Goal: Task Accomplishment & Management: Use online tool/utility

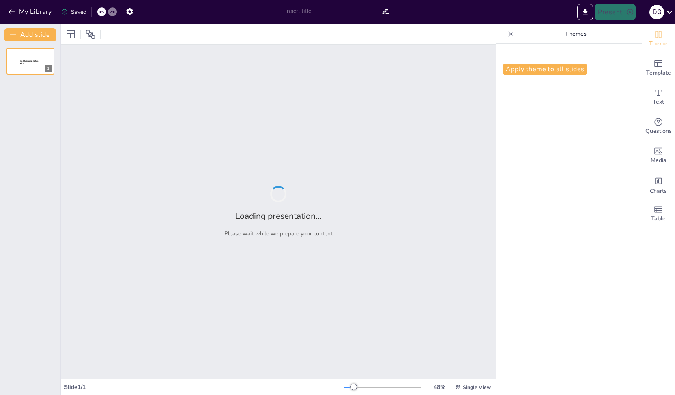
type input "Imported Afspraken worden nagekomen_sessie september.pptx"
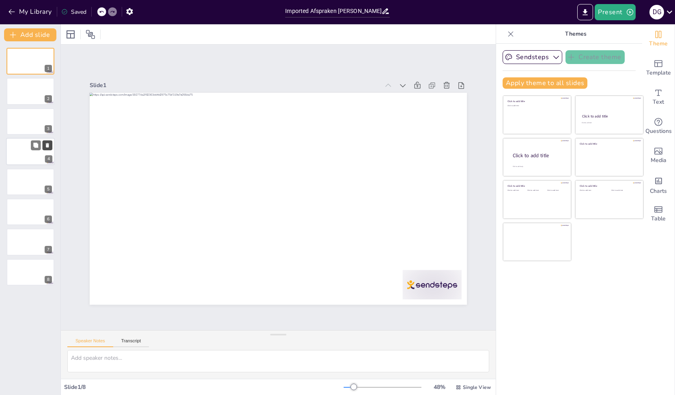
click at [48, 148] on icon at bounding box center [48, 146] width 6 height 6
click at [48, 149] on button at bounding box center [48, 146] width 10 height 10
click at [49, 148] on icon at bounding box center [48, 146] width 6 height 6
click at [50, 147] on button at bounding box center [48, 146] width 10 height 10
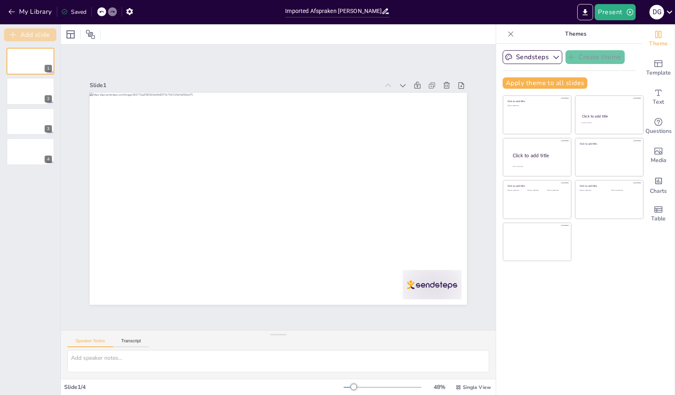
click at [22, 34] on button "Add slide" at bounding box center [30, 34] width 52 height 13
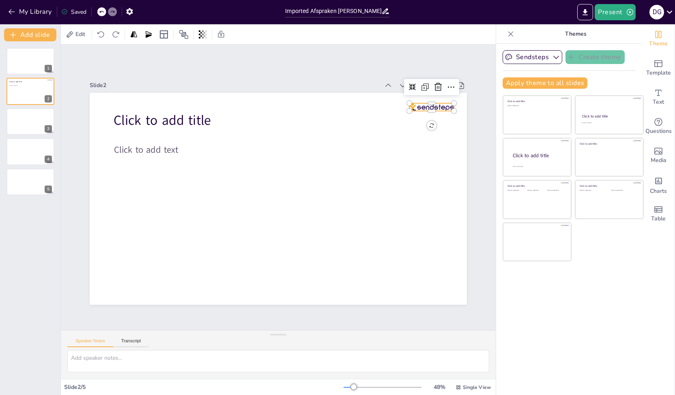
click at [432, 118] on div at bounding box center [439, 124] width 45 height 12
click at [543, 55] on button "Sendsteps" at bounding box center [533, 57] width 60 height 14
click at [543, 56] on button "Sendsteps" at bounding box center [533, 57] width 60 height 14
click at [42, 32] on button "Add slide" at bounding box center [30, 34] width 52 height 13
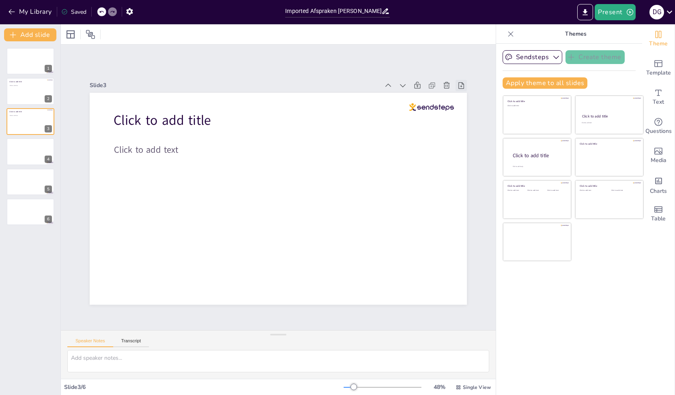
click at [474, 121] on icon at bounding box center [479, 126] width 10 height 10
click at [437, 98] on icon at bounding box center [441, 102] width 9 height 9
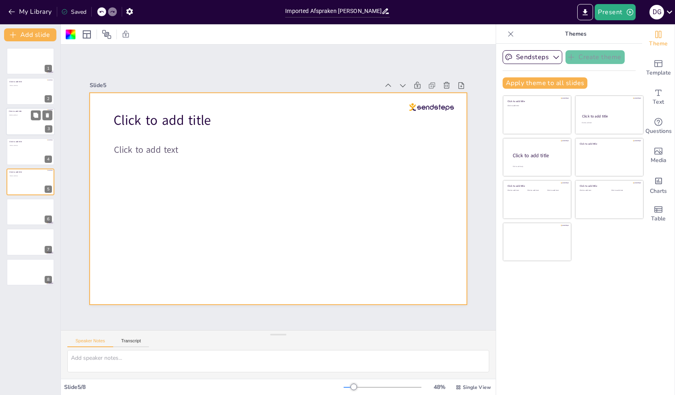
click at [30, 124] on div at bounding box center [30, 122] width 49 height 28
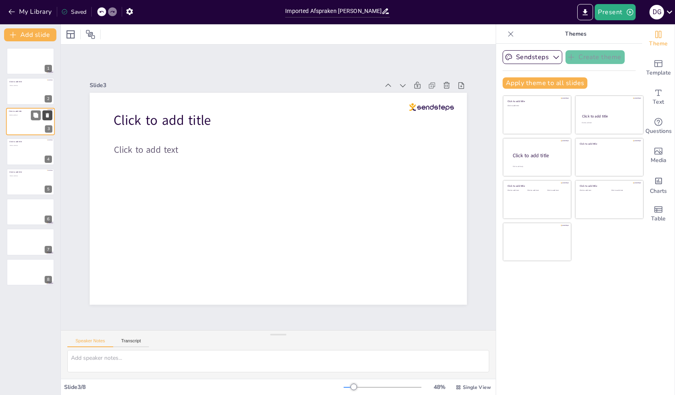
click at [48, 118] on button at bounding box center [48, 115] width 10 height 10
click at [49, 87] on icon at bounding box center [48, 85] width 6 height 6
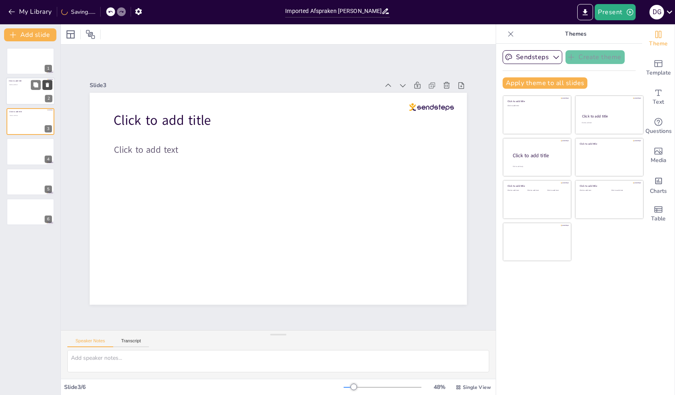
click at [50, 88] on button at bounding box center [48, 85] width 10 height 10
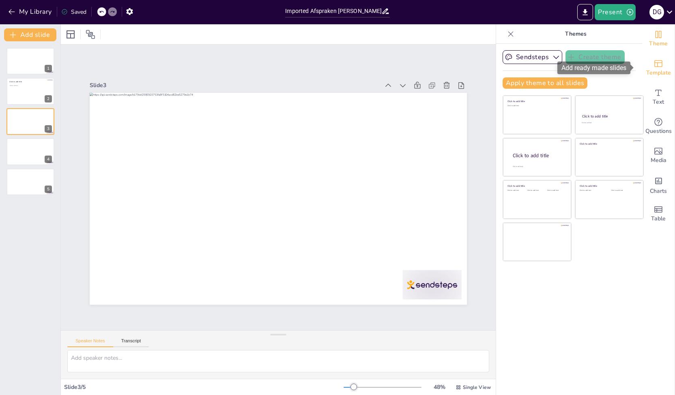
click at [651, 69] on span "Template" at bounding box center [658, 73] width 25 height 9
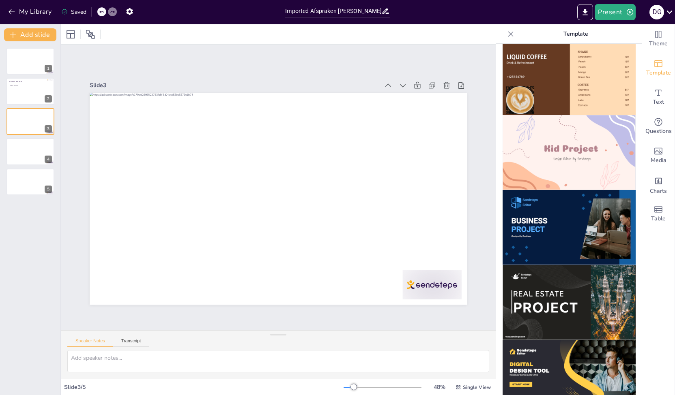
scroll to position [649, 0]
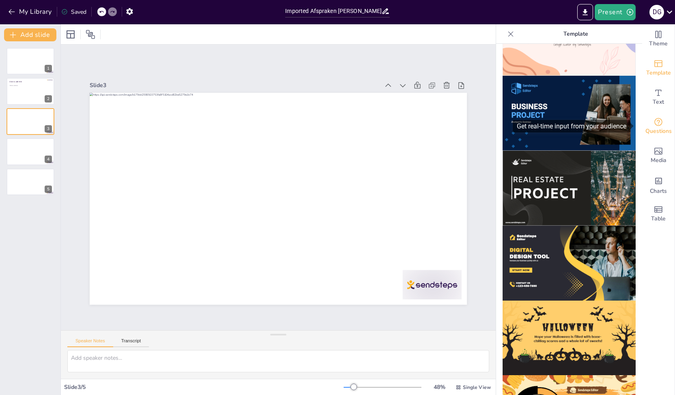
click at [655, 122] on icon "Get real-time input from your audience" at bounding box center [658, 122] width 8 height 8
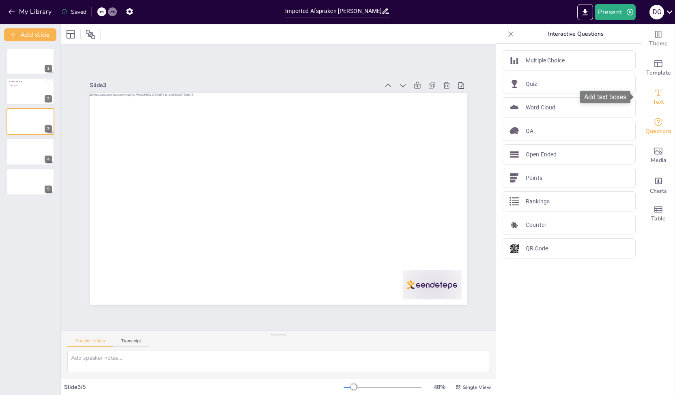
click at [653, 94] on icon "Add text boxes" at bounding box center [658, 93] width 10 height 10
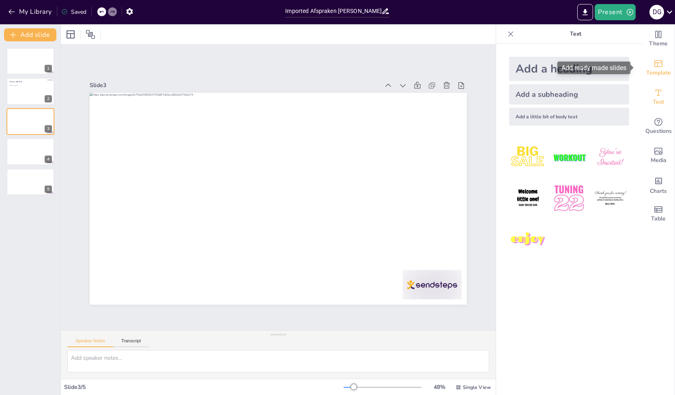
click at [661, 64] on div "Template" at bounding box center [658, 68] width 32 height 29
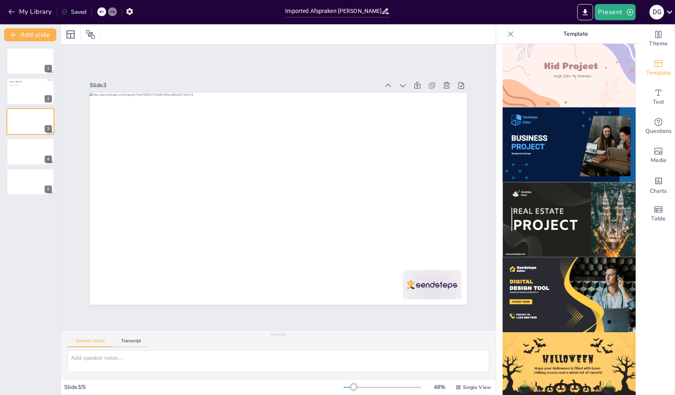
scroll to position [678, 0]
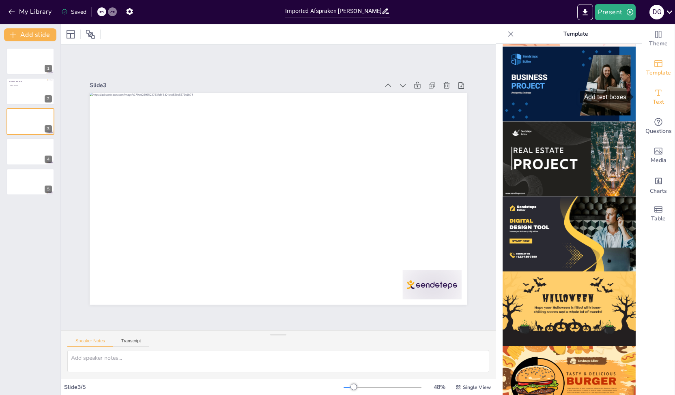
click at [659, 88] on div "Text" at bounding box center [658, 97] width 32 height 29
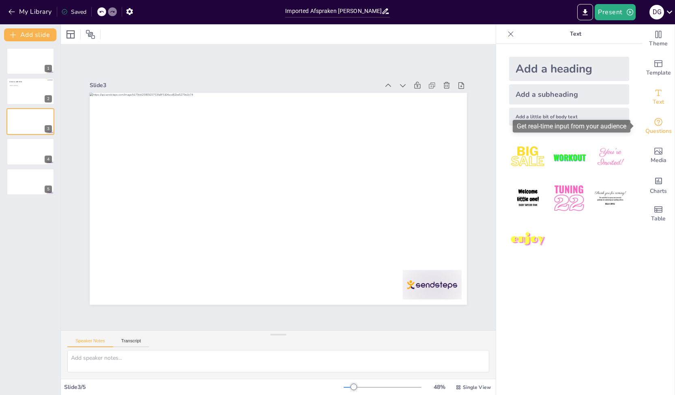
click at [653, 123] on icon "Get real-time input from your audience" at bounding box center [658, 122] width 10 height 10
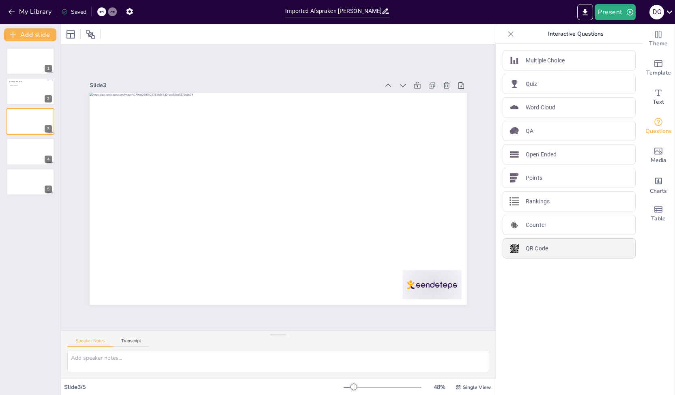
click at [529, 250] on p "QR Code" at bounding box center [537, 249] width 22 height 9
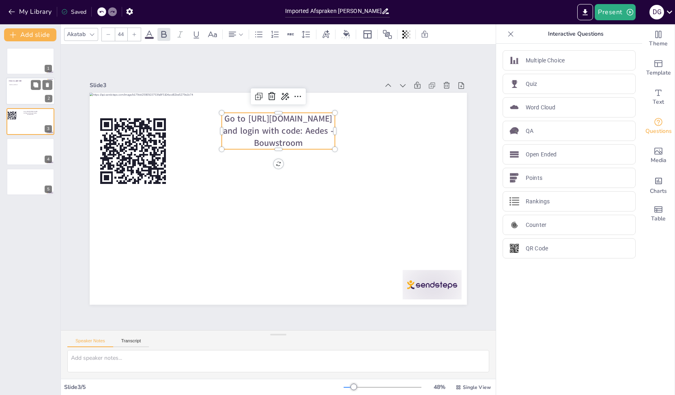
click at [30, 90] on div at bounding box center [30, 92] width 49 height 28
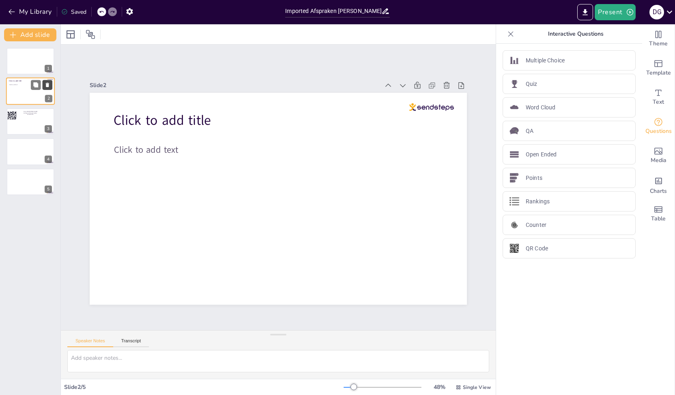
click at [51, 85] on button at bounding box center [48, 85] width 10 height 10
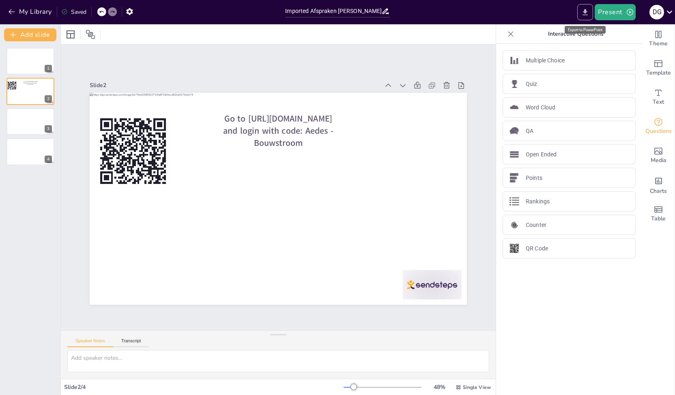
click at [582, 15] on icon "Export to PowerPoint" at bounding box center [585, 12] width 9 height 9
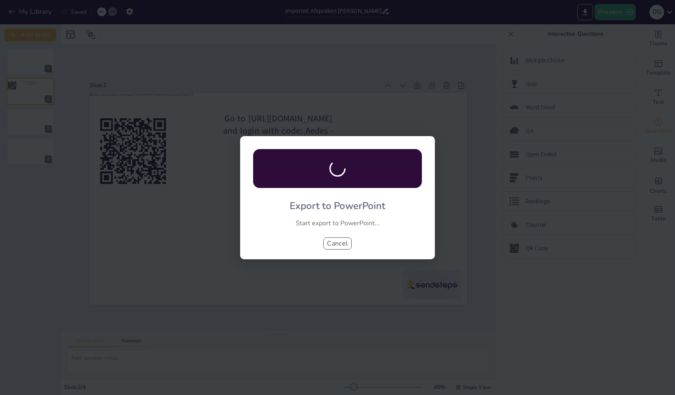
click at [350, 245] on button "Cancel" at bounding box center [337, 244] width 28 height 12
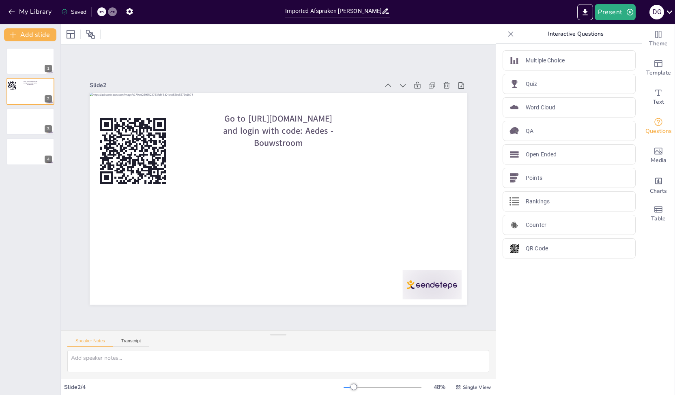
click at [102, 12] on icon at bounding box center [101, 11] width 5 height 5
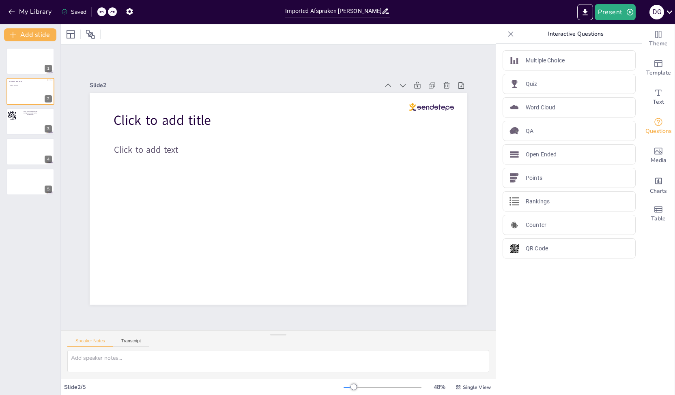
click at [102, 11] on icon at bounding box center [101, 12] width 4 height 2
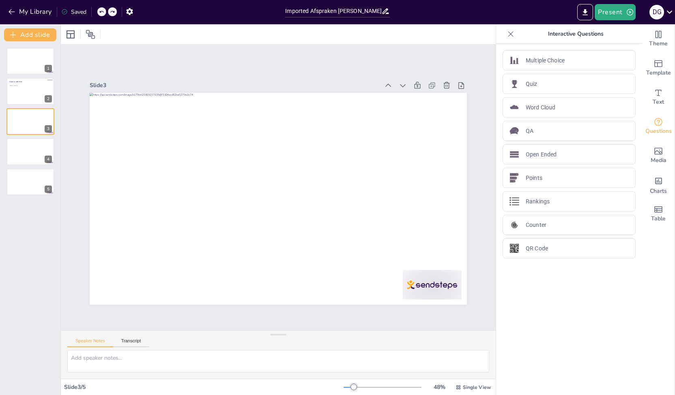
click at [102, 11] on icon at bounding box center [101, 12] width 4 height 2
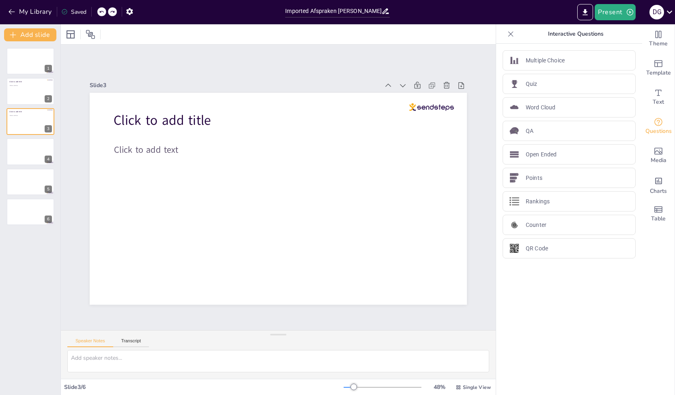
click at [102, 11] on icon at bounding box center [101, 12] width 4 height 2
click at [102, 11] on div "My Library Saving......" at bounding box center [73, 11] width 146 height 15
click at [102, 11] on icon at bounding box center [101, 12] width 4 height 2
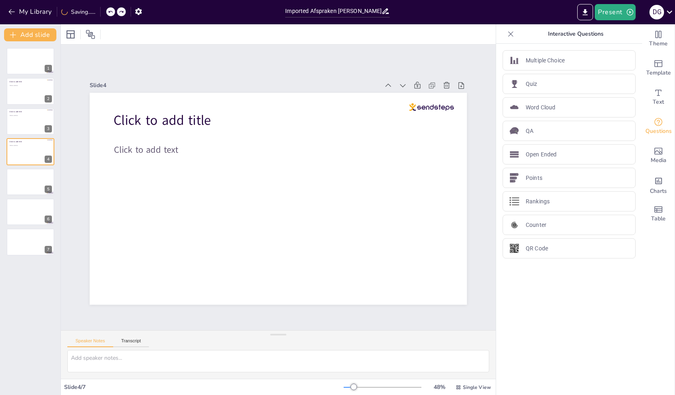
click at [103, 11] on div "My Library Saving......" at bounding box center [73, 11] width 146 height 15
click at [106, 11] on div at bounding box center [101, 11] width 9 height 9
click at [105, 12] on div "My Library Saving......" at bounding box center [73, 11] width 146 height 15
click at [105, 12] on div at bounding box center [101, 11] width 9 height 9
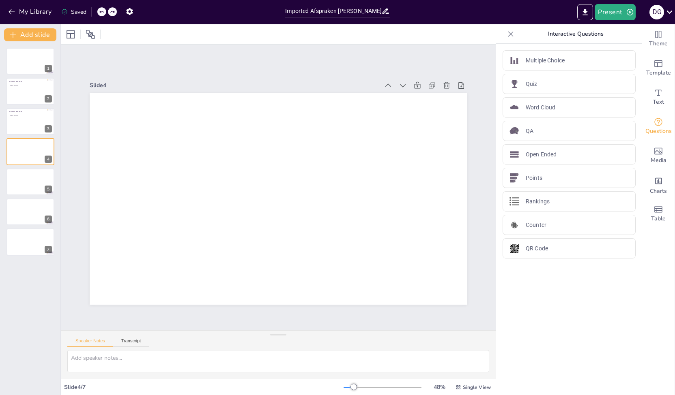
click at [106, 10] on div "My Library Saved" at bounding box center [68, 11] width 137 height 15
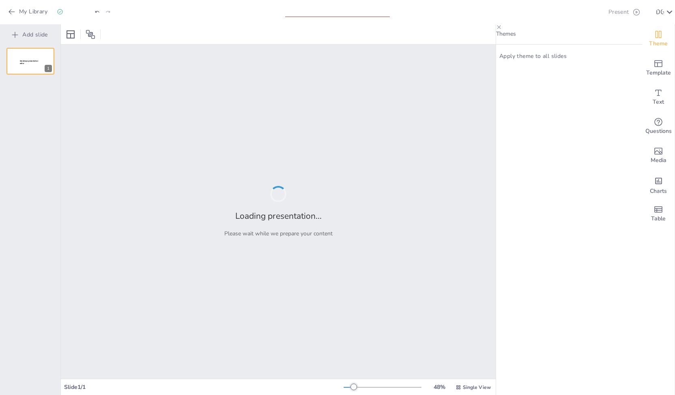
type input "Imported Afspraken [PERSON_NAME] nagekomen_sessie september.pptx"
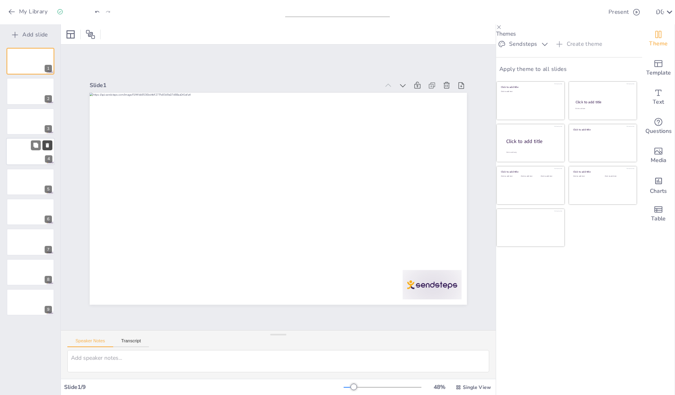
click at [46, 148] on icon at bounding box center [48, 146] width 6 height 6
click at [47, 148] on icon at bounding box center [47, 145] width 3 height 4
click at [48, 148] on button at bounding box center [48, 146] width 10 height 10
click at [48, 148] on icon at bounding box center [48, 146] width 6 height 6
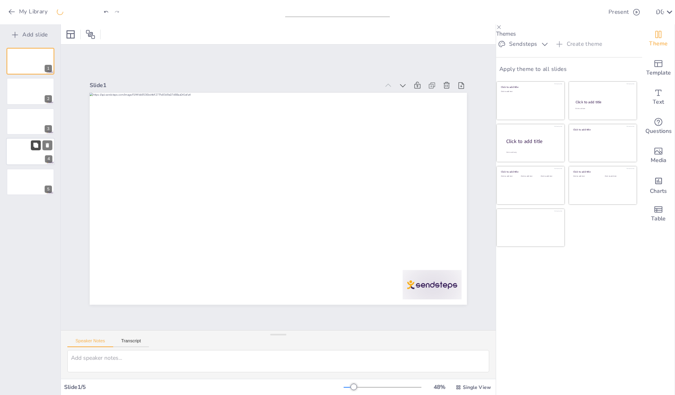
click at [36, 148] on icon at bounding box center [36, 146] width 6 height 6
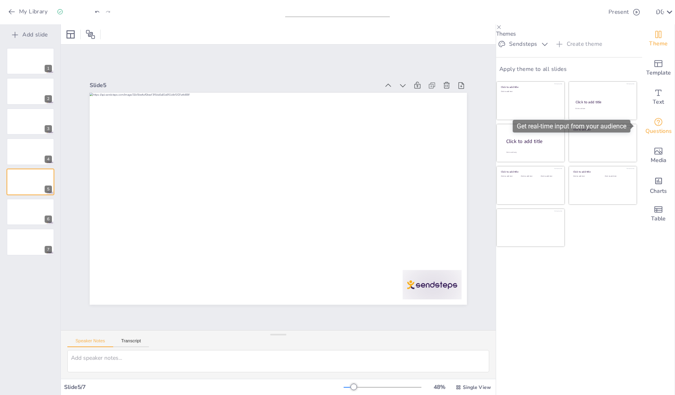
click at [655, 124] on icon "Get real-time input from your audience" at bounding box center [658, 122] width 8 height 8
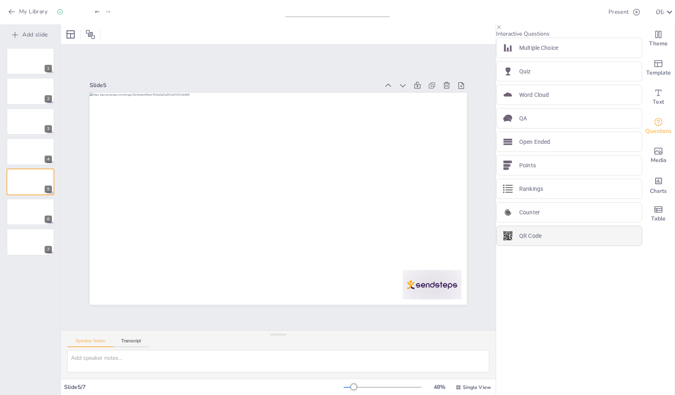
click at [530, 241] on p "QR Code" at bounding box center [530, 236] width 22 height 9
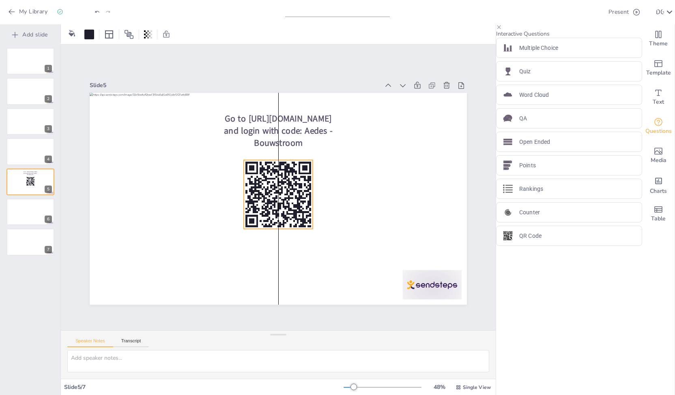
drag, startPoint x: 136, startPoint y: 131, endPoint x: 280, endPoint y: 174, distance: 150.0
click at [280, 174] on icon at bounding box center [277, 195] width 82 height 82
click at [260, 129] on span "Go to [URL][DOMAIN_NAME] and login with code: Aedes - Bouwstroom" at bounding box center [285, 130] width 110 height 44
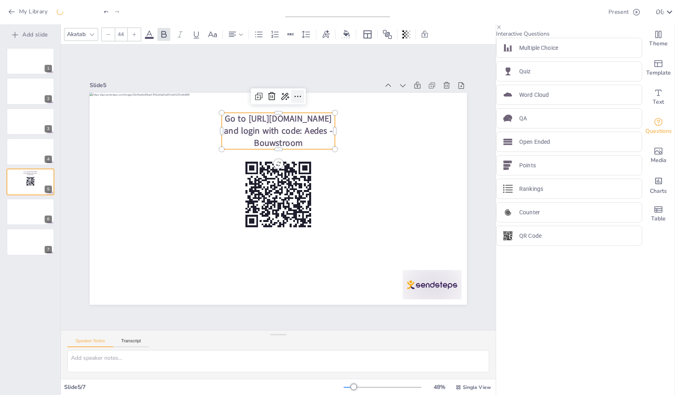
click at [302, 94] on icon at bounding box center [307, 99] width 11 height 11
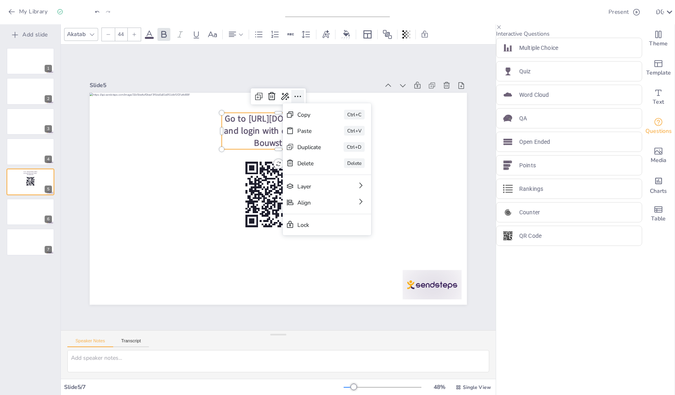
click at [310, 97] on icon at bounding box center [315, 102] width 11 height 11
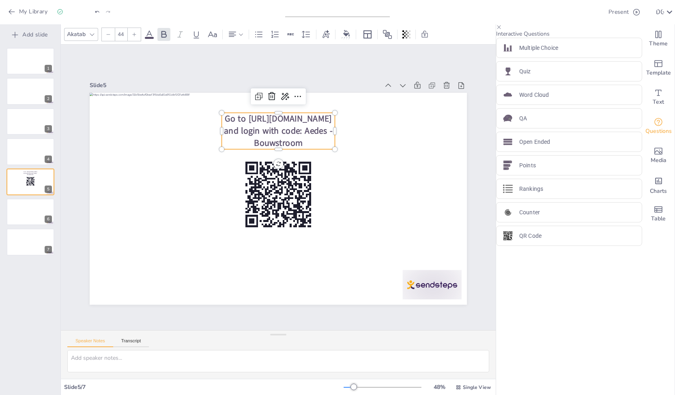
drag, startPoint x: 252, startPoint y: 114, endPoint x: 260, endPoint y: 116, distance: 8.5
click at [255, 115] on span "Go to [URL][DOMAIN_NAME] and login with code: Aedes - Bouwstroom" at bounding box center [303, 131] width 108 height 66
click at [666, 12] on icon at bounding box center [669, 11] width 11 height 11
click at [19, 9] on div at bounding box center [337, 197] width 675 height 395
click at [13, 15] on icon "button" at bounding box center [12, 12] width 8 height 8
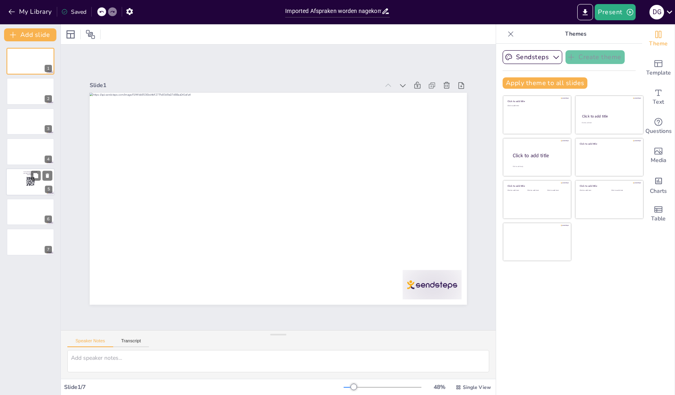
click at [30, 175] on span "Go to https://sendsteps.me and login with code: Aedes - Bouwstroom" at bounding box center [30, 173] width 14 height 4
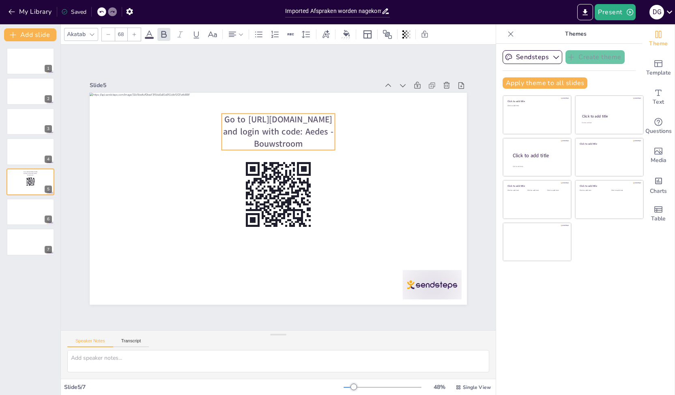
type input "44"
click at [311, 126] on span "Go to https://sendsteps.me and login with code: Aedes - Bouwstroom" at bounding box center [278, 132] width 110 height 36
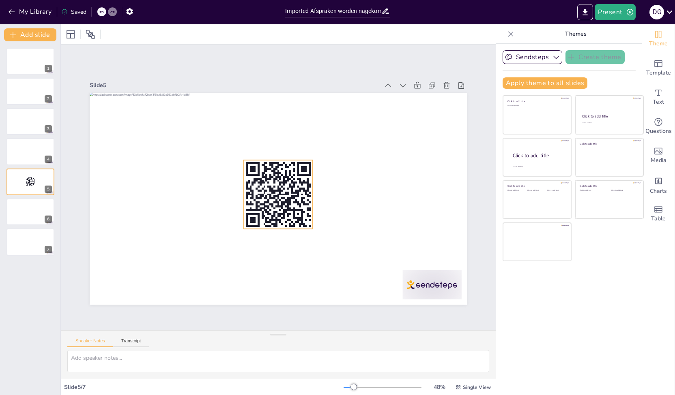
click at [281, 183] on rect at bounding box center [278, 194] width 69 height 69
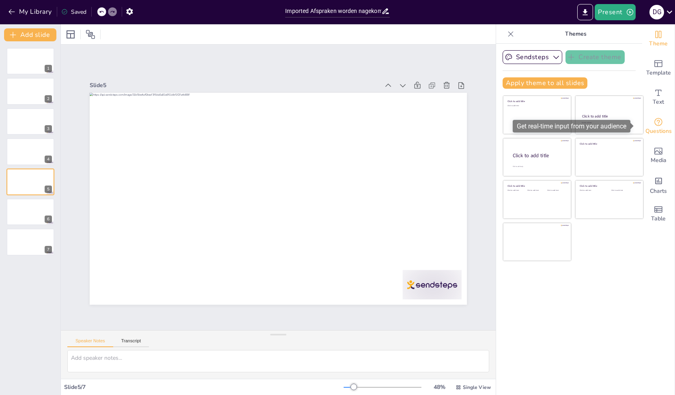
click at [659, 123] on div "Questions" at bounding box center [658, 126] width 32 height 29
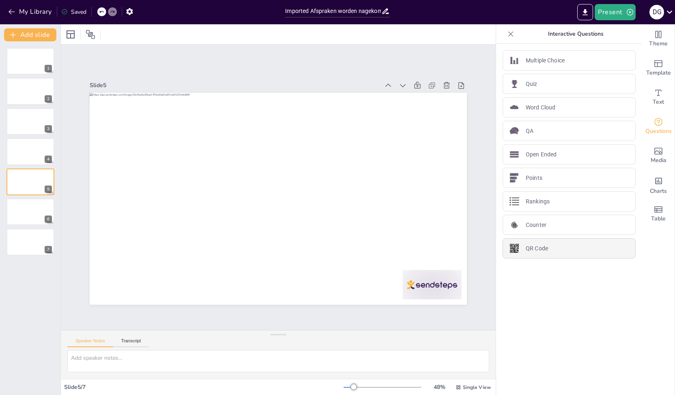
click at [534, 247] on p "QR Code" at bounding box center [537, 249] width 22 height 9
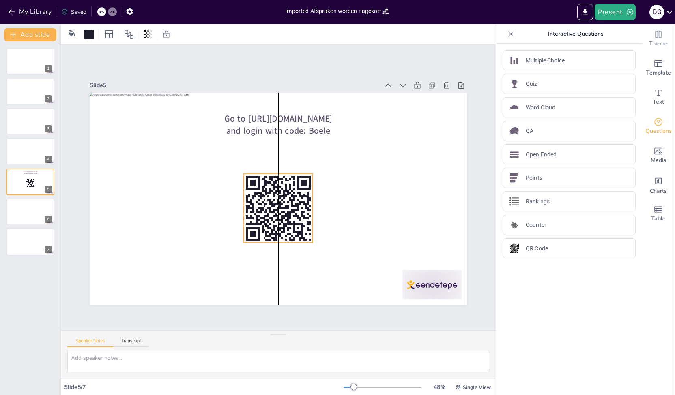
drag, startPoint x: 127, startPoint y: 122, endPoint x: 275, endPoint y: 179, distance: 158.3
click at [275, 179] on rect at bounding box center [278, 208] width 69 height 69
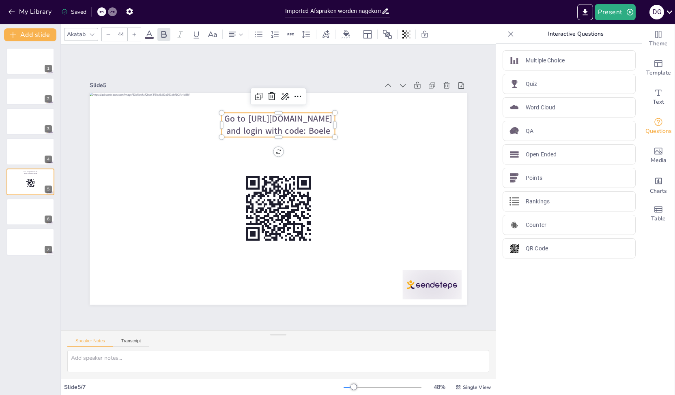
click at [251, 115] on span "Go to https://sendsteps.me and login with code: Boele" at bounding box center [278, 125] width 108 height 24
click at [242, 116] on span "Go to https://sendsteps.me and login with code: Boele" at bounding box center [278, 125] width 108 height 24
click at [241, 116] on span "Go to https://sendsteps.me and login with code: Boele" at bounding box center [278, 125] width 108 height 24
click at [293, 92] on icon at bounding box center [298, 97] width 10 height 10
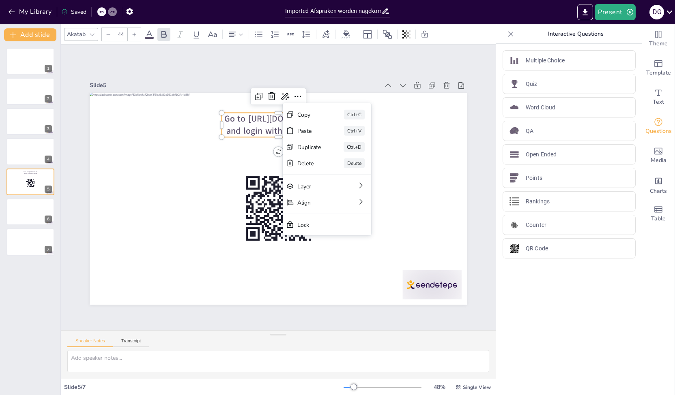
click at [237, 120] on span "Go to https://sendsteps.me and login with code: Boele" at bounding box center [278, 125] width 108 height 24
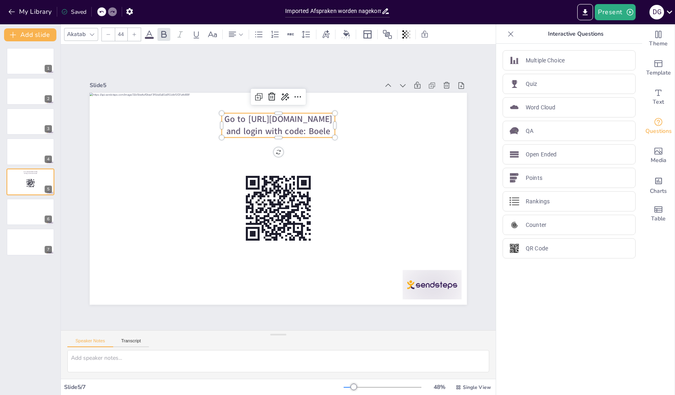
click at [228, 114] on span "Go to https://sendsteps.me and login with code: Boele" at bounding box center [278, 125] width 108 height 24
click at [245, 120] on span "Go to https://sendsteps.me and login with code: Boele" at bounding box center [278, 125] width 108 height 24
click at [307, 128] on span "Ga naar https://sendsteps.me and login with code: Boele" at bounding box center [278, 131] width 102 height 36
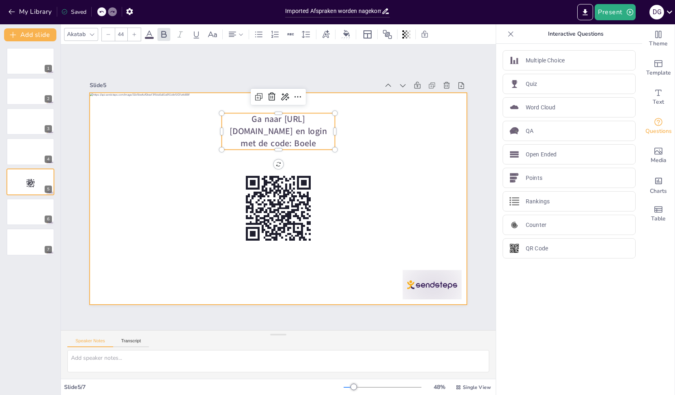
drag, startPoint x: 324, startPoint y: 136, endPoint x: 210, endPoint y: 110, distance: 116.9
click at [210, 110] on div "Ga naar https://sendsteps.me en login met de code: Boele" at bounding box center [278, 199] width 377 height 212
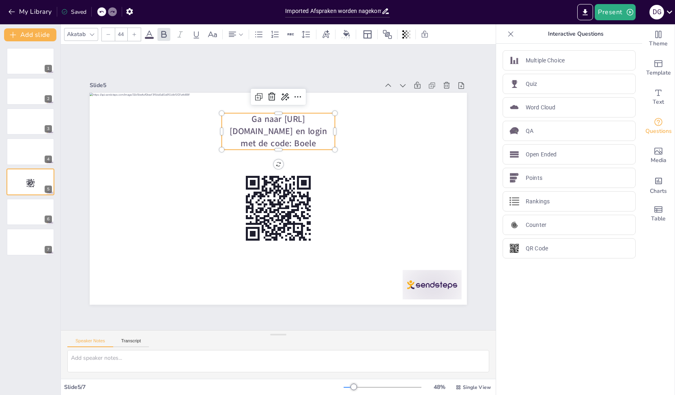
click at [313, 137] on span "Ga naar https://sendsteps.me en login met de code: Boele" at bounding box center [278, 131] width 97 height 36
drag, startPoint x: 320, startPoint y: 139, endPoint x: 255, endPoint y: 117, distance: 68.5
click at [254, 118] on p "Ga naar https://sendsteps.me en login met de code: Boele" at bounding box center [278, 131] width 113 height 37
click at [145, 37] on span at bounding box center [149, 38] width 9 height 2
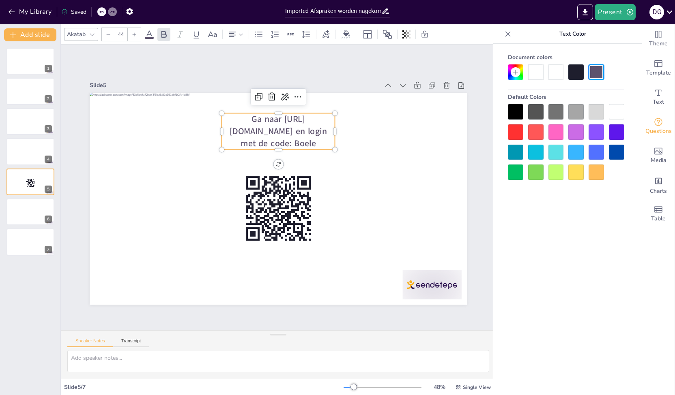
click at [578, 114] on div at bounding box center [575, 111] width 15 height 15
click at [133, 34] on icon at bounding box center [135, 34] width 4 height 4
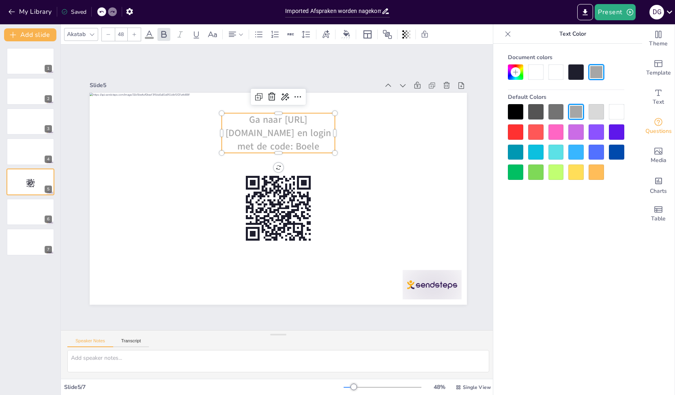
click at [133, 34] on icon at bounding box center [135, 34] width 4 height 4
type input "52"
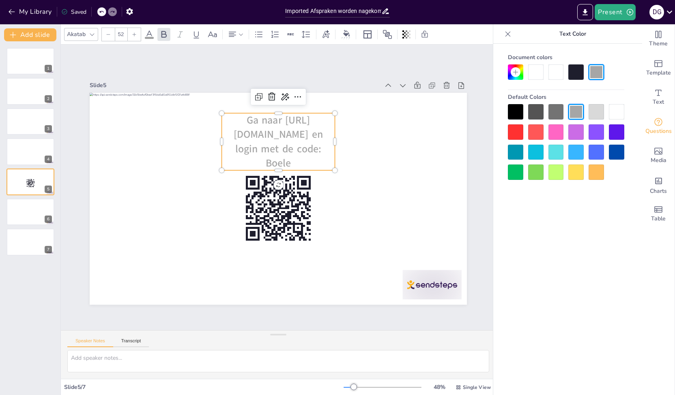
click at [275, 123] on span "Ga naar https://sendsteps.me en login met de code: Boele" at bounding box center [279, 141] width 90 height 57
drag, startPoint x: 290, startPoint y: 158, endPoint x: 237, endPoint y: 113, distance: 69.1
click at [237, 113] on p "Ga naar https://sendsteps.me en login met de code: Boele" at bounding box center [278, 141] width 113 height 57
click at [555, 111] on div at bounding box center [555, 111] width 15 height 15
click at [300, 141] on span "Ga naar https://sendsteps.me en login met de code: Boele" at bounding box center [279, 141] width 90 height 57
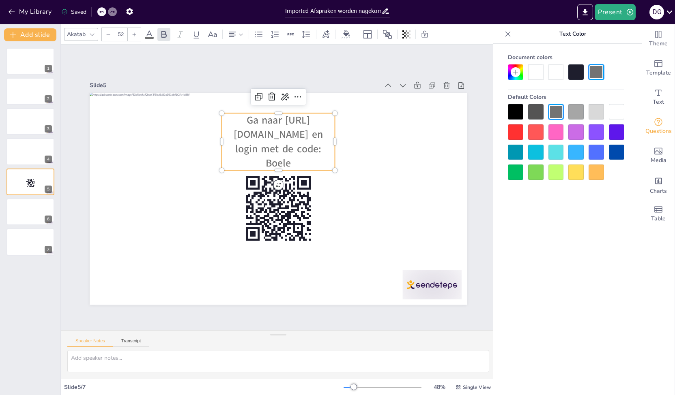
drag, startPoint x: 316, startPoint y: 134, endPoint x: 385, endPoint y: 139, distance: 69.9
click at [316, 134] on span "Ga naar https://sendsteps.me en login met de code: Boele" at bounding box center [279, 141] width 90 height 57
click at [288, 151] on span "en login met de code: Boele" at bounding box center [278, 156] width 101 height 28
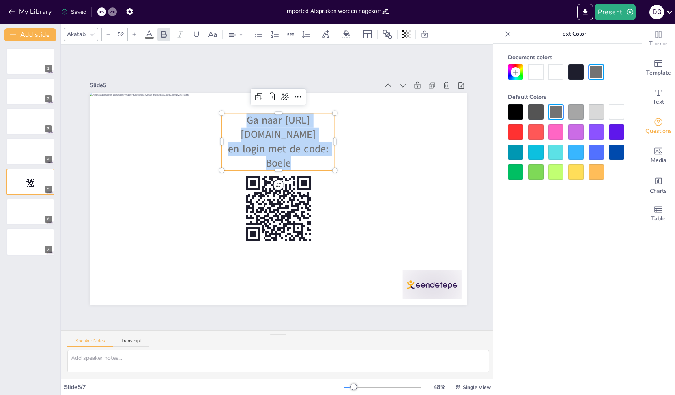
drag, startPoint x: 299, startPoint y: 156, endPoint x: 227, endPoint y: 117, distance: 81.3
click at [227, 117] on div "Ga naar https://sendsteps.me en login met de code: Boele" at bounding box center [278, 141] width 113 height 57
click at [93, 33] on icon at bounding box center [92, 34] width 6 height 6
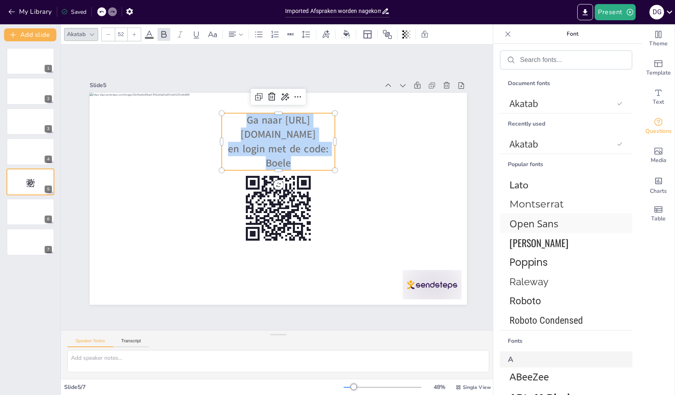
click at [535, 225] on span "Open Sans" at bounding box center [564, 223] width 110 height 13
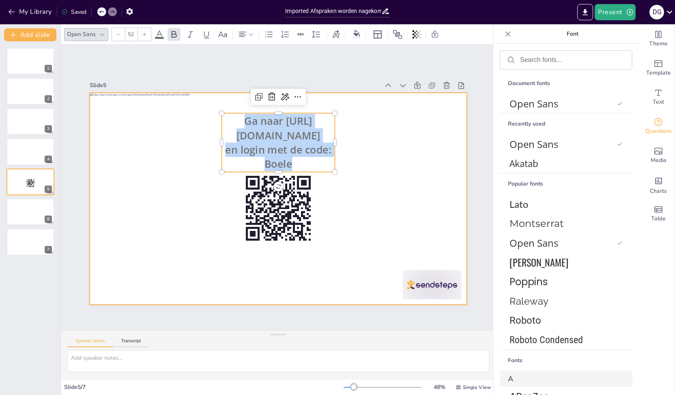
click at [354, 155] on div at bounding box center [278, 199] width 377 height 212
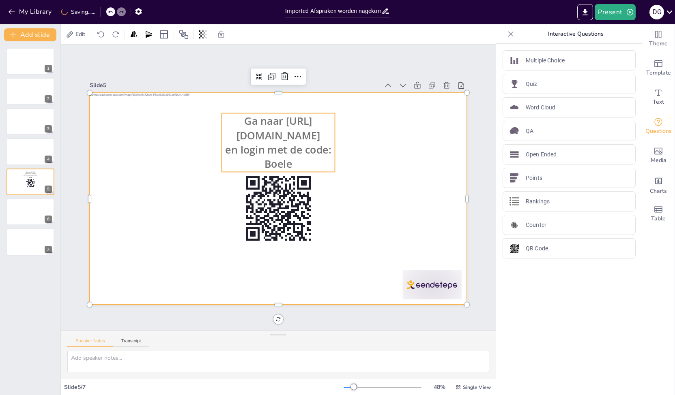
click at [291, 158] on p "en login met de code: Boele" at bounding box center [278, 157] width 113 height 29
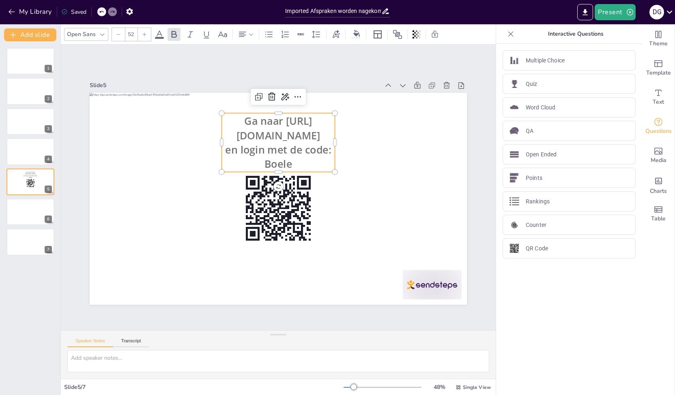
click at [288, 158] on p "en login met de code: Boele" at bounding box center [278, 157] width 113 height 29
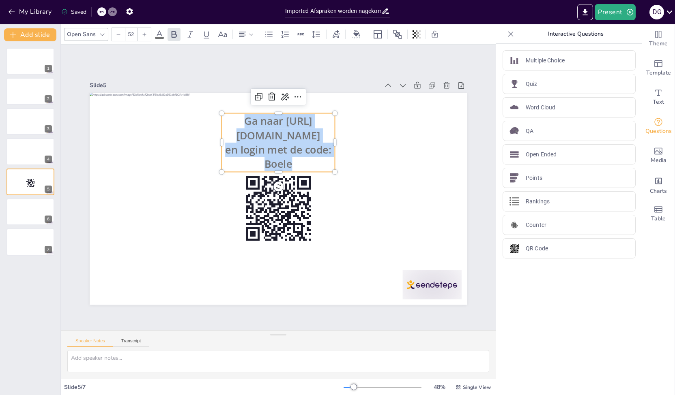
drag, startPoint x: 286, startPoint y: 159, endPoint x: 227, endPoint y: 115, distance: 73.9
click at [228, 114] on div "Ga naar [URL][DOMAIN_NAME] en login met de code: [PERSON_NAME]" at bounding box center [278, 142] width 113 height 57
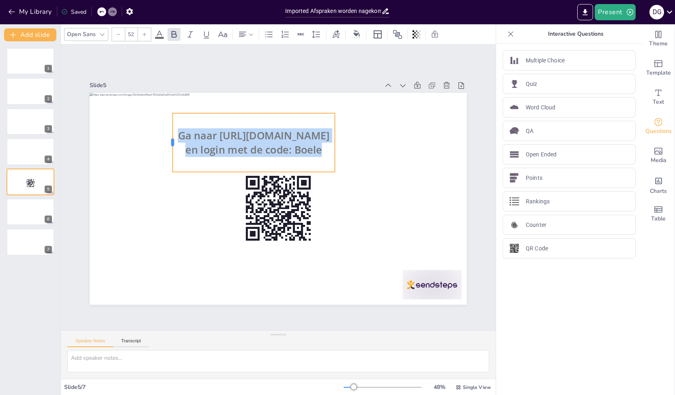
drag, startPoint x: 215, startPoint y: 141, endPoint x: 166, endPoint y: 138, distance: 49.1
click at [166, 138] on div at bounding box center [169, 142] width 6 height 59
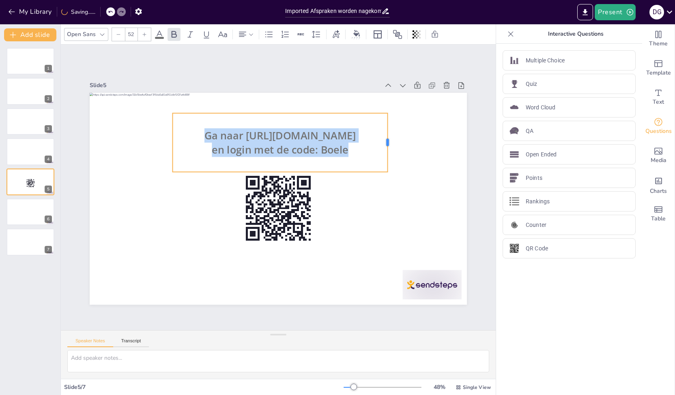
drag, startPoint x: 329, startPoint y: 140, endPoint x: 382, endPoint y: 139, distance: 52.7
click at [388, 139] on div at bounding box center [391, 142] width 6 height 59
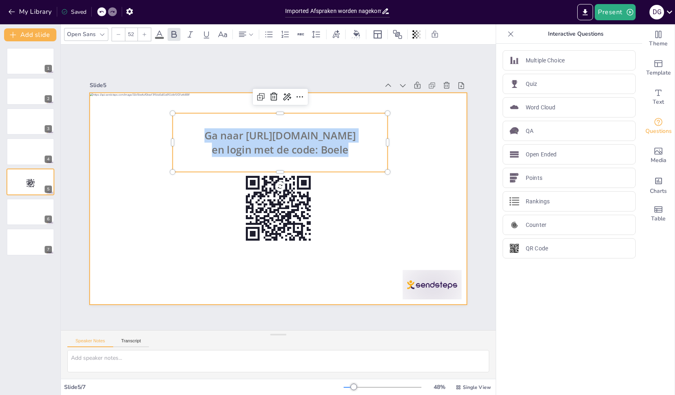
click at [423, 152] on div at bounding box center [278, 199] width 377 height 212
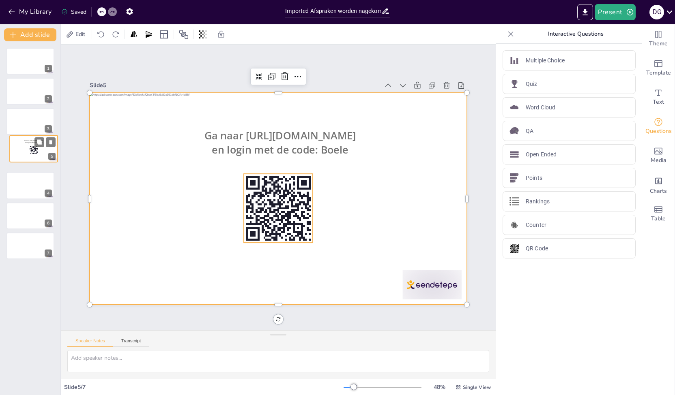
drag, startPoint x: 26, startPoint y: 183, endPoint x: 30, endPoint y: 147, distance: 36.4
click at [30, 135] on div "Ga naar [URL][DOMAIN_NAME] en login met de code: [PERSON_NAME]" at bounding box center [34, 135] width 48 height 0
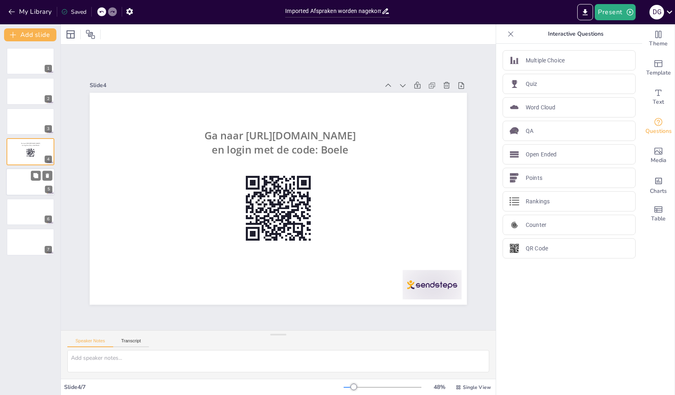
click at [24, 184] on div at bounding box center [30, 182] width 49 height 28
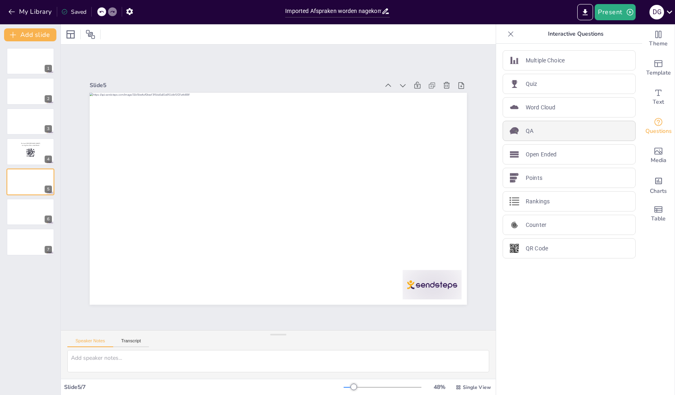
click at [519, 132] on div "QA" at bounding box center [569, 131] width 133 height 20
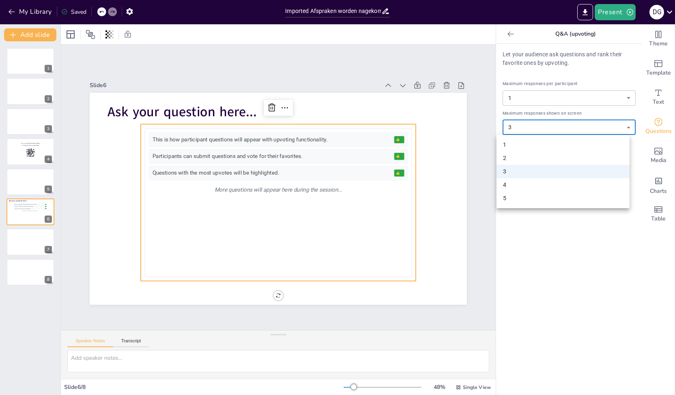
click at [529, 131] on body "My Library Saved Imported Afspraken worden nagekomen_sessie september.pptx Pres…" at bounding box center [337, 197] width 675 height 395
click at [537, 259] on div at bounding box center [337, 197] width 675 height 395
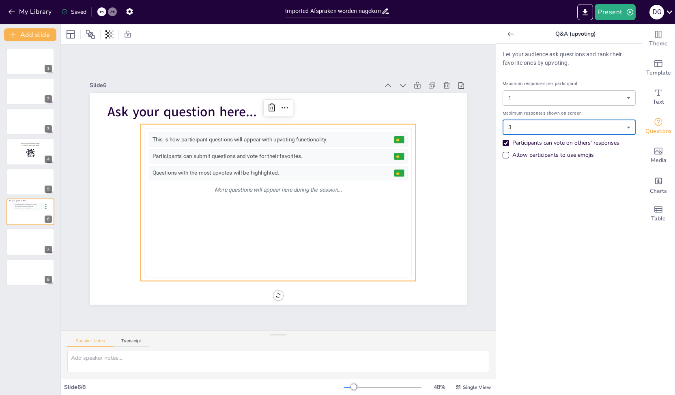
click at [507, 31] on icon at bounding box center [511, 34] width 8 height 8
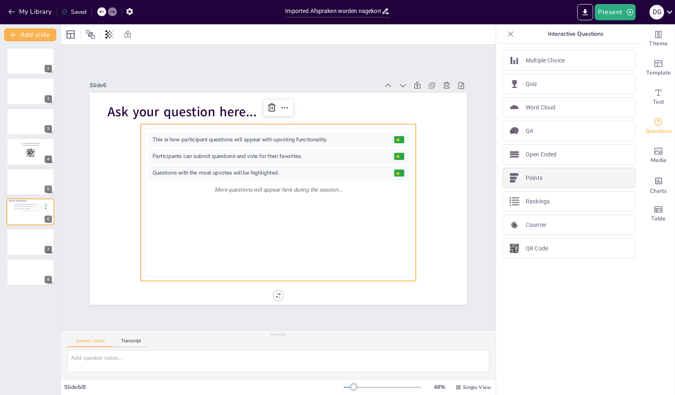
click at [530, 176] on p "Points" at bounding box center [534, 178] width 17 height 9
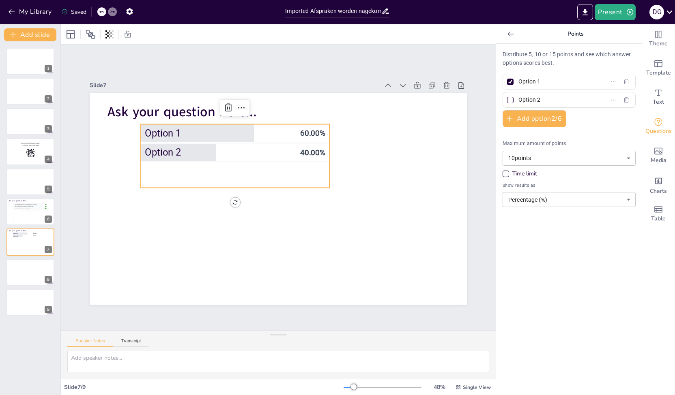
click at [507, 34] on icon at bounding box center [510, 33] width 6 height 5
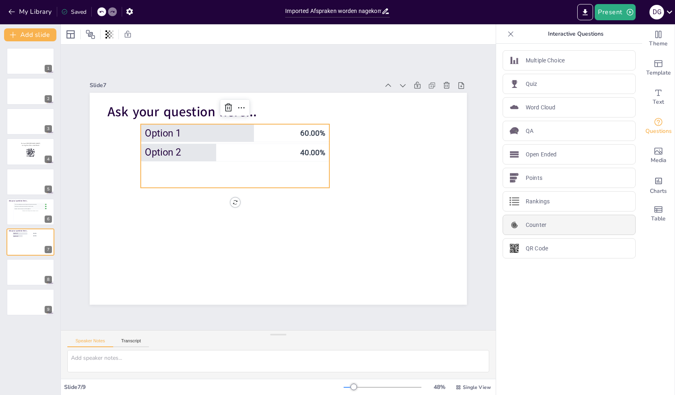
click at [516, 223] on div "Counter" at bounding box center [569, 225] width 133 height 20
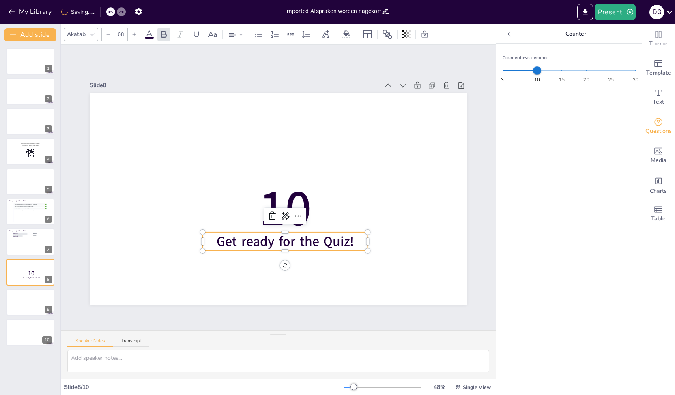
click at [507, 36] on icon at bounding box center [511, 34] width 8 height 8
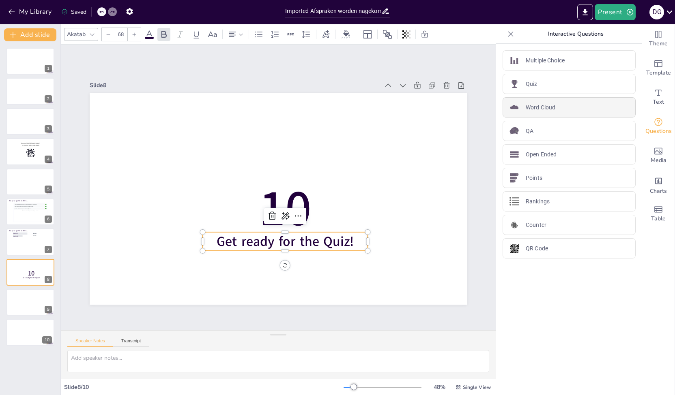
click at [526, 107] on p "Word Cloud" at bounding box center [541, 107] width 30 height 9
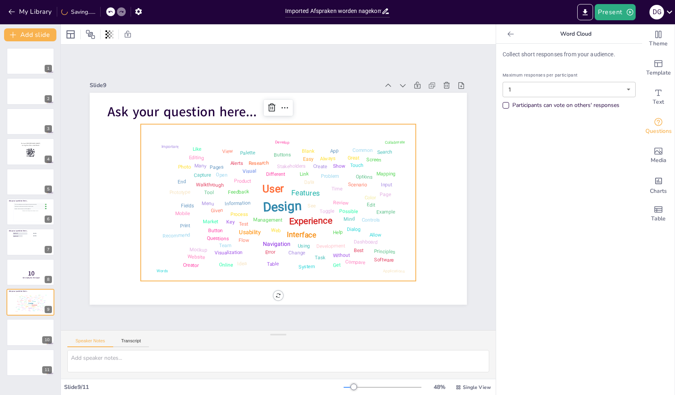
click at [504, 36] on div at bounding box center [510, 34] width 13 height 13
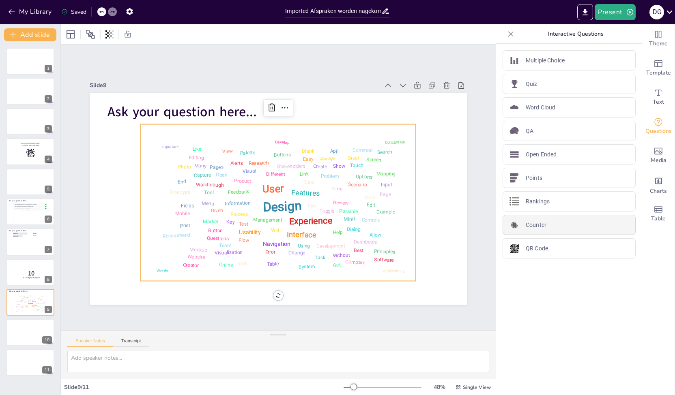
click at [542, 228] on div "Counter" at bounding box center [569, 225] width 133 height 20
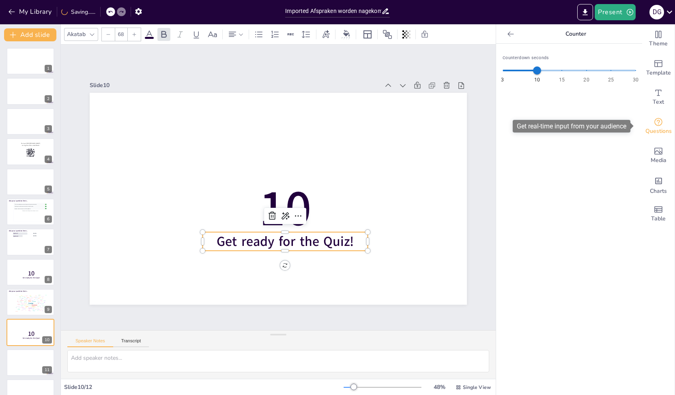
click at [654, 122] on icon "Get real-time input from your audience" at bounding box center [658, 122] width 8 height 8
click at [653, 121] on icon "Get real-time input from your audience" at bounding box center [658, 122] width 10 height 10
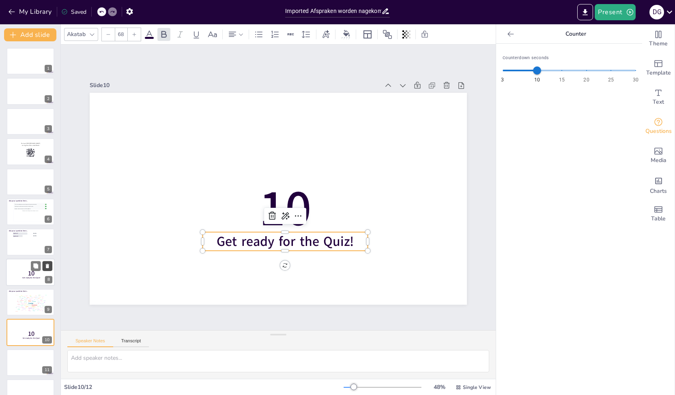
click at [46, 265] on icon at bounding box center [47, 266] width 3 height 4
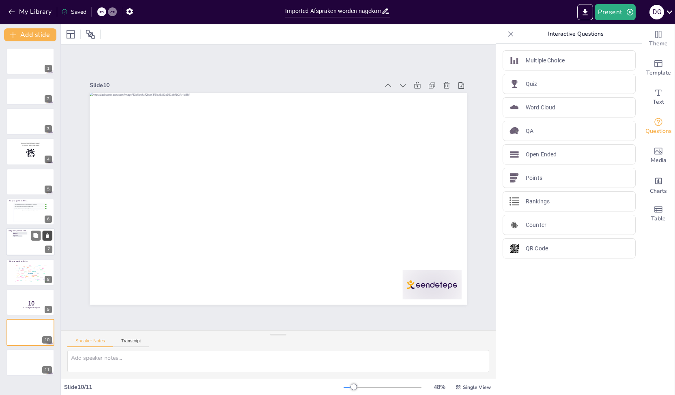
click at [49, 234] on icon at bounding box center [47, 236] width 3 height 4
click at [50, 239] on button at bounding box center [48, 236] width 10 height 10
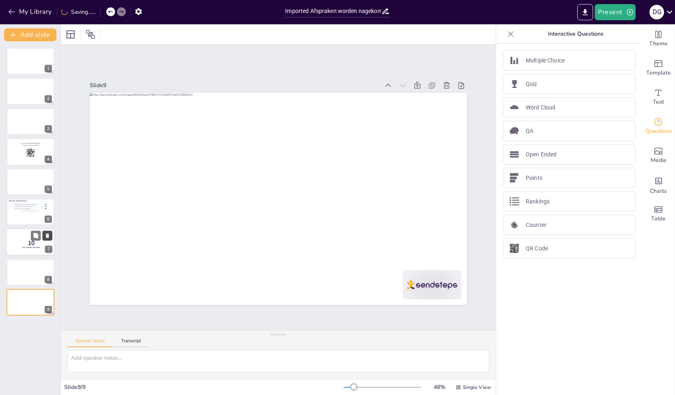
click at [48, 236] on icon at bounding box center [47, 236] width 3 height 4
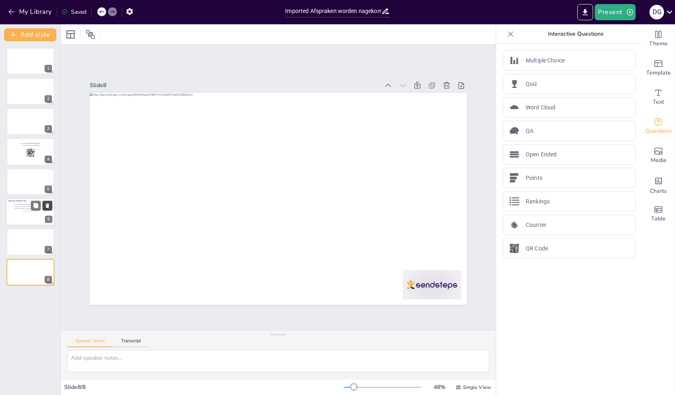
click at [46, 204] on icon at bounding box center [47, 206] width 3 height 4
click at [551, 197] on div "Rankings" at bounding box center [569, 201] width 133 height 20
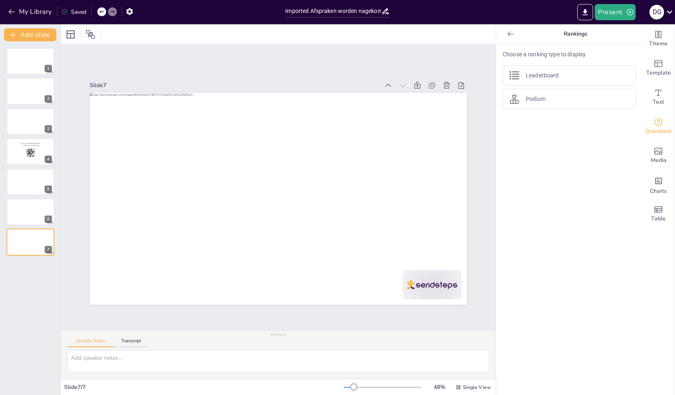
click at [504, 39] on div at bounding box center [510, 34] width 13 height 13
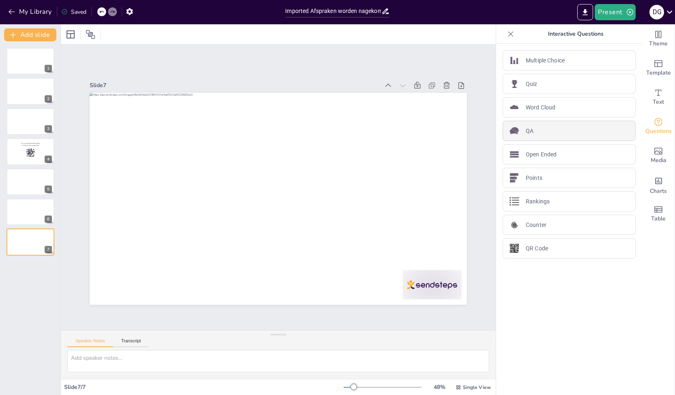
click at [526, 131] on p "QA" at bounding box center [530, 131] width 8 height 9
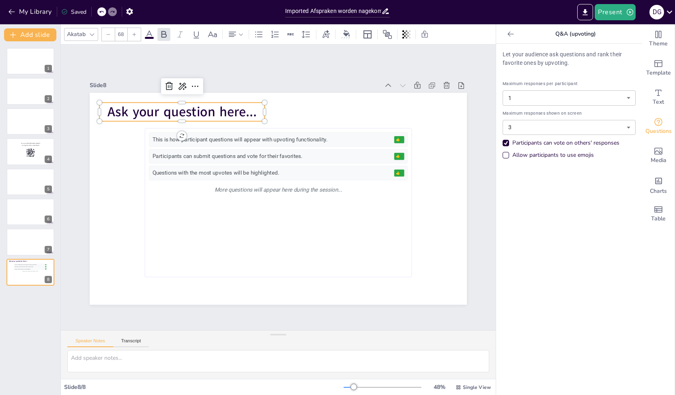
click at [205, 112] on span "Ask your question here..." at bounding box center [181, 112] width 149 height 18
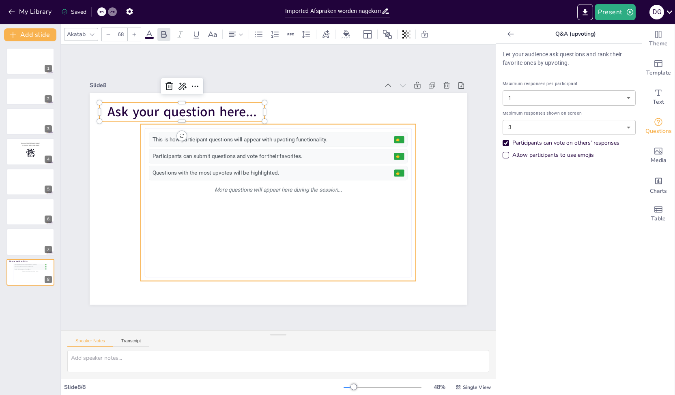
click at [155, 136] on div "This is how participant questions will appear with upvoting functionality." at bounding box center [271, 140] width 238 height 8
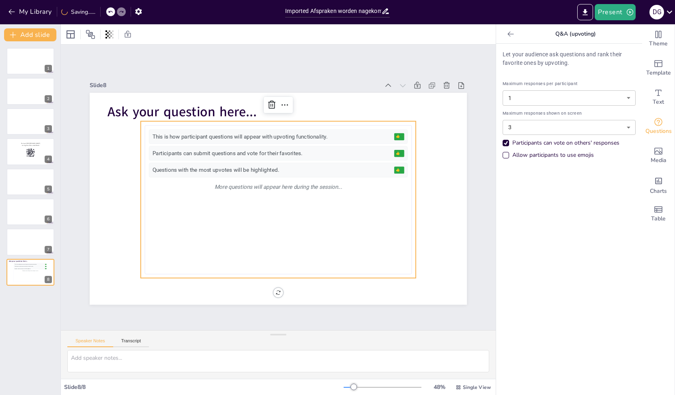
click at [155, 135] on div "This is how participant questions will appear with upvoting functionality." at bounding box center [271, 137] width 238 height 8
click at [503, 159] on div "Allow participants to use emojis" at bounding box center [548, 155] width 91 height 8
click at [165, 106] on span "Ask your question here..." at bounding box center [181, 112] width 149 height 18
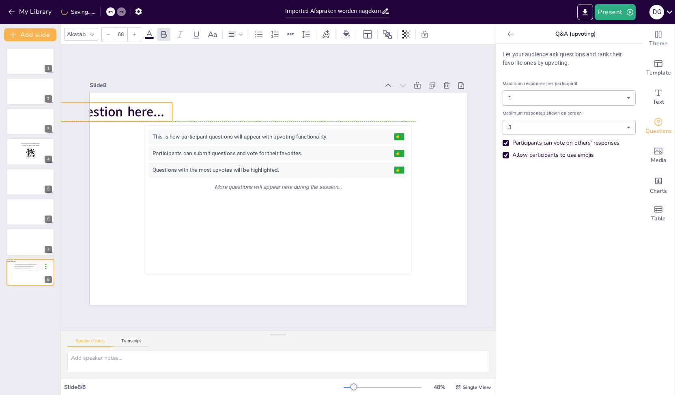
drag, startPoint x: 165, startPoint y: 106, endPoint x: 114, endPoint y: 109, distance: 51.2
click at [114, 109] on span "Ask your question here..." at bounding box center [89, 112] width 149 height 18
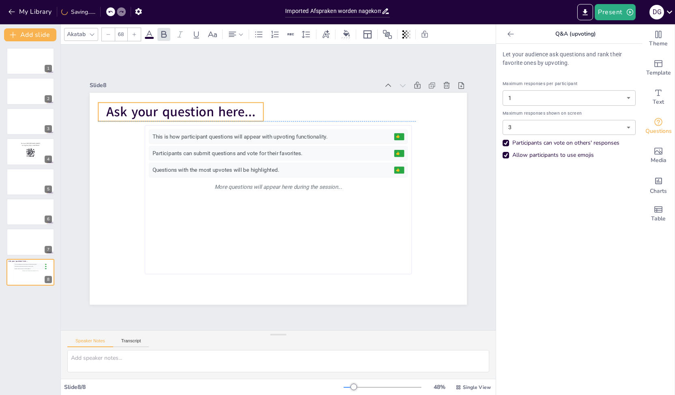
drag, startPoint x: 165, startPoint y: 111, endPoint x: 215, endPoint y: 109, distance: 49.9
click at [215, 109] on span "Ask your question here..." at bounding box center [180, 112] width 149 height 18
click at [107, 107] on span "Ask your question here..." at bounding box center [180, 112] width 149 height 18
drag, startPoint x: 133, startPoint y: 107, endPoint x: 120, endPoint y: 107, distance: 13.0
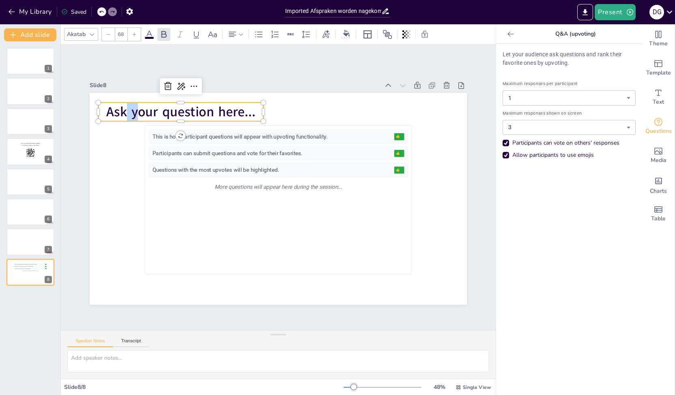
click at [120, 107] on span "Ask your question here..." at bounding box center [180, 112] width 149 height 18
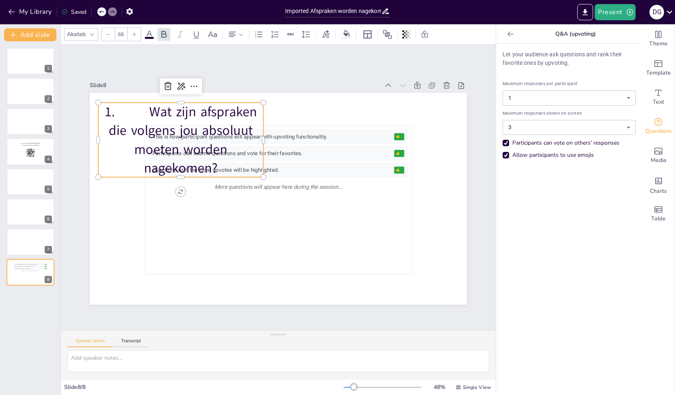
click at [144, 110] on p "1. Wat zijn afspraken die volgens jou absoluut moeten worden nagekomen?" at bounding box center [180, 140] width 165 height 75
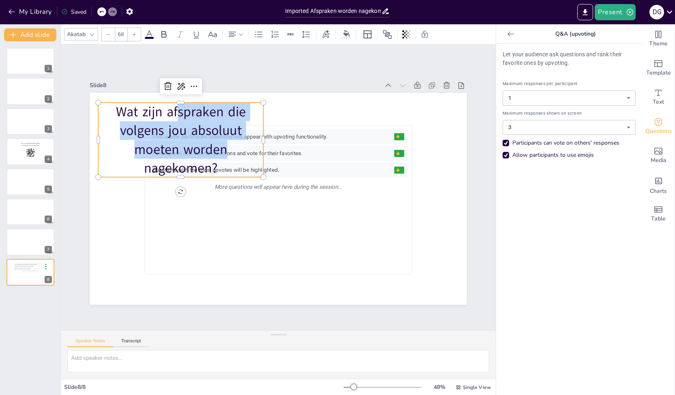
click at [258, 137] on div "This is how participant questions will appear with upvoting functionality. 👍 5 …" at bounding box center [278, 199] width 377 height 212
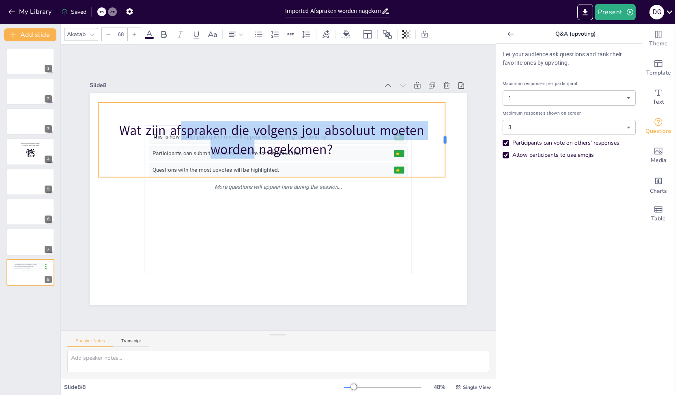
drag, startPoint x: 259, startPoint y: 137, endPoint x: 440, endPoint y: 131, distance: 181.8
click at [445, 131] on div at bounding box center [448, 140] width 6 height 75
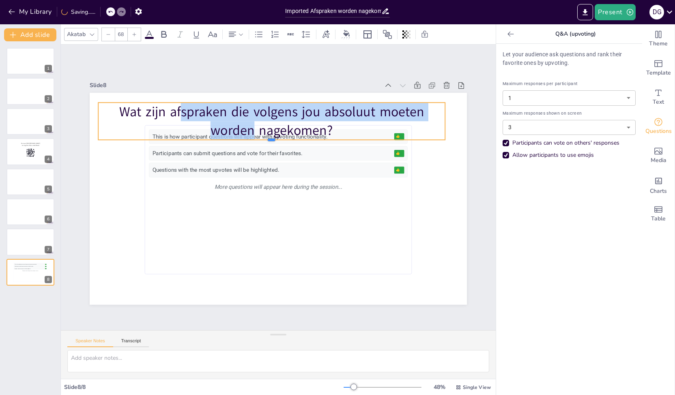
drag, startPoint x: 265, startPoint y: 176, endPoint x: 273, endPoint y: 132, distance: 44.9
click at [273, 132] on div "This is how participant questions will appear with upvoting functionality. 👍 5 …" at bounding box center [278, 199] width 377 height 212
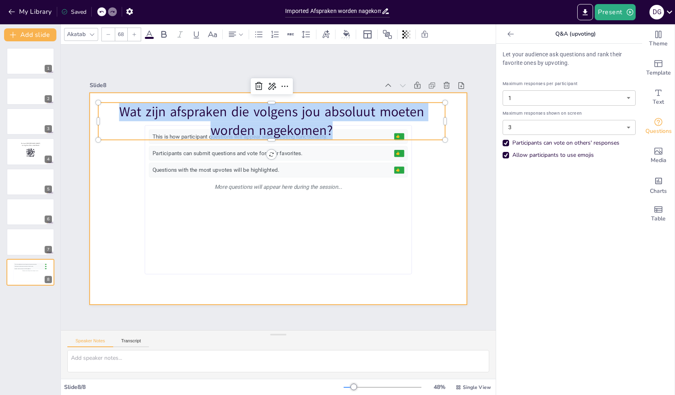
drag, startPoint x: 328, startPoint y: 129, endPoint x: 100, endPoint y: 91, distance: 231.0
click at [100, 93] on div "This is how participant questions will appear with upvoting functionality. 👍 5 …" at bounding box center [278, 199] width 377 height 212
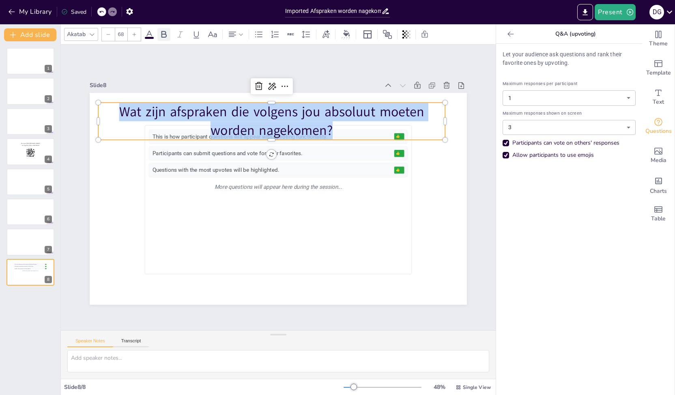
click at [165, 36] on icon at bounding box center [163, 34] width 5 height 7
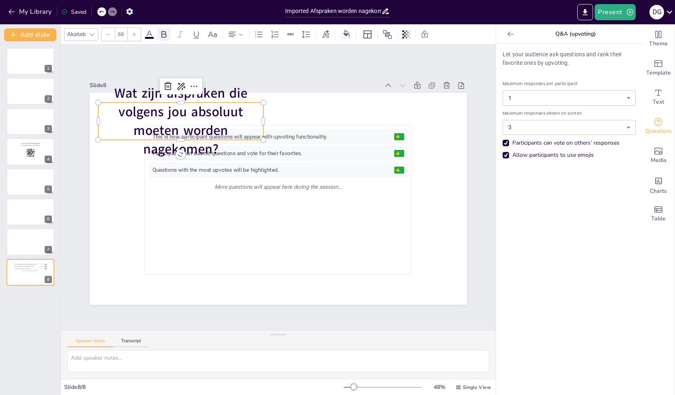
click at [165, 36] on icon at bounding box center [163, 34] width 5 height 7
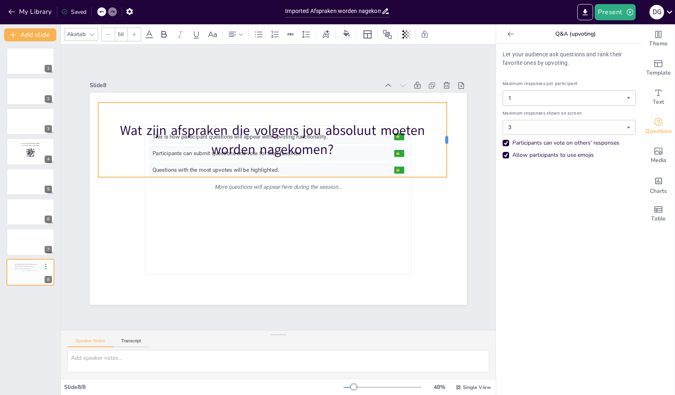
drag, startPoint x: 258, startPoint y: 138, endPoint x: 442, endPoint y: 114, distance: 185.7
click at [447, 114] on div at bounding box center [450, 140] width 6 height 75
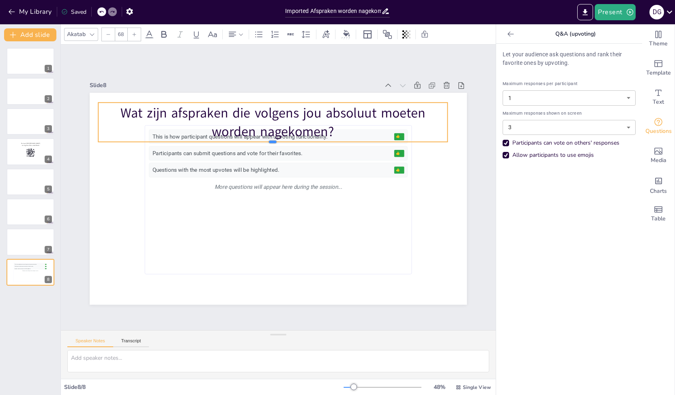
drag, startPoint x: 267, startPoint y: 175, endPoint x: 267, endPoint y: 140, distance: 35.3
click at [267, 142] on div at bounding box center [272, 145] width 349 height 6
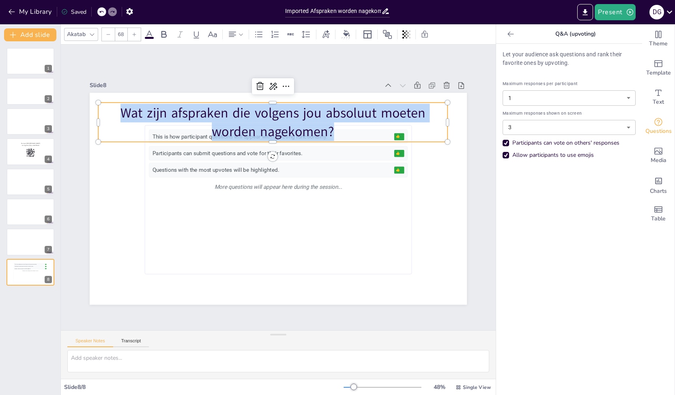
drag, startPoint x: 329, startPoint y: 130, endPoint x: 114, endPoint y: 110, distance: 216.3
click at [114, 110] on p "Wat zijn afspraken die volgens jou absoluut moeten worden nagekomen?" at bounding box center [272, 122] width 349 height 37
click at [151, 35] on icon at bounding box center [149, 35] width 10 height 10
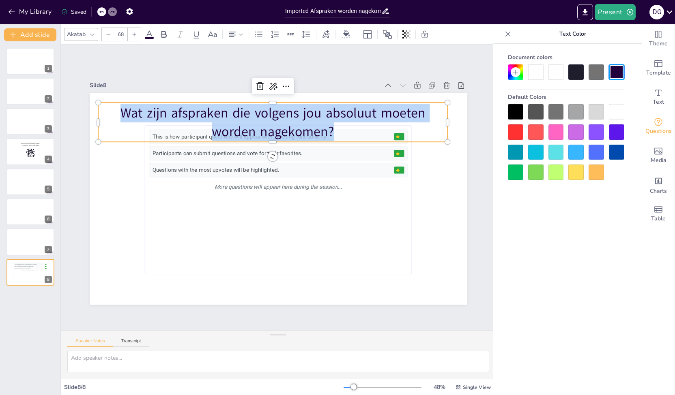
click at [596, 73] on div at bounding box center [595, 71] width 15 height 15
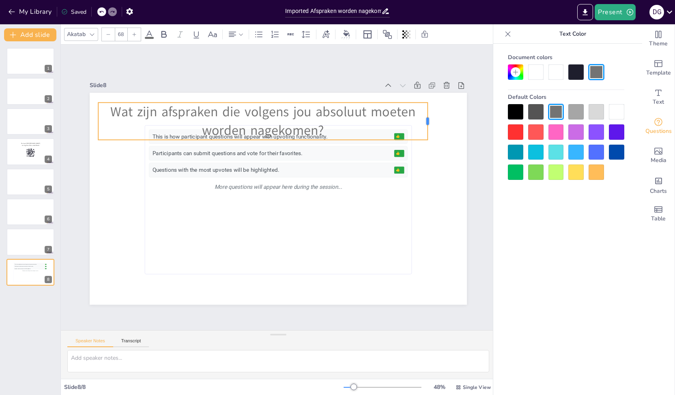
drag, startPoint x: 258, startPoint y: 116, endPoint x: 422, endPoint y: 112, distance: 164.3
click at [427, 112] on div at bounding box center [430, 121] width 6 height 37
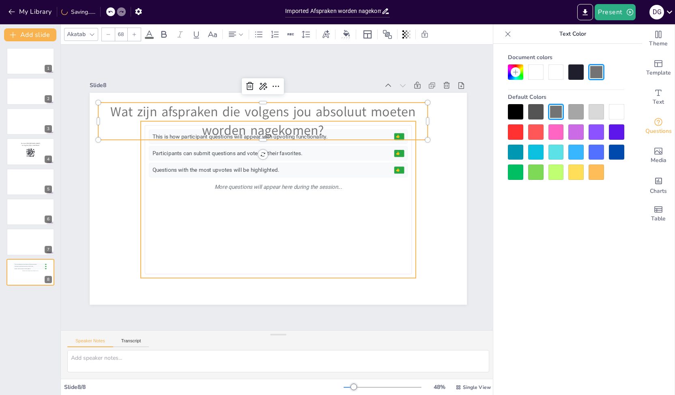
click at [194, 180] on div "More questions will appear here during the session..." at bounding box center [278, 187] width 258 height 14
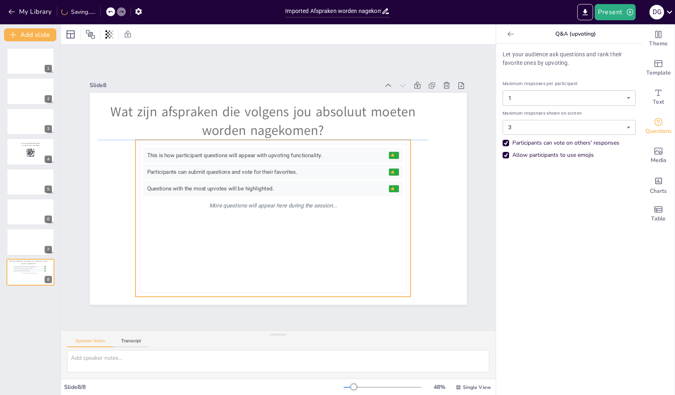
drag, startPoint x: 274, startPoint y: 241, endPoint x: 268, endPoint y: 262, distance: 21.7
click at [268, 262] on div "This is how participant questions will appear with upvoting functionality. 👍 5 …" at bounding box center [273, 218] width 258 height 141
click at [615, 11] on button "Present" at bounding box center [615, 12] width 41 height 16
click at [621, 50] on li "Play presentation" at bounding box center [628, 49] width 64 height 13
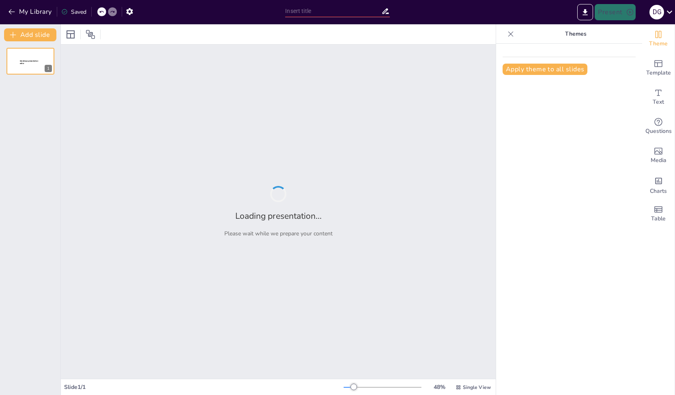
type input "Imported Afspraken worden nagekomen_sessie september.pptx"
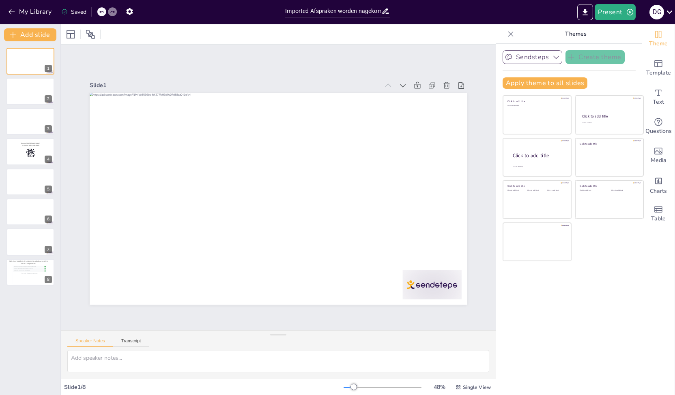
click at [541, 54] on button "Sendsteps" at bounding box center [533, 57] width 60 height 14
click at [550, 84] on icon at bounding box center [553, 85] width 6 height 6
click at [527, 80] on button "Apply theme to all slides" at bounding box center [545, 82] width 85 height 11
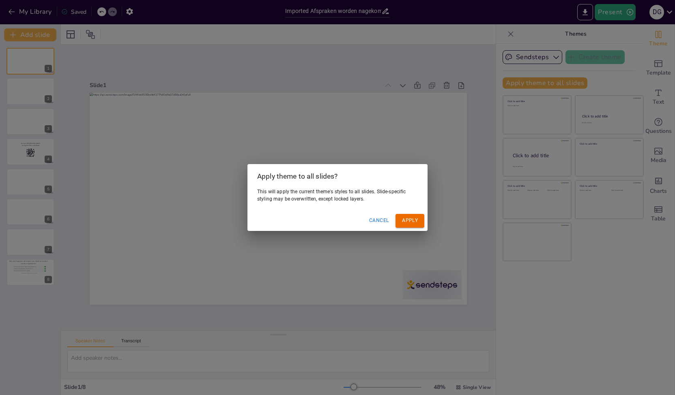
click at [374, 222] on button "Cancel" at bounding box center [379, 220] width 26 height 13
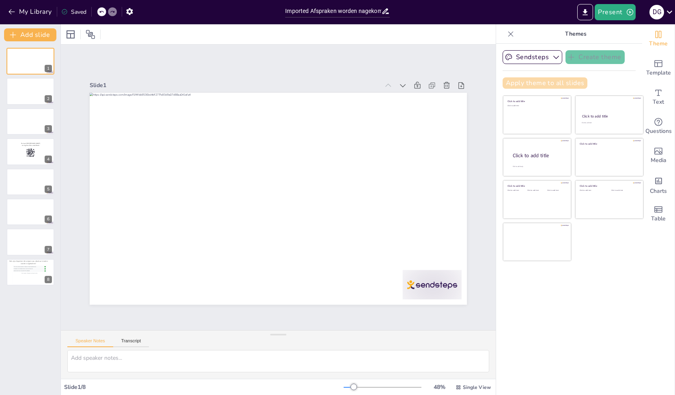
click at [546, 82] on button "Apply theme to all slides" at bounding box center [545, 82] width 85 height 11
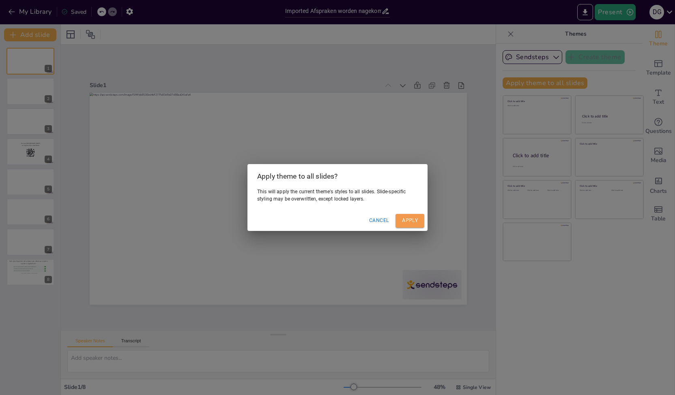
click at [407, 220] on button "Apply" at bounding box center [409, 220] width 29 height 13
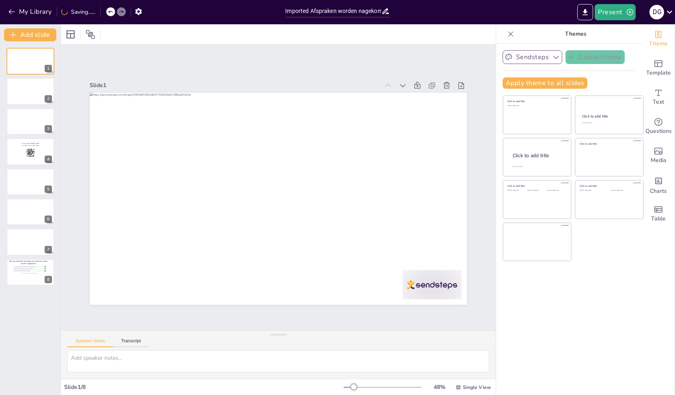
click at [515, 56] on button "Sendsteps" at bounding box center [533, 57] width 60 height 14
click at [564, 85] on div "Sendsteps" at bounding box center [539, 85] width 73 height 16
click at [553, 55] on icon "button" at bounding box center [556, 57] width 8 height 8
click at [543, 52] on button "Sendsteps" at bounding box center [533, 57] width 60 height 14
click at [507, 34] on icon at bounding box center [511, 34] width 8 height 8
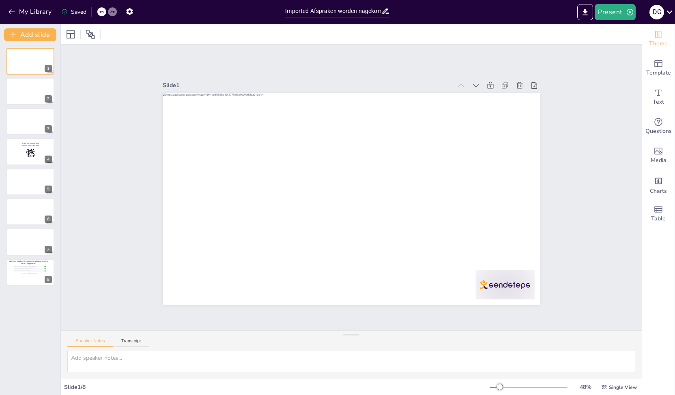
click at [655, 37] on icon "Change the overall theme" at bounding box center [658, 34] width 6 height 7
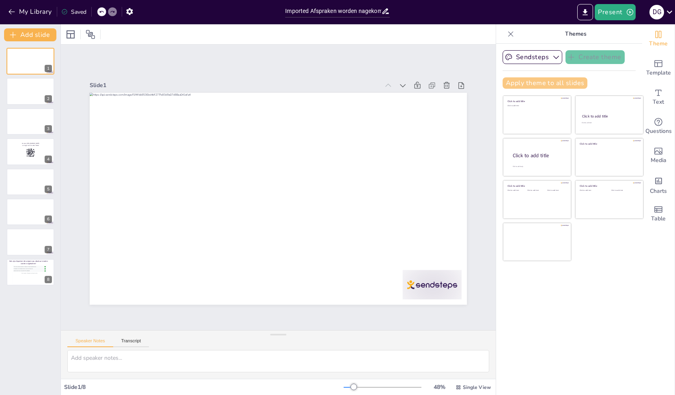
click at [548, 86] on button "Apply theme to all slides" at bounding box center [545, 82] width 85 height 11
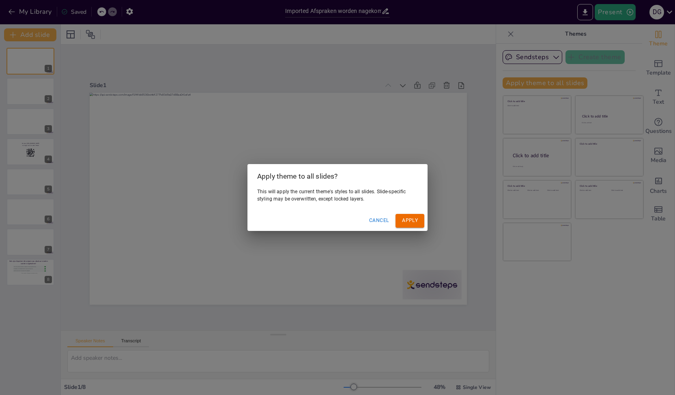
click at [380, 221] on button "Cancel" at bounding box center [379, 220] width 26 height 13
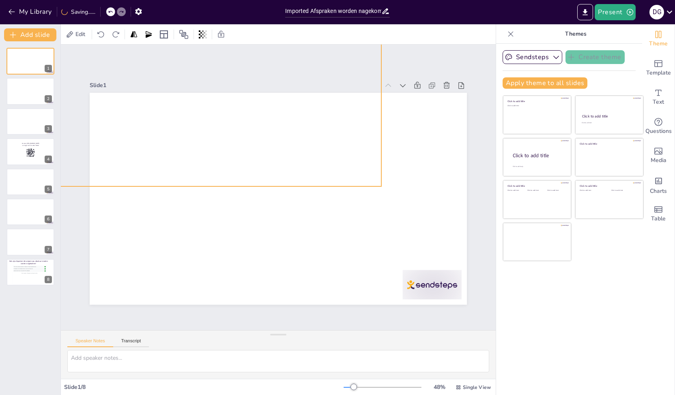
drag, startPoint x: 416, startPoint y: 264, endPoint x: 341, endPoint y: 153, distance: 134.3
click at [338, 152] on div at bounding box center [230, 59] width 424 height 318
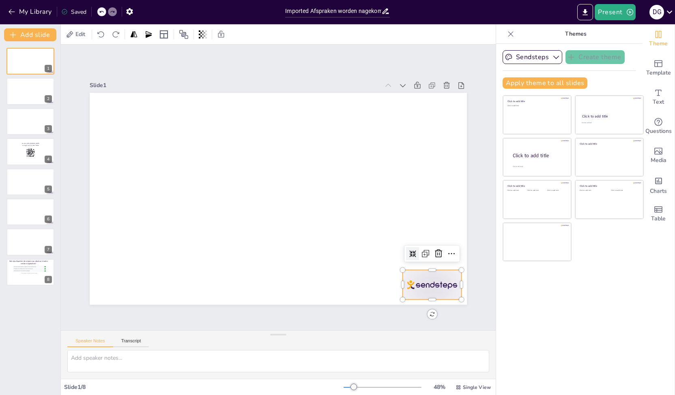
click at [432, 294] on div at bounding box center [408, 314] width 64 height 41
click at [416, 294] on icon at bounding box center [410, 300] width 12 height 12
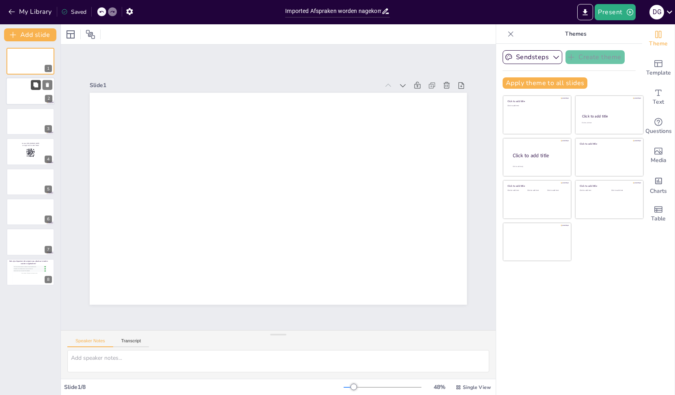
click at [39, 81] on button at bounding box center [36, 85] width 10 height 10
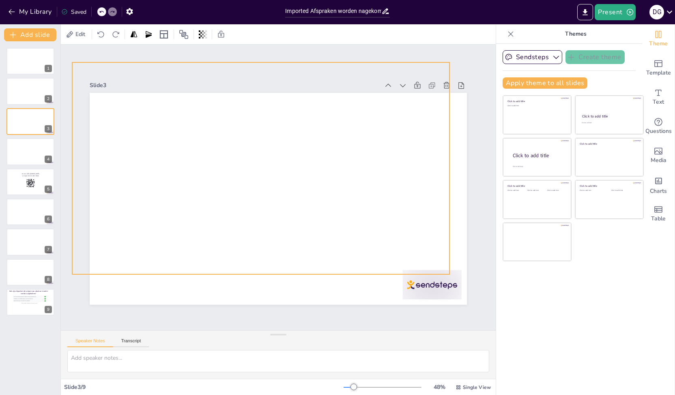
drag, startPoint x: 401, startPoint y: 277, endPoint x: 381, endPoint y: 246, distance: 37.0
click at [381, 246] on div at bounding box center [262, 167] width 397 height 250
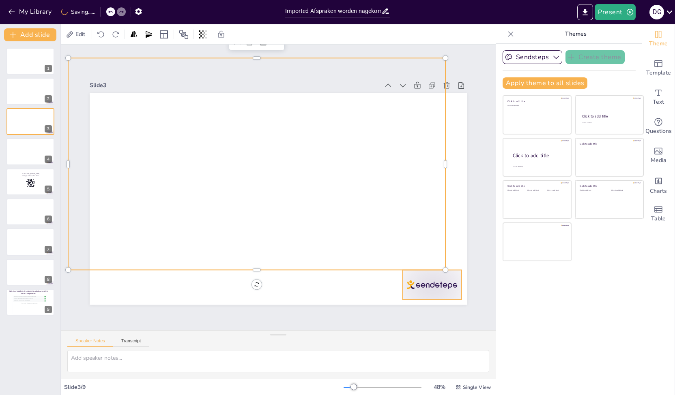
click at [131, 249] on div at bounding box center [99, 217] width 64 height 61
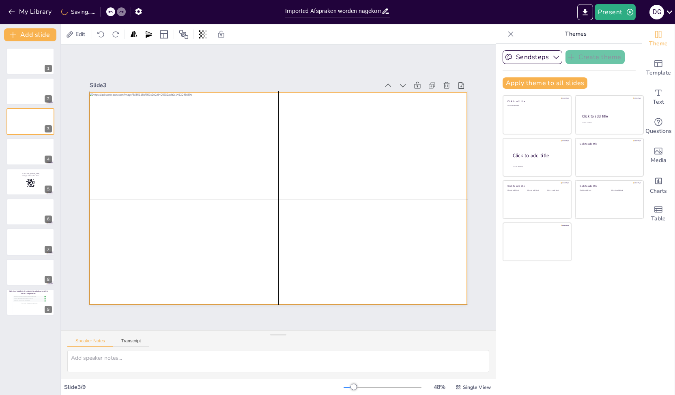
drag, startPoint x: 379, startPoint y: 234, endPoint x: 402, endPoint y: 269, distance: 41.6
click at [402, 269] on div at bounding box center [272, 196] width 430 height 393
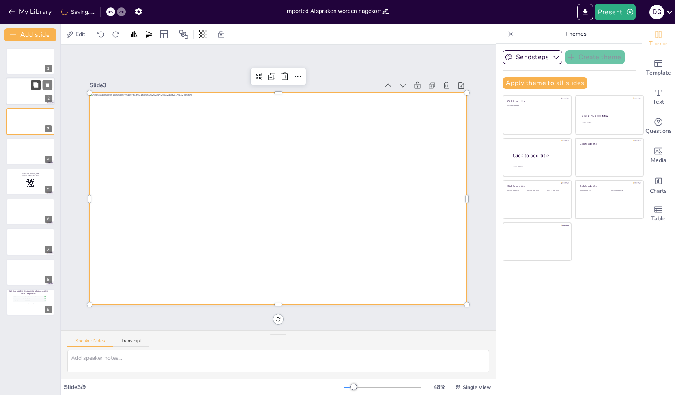
click at [40, 83] on button at bounding box center [36, 85] width 10 height 10
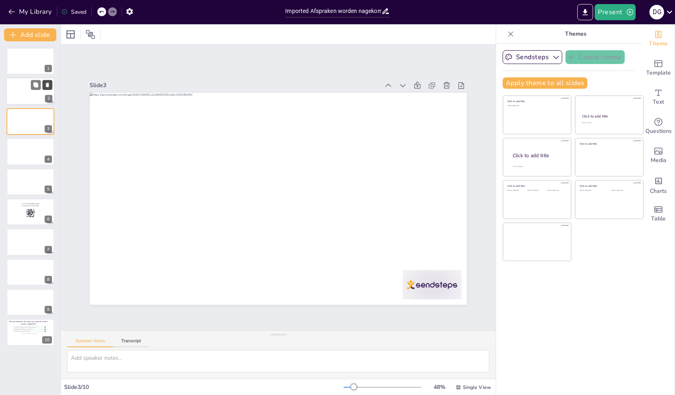
click at [47, 86] on icon at bounding box center [47, 85] width 3 height 4
click at [49, 82] on icon at bounding box center [48, 85] width 6 height 6
click at [41, 53] on div at bounding box center [41, 55] width 21 height 10
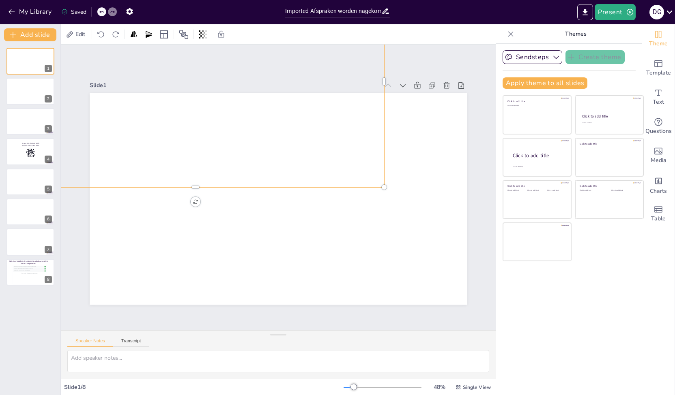
click at [228, 148] on div at bounding box center [245, 56] width 431 height 347
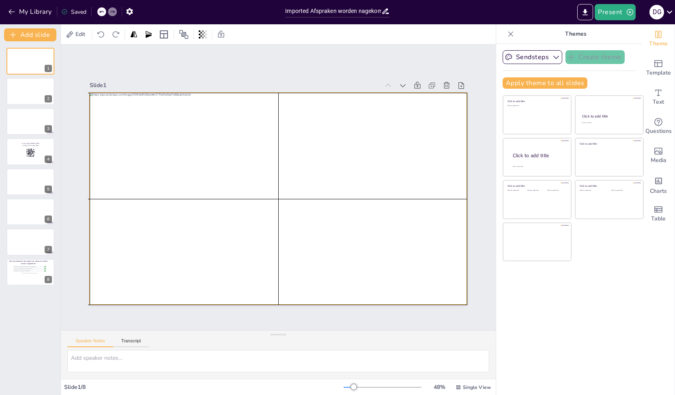
drag, startPoint x: 230, startPoint y: 148, endPoint x: 311, endPoint y: 266, distance: 142.4
click at [311, 266] on div at bounding box center [275, 199] width 413 height 286
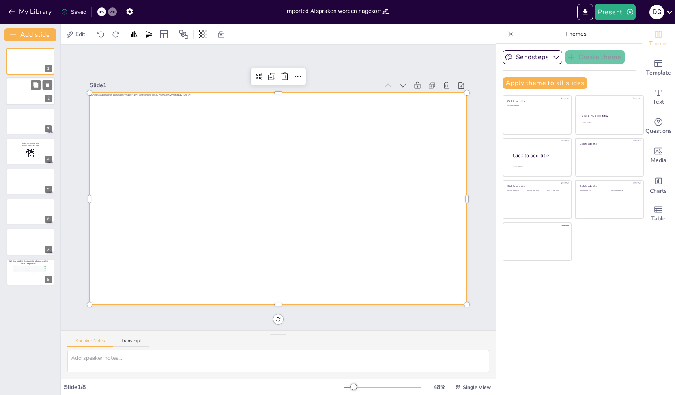
click at [23, 94] on div at bounding box center [30, 92] width 49 height 28
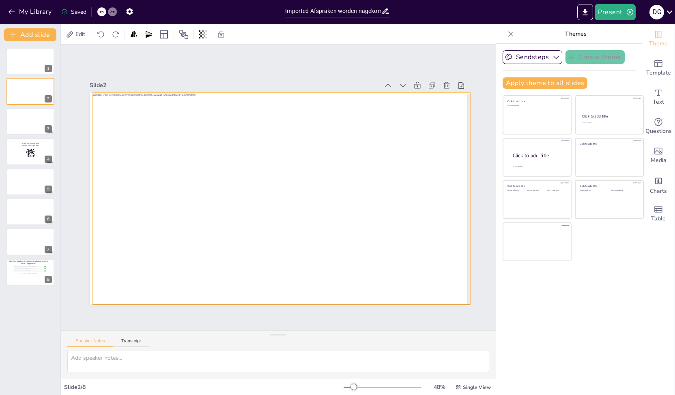
click at [388, 269] on div at bounding box center [282, 176] width 430 height 393
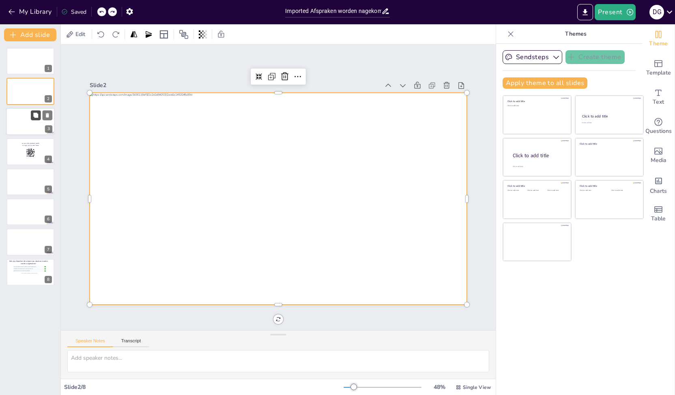
click at [35, 114] on icon at bounding box center [35, 115] width 5 height 5
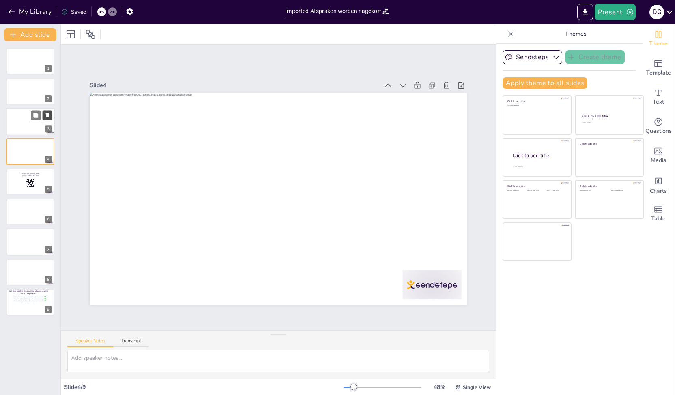
click at [49, 116] on icon at bounding box center [48, 115] width 6 height 6
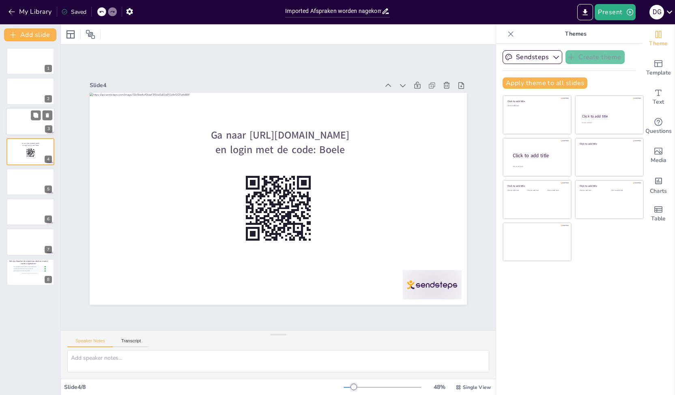
click at [20, 122] on div at bounding box center [30, 122] width 49 height 28
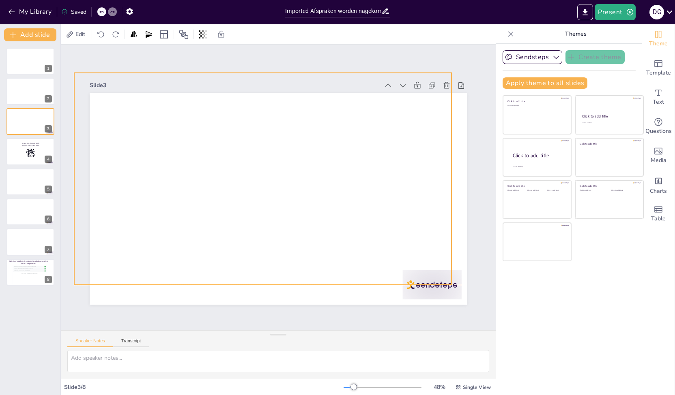
drag, startPoint x: 354, startPoint y: 247, endPoint x: 345, endPoint y: 238, distance: 12.9
click at [345, 238] on div at bounding box center [266, 174] width 424 height 318
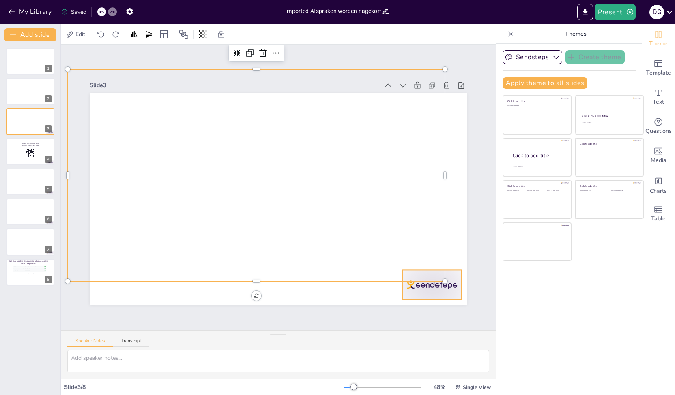
click at [412, 314] on div at bounding box center [379, 339] width 66 height 51
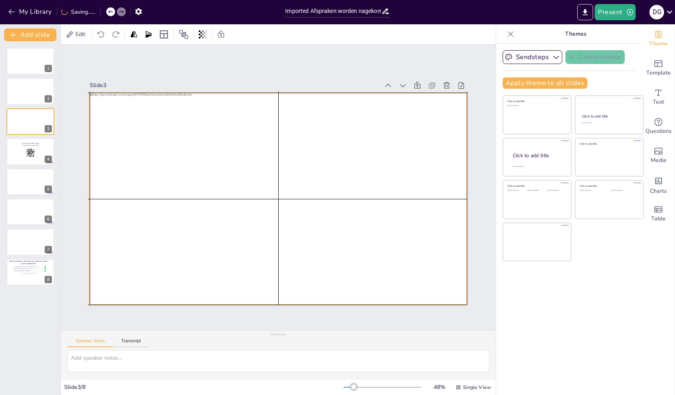
drag, startPoint x: 359, startPoint y: 246, endPoint x: 380, endPoint y: 268, distance: 30.1
click at [380, 268] on div at bounding box center [275, 199] width 413 height 286
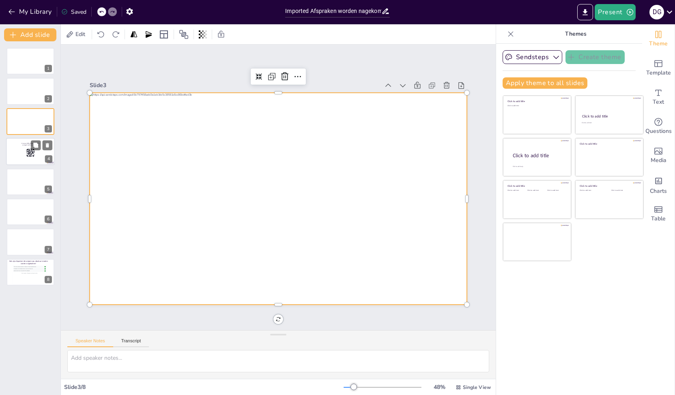
click at [32, 158] on div at bounding box center [30, 152] width 49 height 28
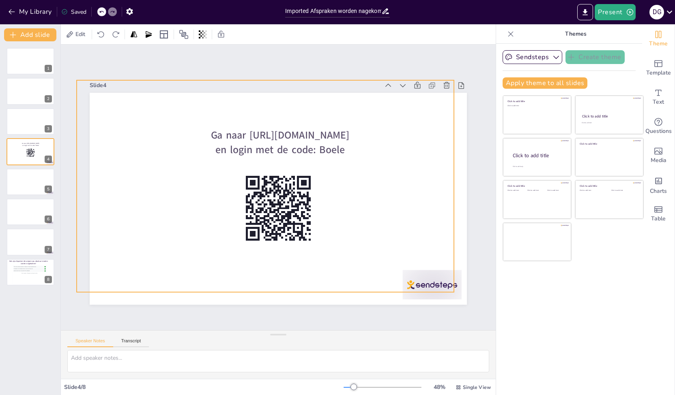
drag, startPoint x: 324, startPoint y: 266, endPoint x: 304, endPoint y: 247, distance: 27.5
click at [304, 247] on div at bounding box center [265, 185] width 397 height 250
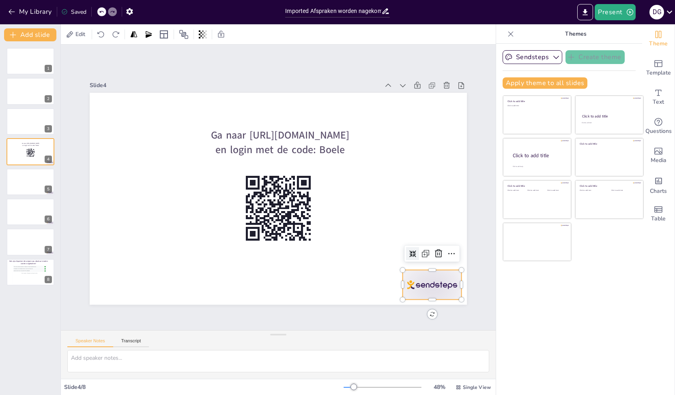
click at [261, 43] on div at bounding box center [229, 12] width 64 height 61
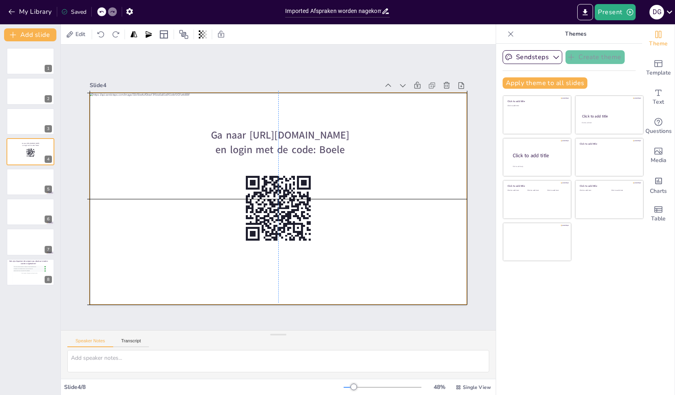
drag, startPoint x: 365, startPoint y: 267, endPoint x: 382, endPoint y: 285, distance: 25.0
click at [382, 285] on div at bounding box center [278, 199] width 377 height 212
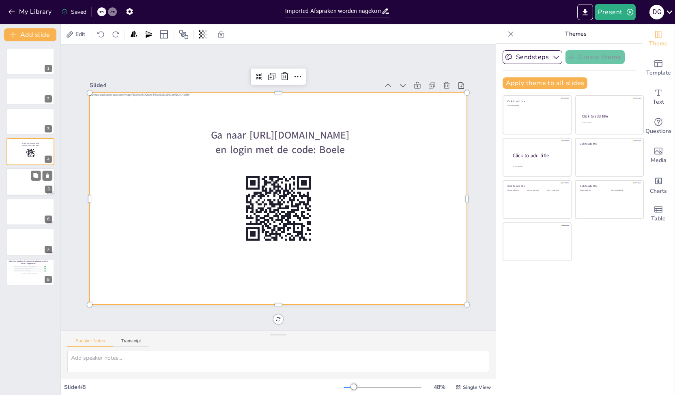
click at [26, 175] on div at bounding box center [30, 182] width 49 height 28
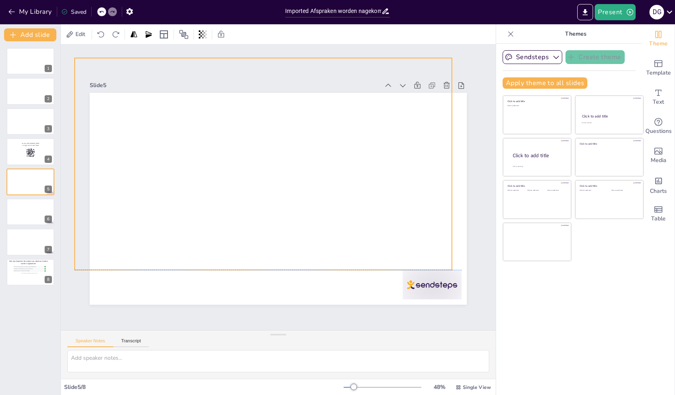
drag, startPoint x: 369, startPoint y: 261, endPoint x: 353, endPoint y: 221, distance: 43.8
click at [353, 221] on div at bounding box center [306, 186] width 372 height 433
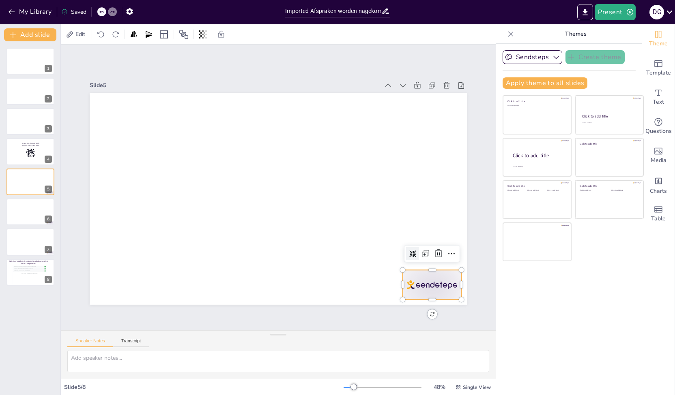
click at [403, 285] on div at bounding box center [432, 285] width 59 height 30
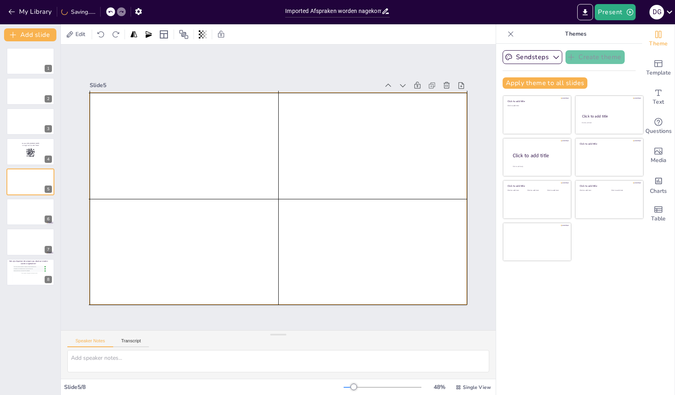
drag, startPoint x: 327, startPoint y: 249, endPoint x: 343, endPoint y: 288, distance: 42.8
click at [343, 288] on div at bounding box center [278, 199] width 377 height 212
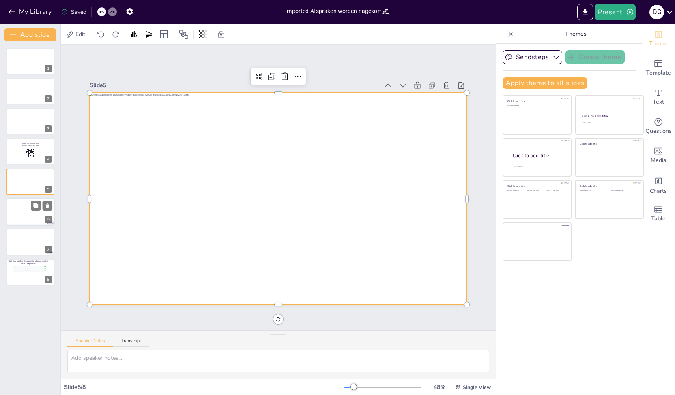
click at [37, 217] on div at bounding box center [30, 212] width 49 height 28
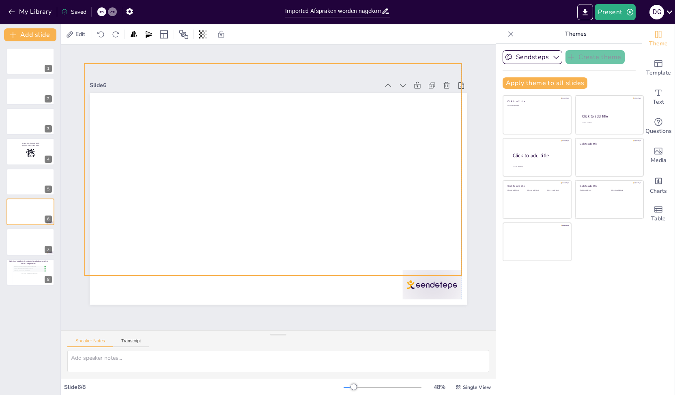
drag, startPoint x: 372, startPoint y: 290, endPoint x: 367, endPoint y: 261, distance: 29.9
click at [367, 261] on div at bounding box center [272, 170] width 377 height 212
click at [410, 287] on div at bounding box center [432, 285] width 59 height 30
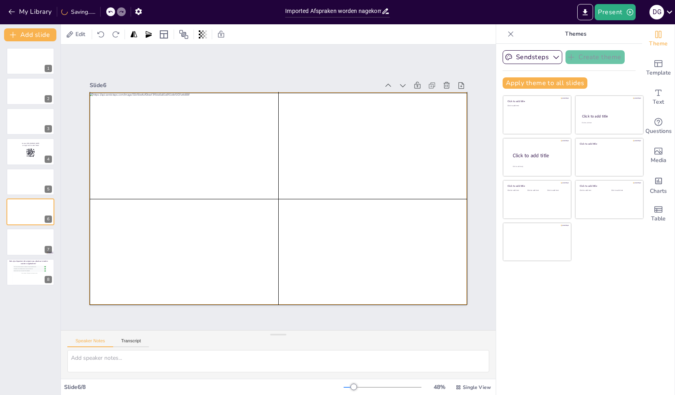
drag, startPoint x: 352, startPoint y: 254, endPoint x: 357, endPoint y: 283, distance: 29.3
click at [357, 283] on div at bounding box center [278, 199] width 377 height 212
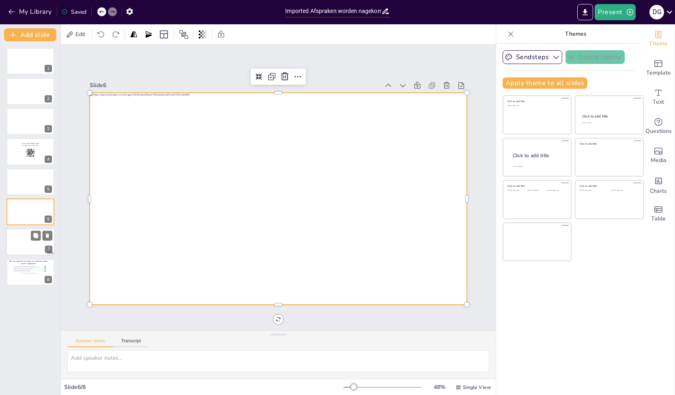
click at [30, 238] on div at bounding box center [30, 243] width 49 height 28
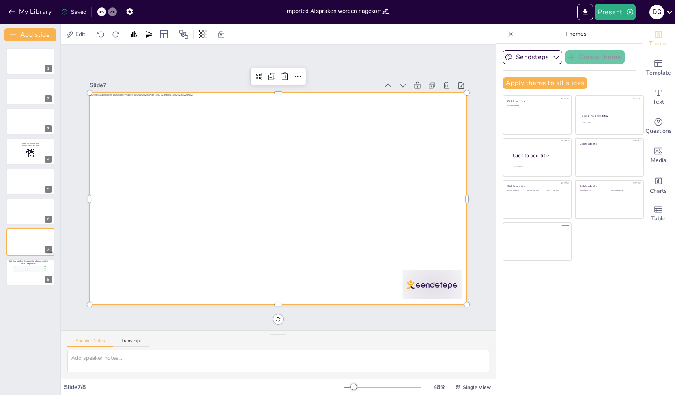
drag, startPoint x: 357, startPoint y: 271, endPoint x: 346, endPoint y: 242, distance: 31.3
click at [346, 242] on div at bounding box center [273, 197] width 431 height 347
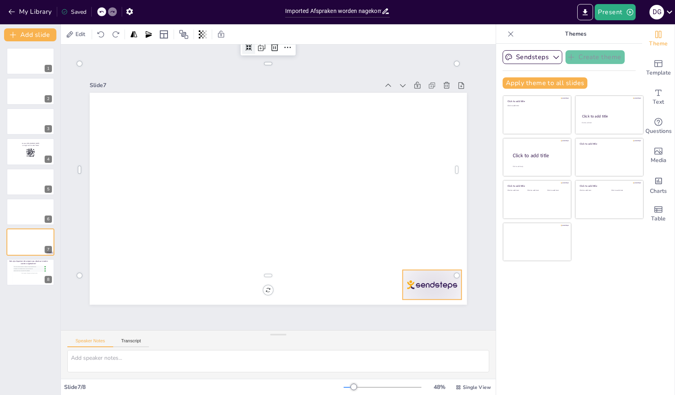
click at [420, 119] on div at bounding box center [429, 87] width 51 height 66
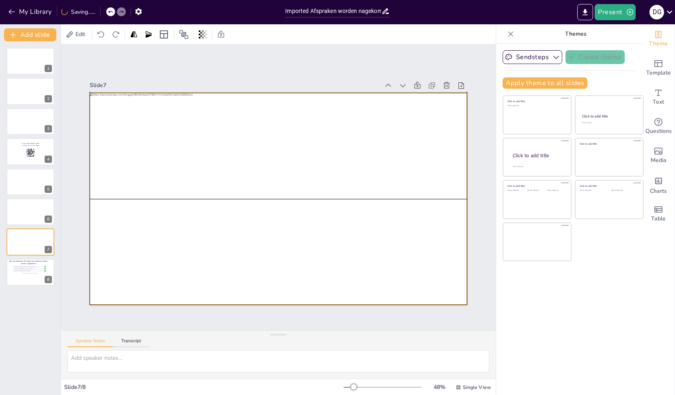
drag, startPoint x: 362, startPoint y: 251, endPoint x: 372, endPoint y: 279, distance: 29.9
click at [372, 279] on div at bounding box center [268, 194] width 393 height 430
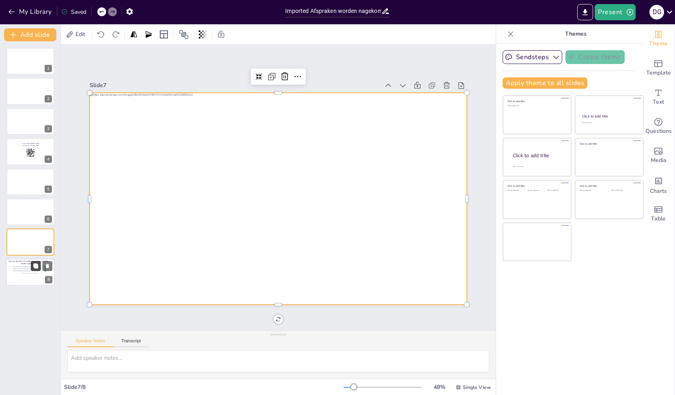
click at [33, 271] on button at bounding box center [36, 266] width 10 height 10
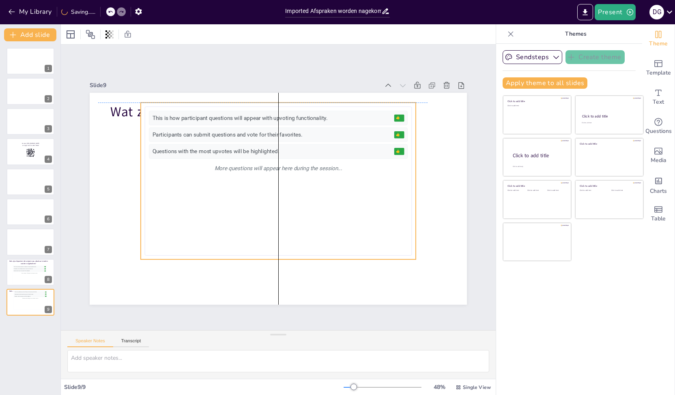
drag, startPoint x: 306, startPoint y: 281, endPoint x: 310, endPoint y: 238, distance: 43.6
click at [310, 238] on div "This is how participant questions will appear with upvoting functionality. 👍 5 …" at bounding box center [280, 182] width 293 height 234
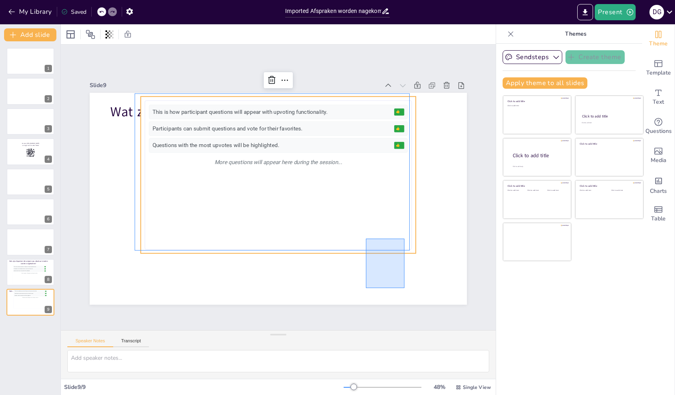
drag, startPoint x: 395, startPoint y: 279, endPoint x: 367, endPoint y: 241, distance: 48.4
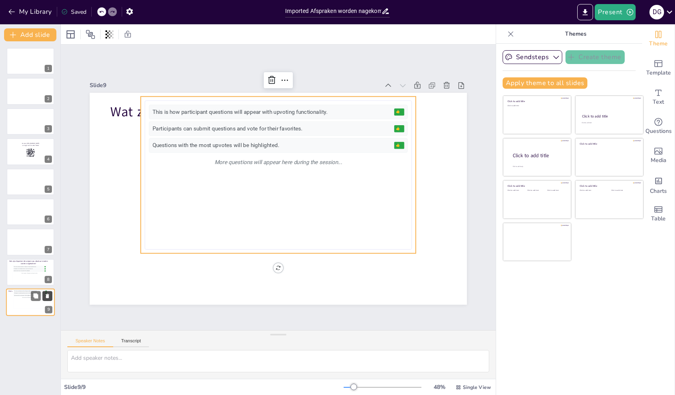
click at [49, 299] on icon at bounding box center [48, 297] width 6 height 6
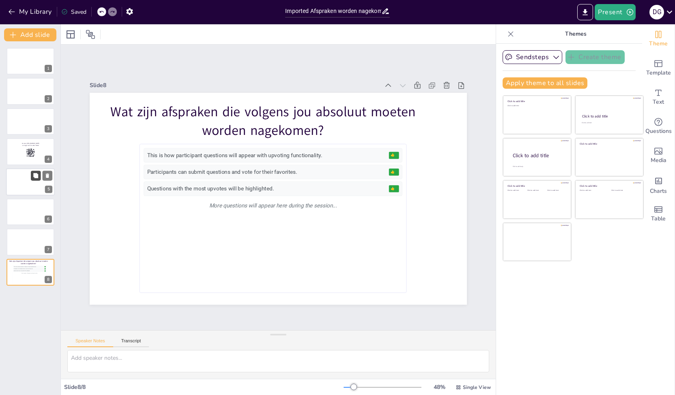
click at [32, 174] on button at bounding box center [36, 176] width 10 height 10
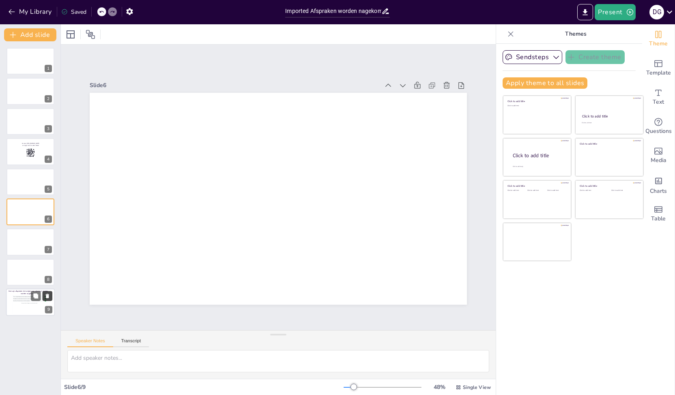
click at [47, 296] on icon at bounding box center [47, 296] width 3 height 4
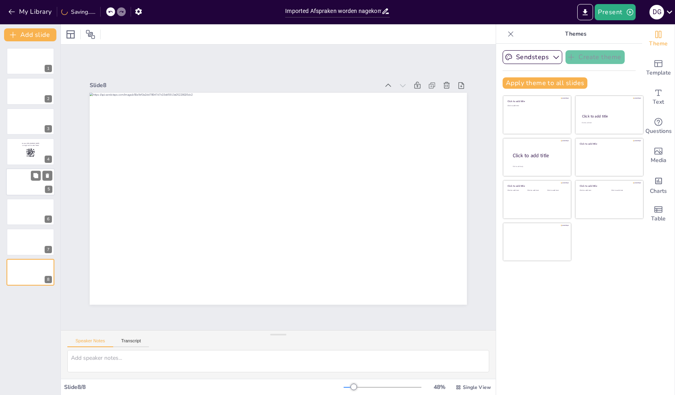
click at [15, 183] on div at bounding box center [30, 182] width 49 height 28
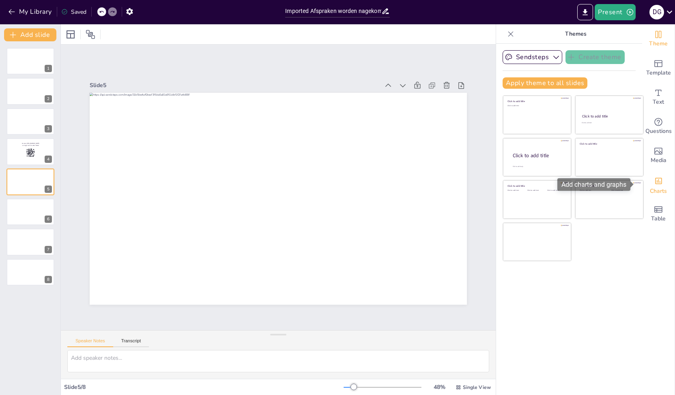
click at [654, 180] on icon "Add charts and graphs" at bounding box center [658, 181] width 9 height 9
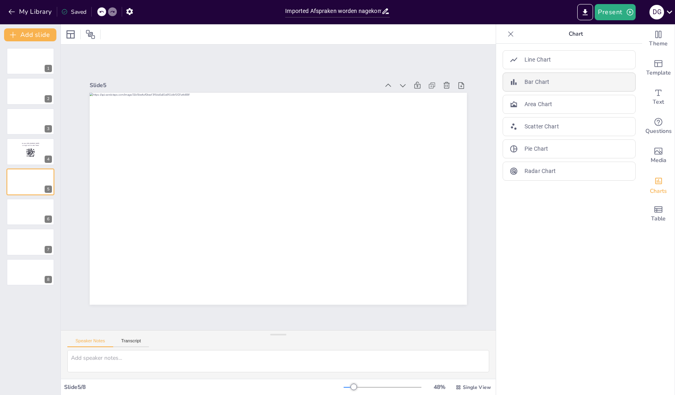
click at [535, 86] on p "Bar Chart" at bounding box center [536, 82] width 25 height 9
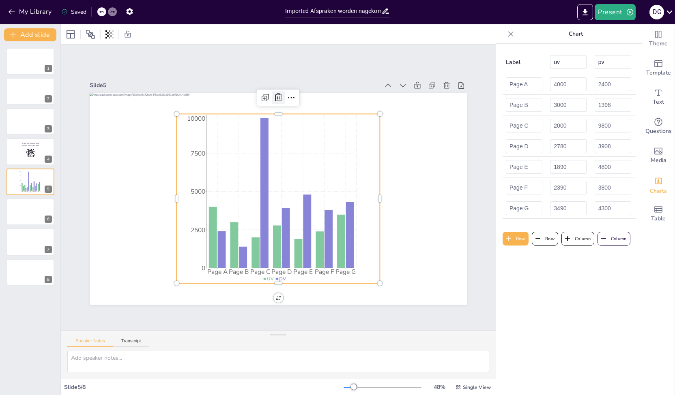
click at [308, 99] on icon at bounding box center [314, 105] width 13 height 13
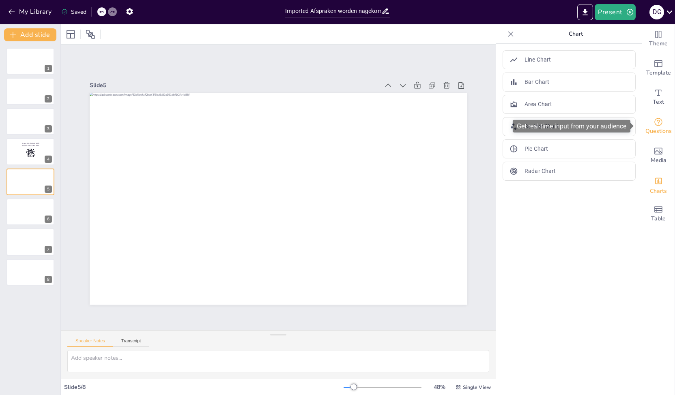
click at [653, 122] on icon "Get real-time input from your audience" at bounding box center [658, 122] width 10 height 10
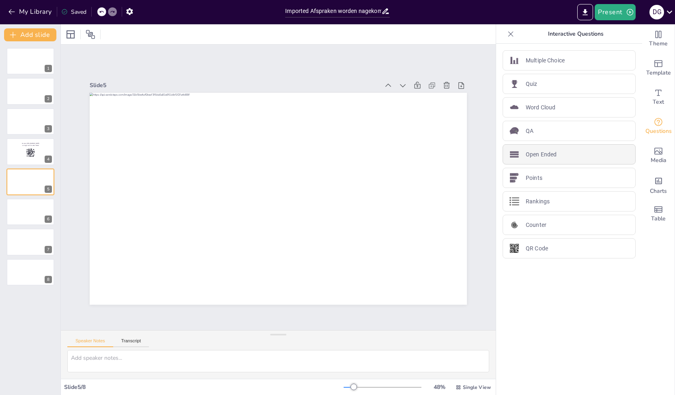
click at [537, 155] on p "Open Ended" at bounding box center [541, 154] width 31 height 9
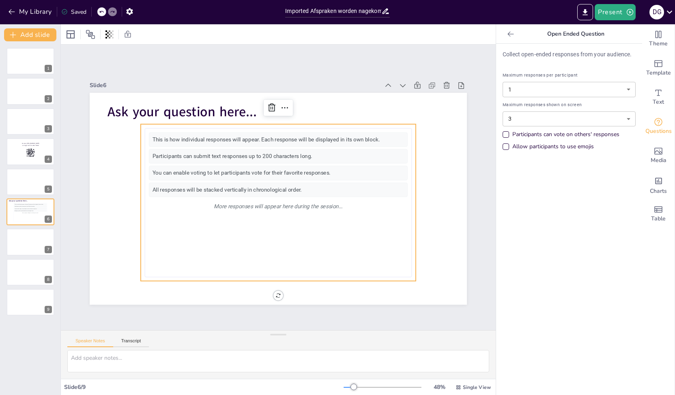
click at [531, 123] on body "My Library Saved Imported Afspraken worden nagekomen_sessie september.pptx Pres…" at bounding box center [337, 197] width 675 height 395
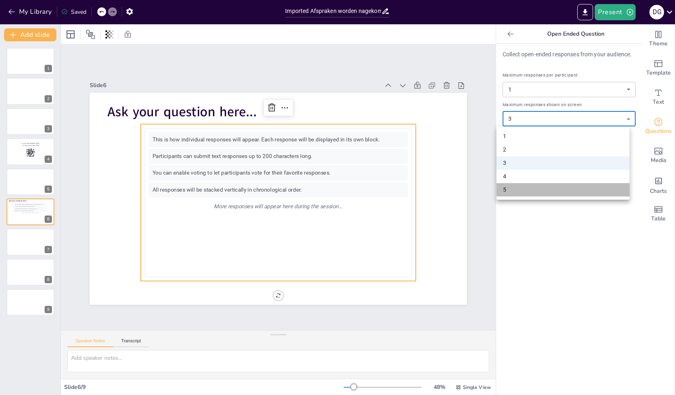
click at [537, 191] on li "5" at bounding box center [562, 189] width 133 height 13
type input "5"
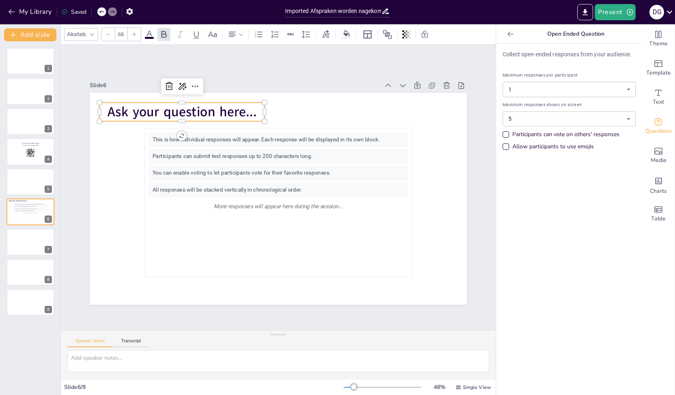
click at [136, 109] on span "Ask your question here..." at bounding box center [209, 85] width 147 height 63
click at [28, 180] on div at bounding box center [30, 182] width 49 height 28
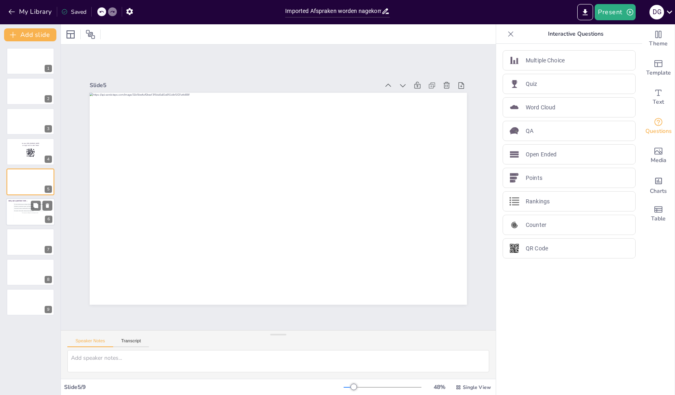
click at [18, 206] on div "Participants can submit text responses up to 200 characters long." at bounding box center [30, 207] width 33 height 2
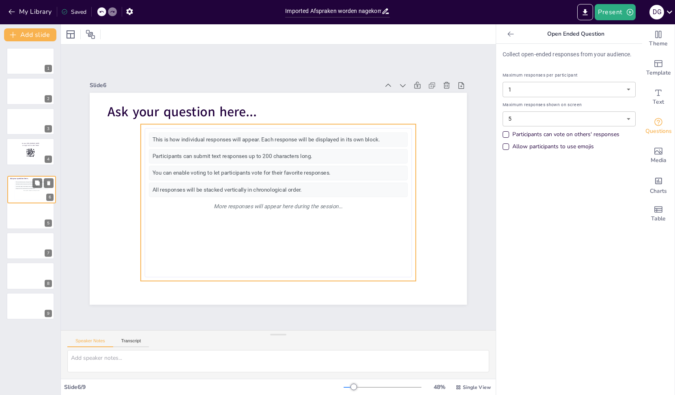
drag, startPoint x: 24, startPoint y: 208, endPoint x: 29, endPoint y: 183, distance: 24.8
click at [29, 183] on div "This is how individual responses will appear. Each response will be displayed i…" at bounding box center [31, 190] width 33 height 18
click at [24, 176] on div "Participants can submit text responses up to 200 characters long." at bounding box center [30, 177] width 33 height 2
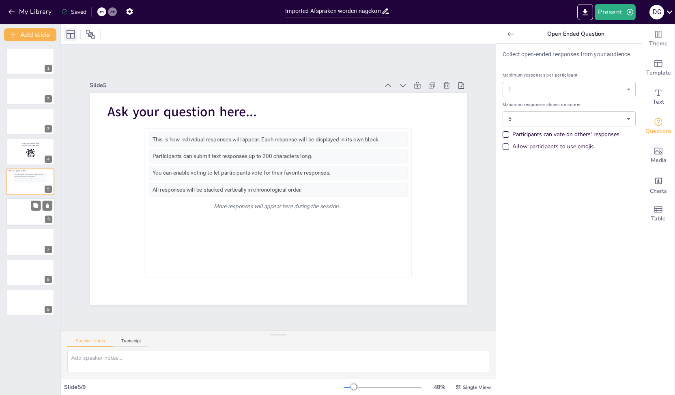
click at [75, 33] on div at bounding box center [70, 34] width 13 height 13
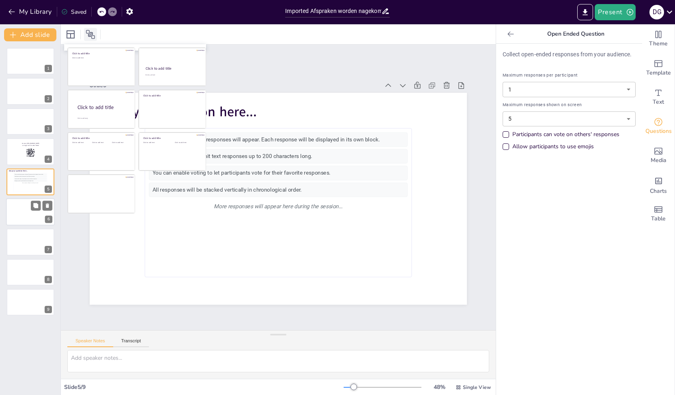
click at [90, 34] on icon at bounding box center [91, 35] width 10 height 10
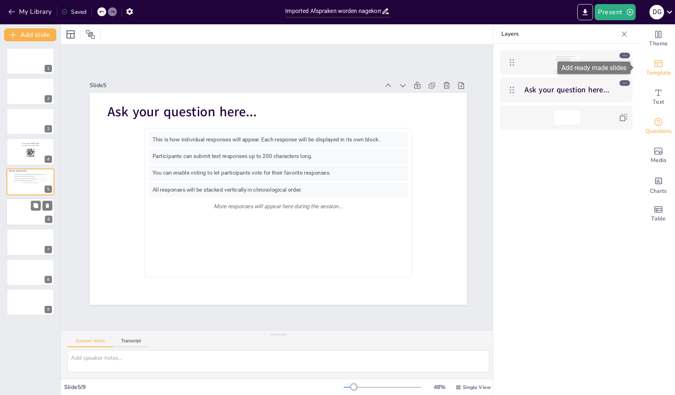
click at [646, 69] on span "Template" at bounding box center [658, 73] width 25 height 9
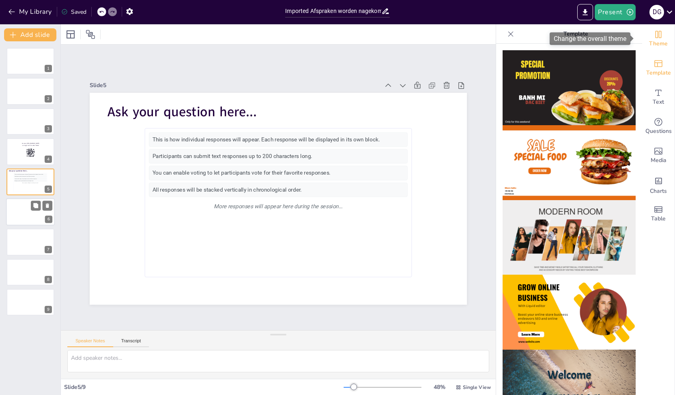
click at [653, 37] on icon "Change the overall theme" at bounding box center [658, 35] width 10 height 10
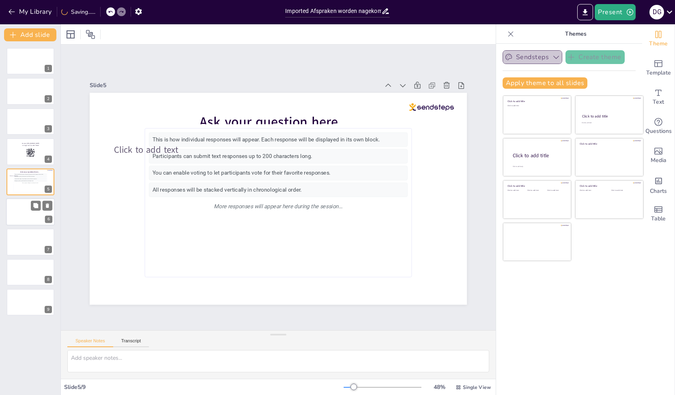
click at [552, 59] on icon "button" at bounding box center [556, 57] width 8 height 8
click at [496, 319] on div "Sendsteps Create theme Apply theme to all slides Click to add title Click to ad…" at bounding box center [569, 220] width 146 height 352
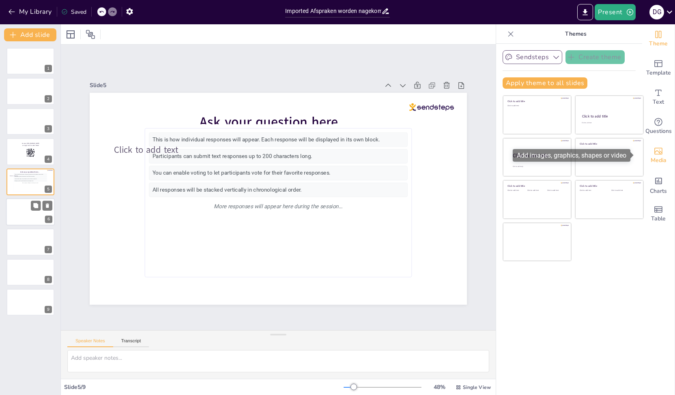
click at [659, 150] on div "Media" at bounding box center [658, 155] width 32 height 29
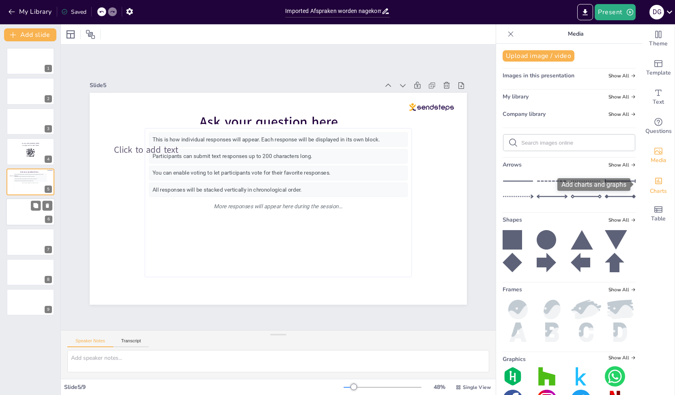
click at [654, 181] on icon "Add charts and graphs" at bounding box center [658, 181] width 9 height 9
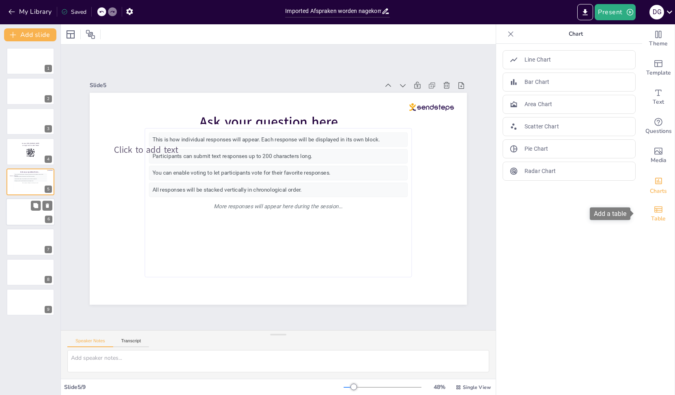
click at [654, 213] on icon "Add a table" at bounding box center [658, 210] width 10 height 10
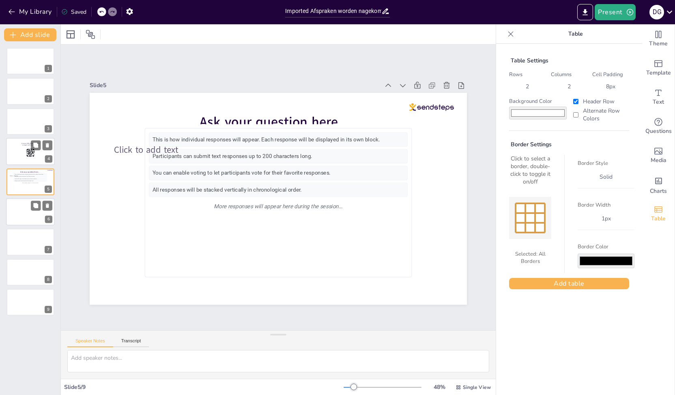
click at [19, 153] on div at bounding box center [30, 152] width 49 height 28
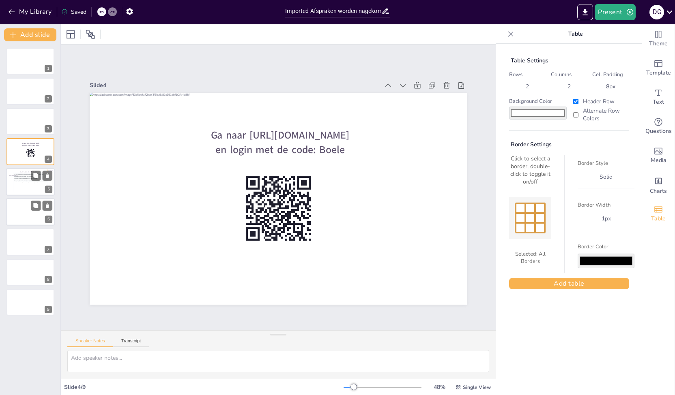
click at [33, 182] on div "More responses will appear here during the session..." at bounding box center [30, 183] width 33 height 2
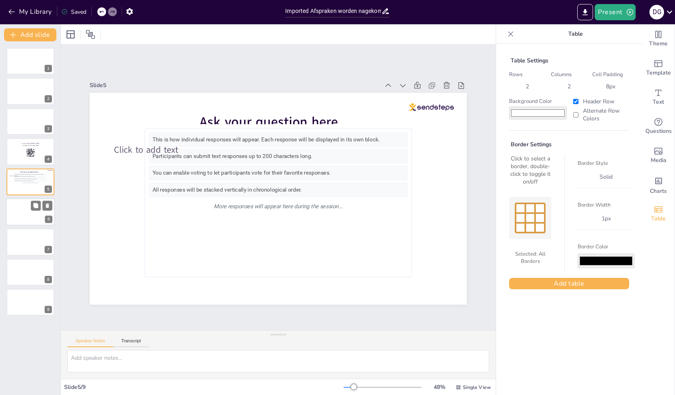
click at [44, 214] on div at bounding box center [30, 212] width 49 height 28
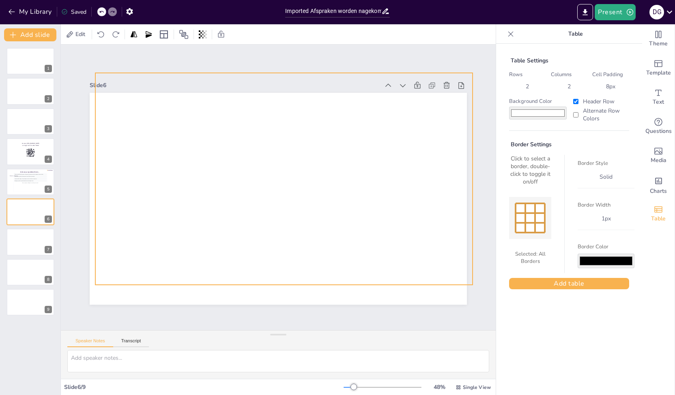
drag, startPoint x: 303, startPoint y: 282, endPoint x: 309, endPoint y: 269, distance: 14.7
click at [309, 269] on div at bounding box center [288, 183] width 430 height 393
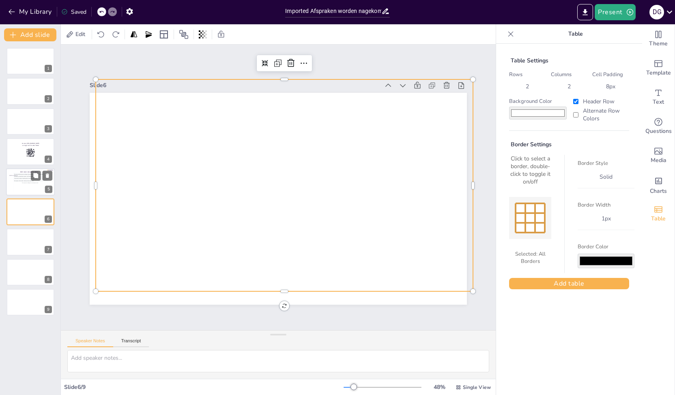
click at [35, 188] on div "This is how individual responses will appear. Each response will be displayed i…" at bounding box center [30, 182] width 33 height 18
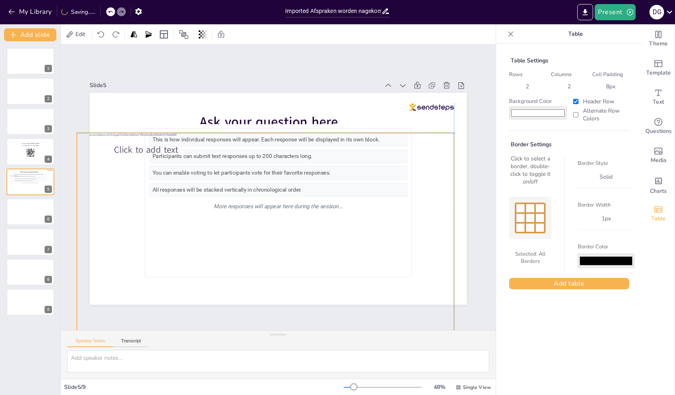
drag, startPoint x: 286, startPoint y: 264, endPoint x: 249, endPoint y: 307, distance: 56.1
click at [249, 307] on div "Slide 1 Slide 2 Slide 3 Slide 4 Ga naar https://sendsteps.me en login met de co…" at bounding box center [278, 188] width 465 height 520
click at [146, 103] on div at bounding box center [131, 95] width 29 height 43
click at [343, 224] on div at bounding box center [250, 232] width 424 height 318
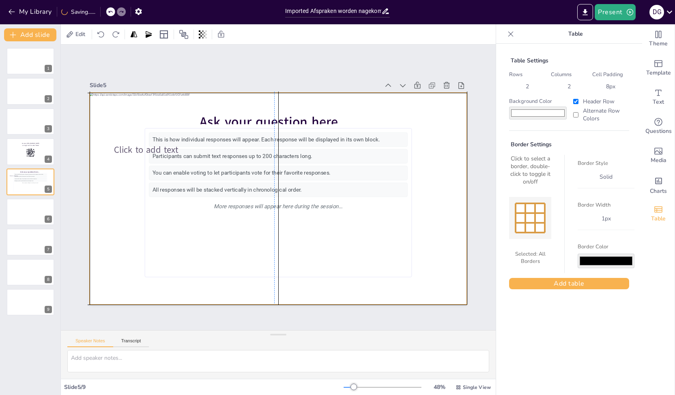
drag, startPoint x: 352, startPoint y: 230, endPoint x: 352, endPoint y: 201, distance: 28.8
click at [352, 201] on div at bounding box center [267, 188] width 250 height 397
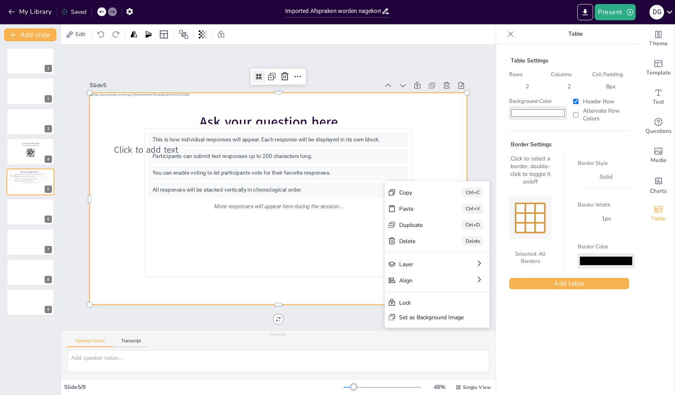
click at [290, 74] on icon at bounding box center [294, 76] width 8 height 8
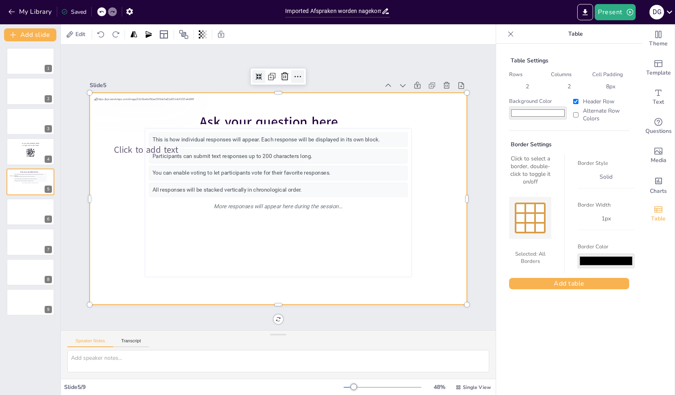
click at [325, 82] on icon at bounding box center [331, 88] width 12 height 12
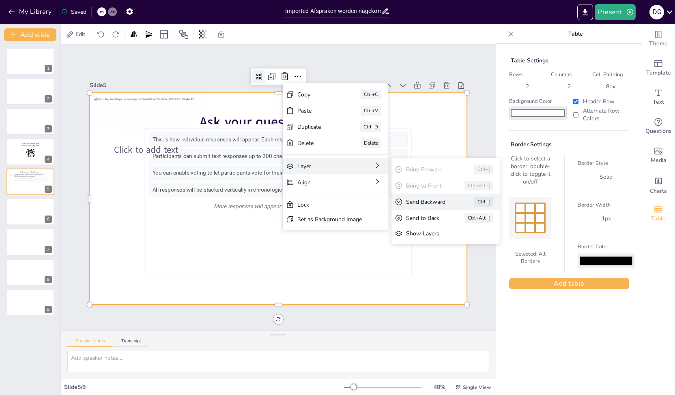
click at [347, 378] on div "Send Backward" at bounding box center [332, 399] width 29 height 43
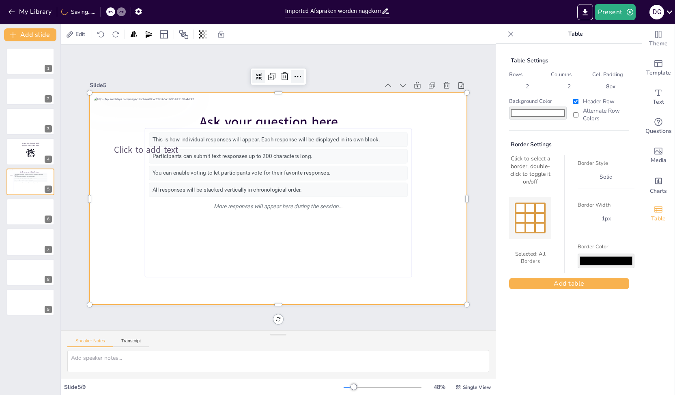
click at [360, 111] on icon at bounding box center [367, 118] width 14 height 14
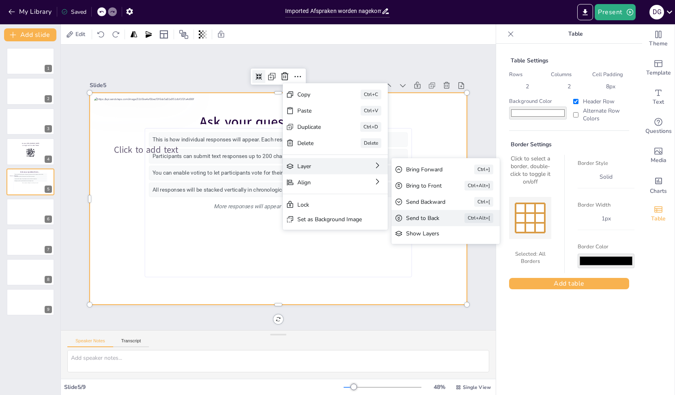
click at [467, 259] on div "Send to Back" at bounding box center [485, 263] width 36 height 8
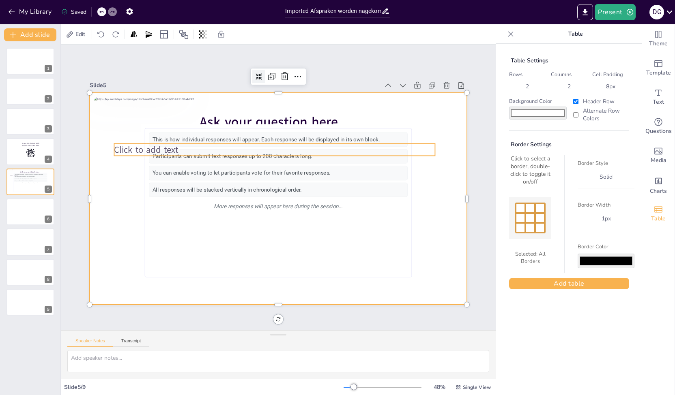
click at [132, 127] on span "Click to add text" at bounding box center [164, 110] width 64 height 31
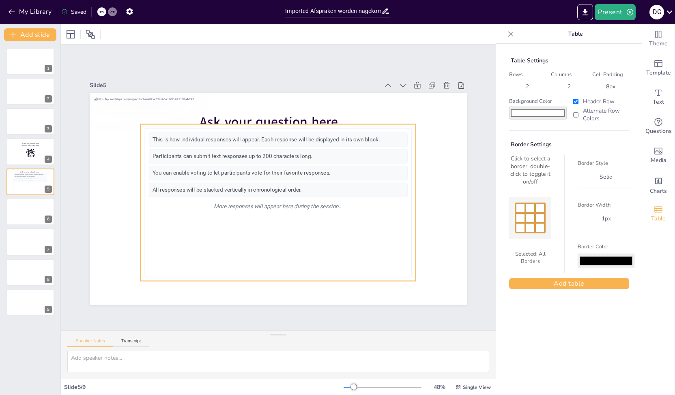
click at [183, 142] on div "This is how individual responses will appear. Each response will be displayed i…" at bounding box center [298, 144] width 242 height 118
click at [275, 275] on div "This is how individual responses will appear. Each response will be displayed i…" at bounding box center [275, 202] width 302 height 211
click at [405, 134] on div "Ask your question here... This is how individual responses will appear. Each re…" at bounding box center [298, 95] width 369 height 79
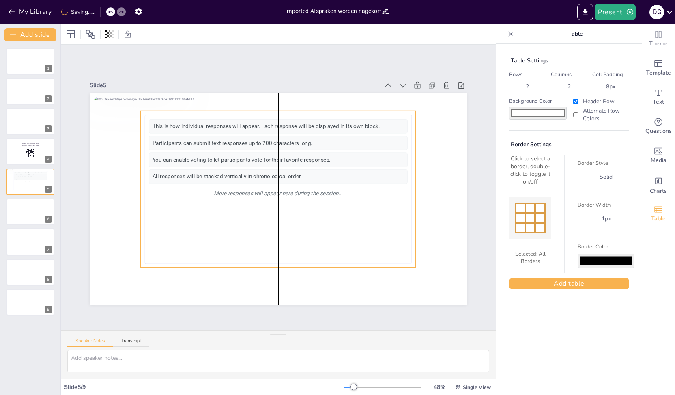
drag, startPoint x: 402, startPoint y: 276, endPoint x: 403, endPoint y: 266, distance: 9.4
click at [403, 134] on div "Ask your question here... This is how individual responses will appear. Each re…" at bounding box center [298, 95] width 369 height 79
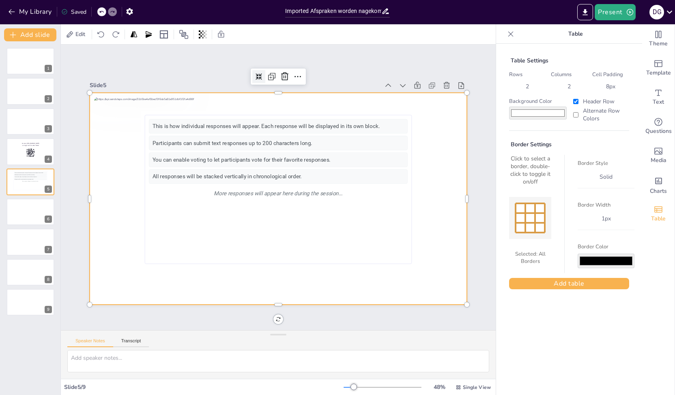
click at [270, 105] on div at bounding box center [275, 199] width 413 height 286
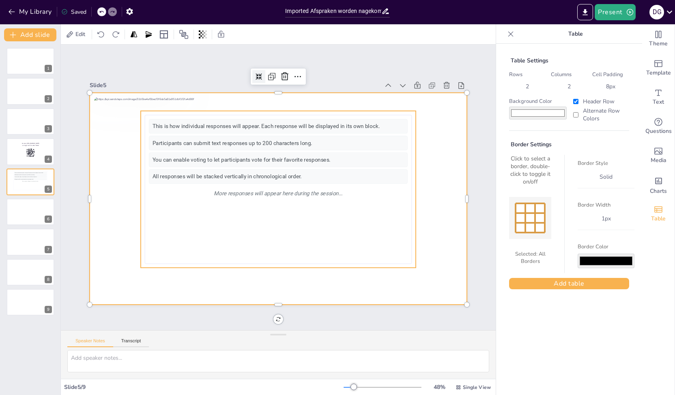
click at [267, 111] on div "This is how individual responses will appear. Each response will be displayed i…" at bounding box center [278, 189] width 275 height 157
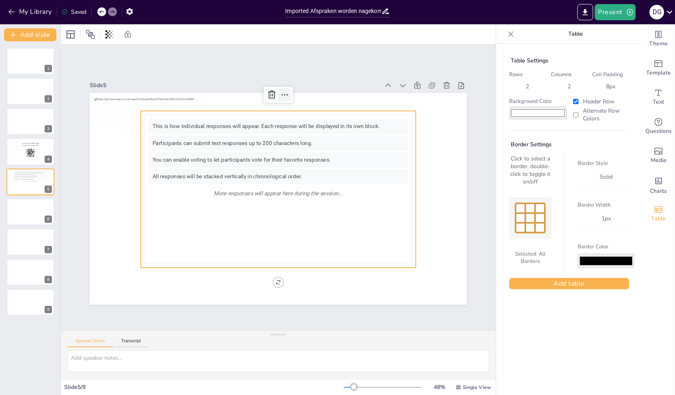
click at [298, 92] on icon at bounding box center [303, 97] width 11 height 11
click at [251, 204] on div "This is how individual responses will appear. Each response will be displayed i…" at bounding box center [279, 186] width 277 height 286
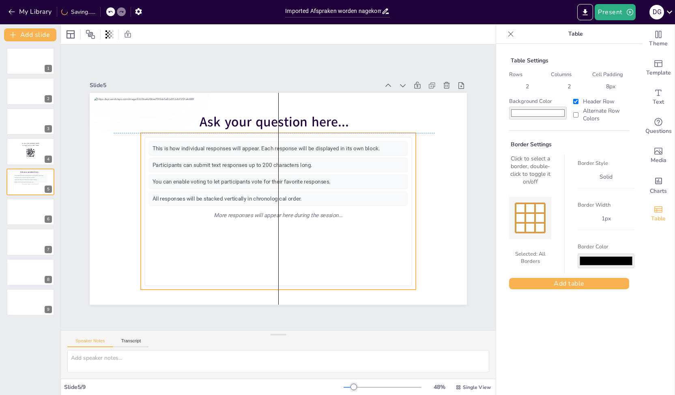
drag, startPoint x: 159, startPoint y: 122, endPoint x: 159, endPoint y: 147, distance: 24.3
click at [159, 147] on div "This is how individual responses will appear. Each response will be displayed i…" at bounding box center [278, 148] width 258 height 14
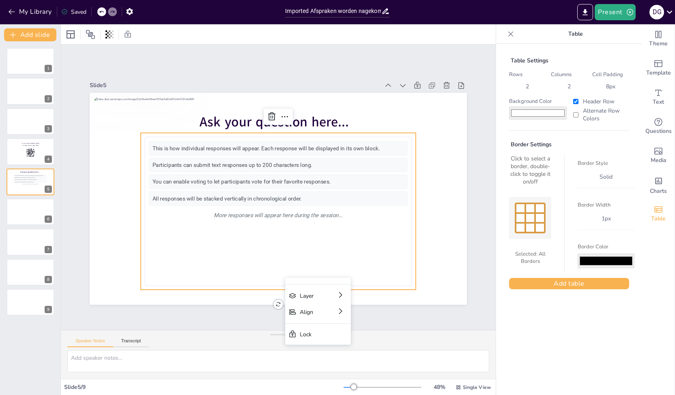
click at [141, 285] on div "This is how individual responses will appear. Each response will be displayed i…" at bounding box center [278, 211] width 275 height 157
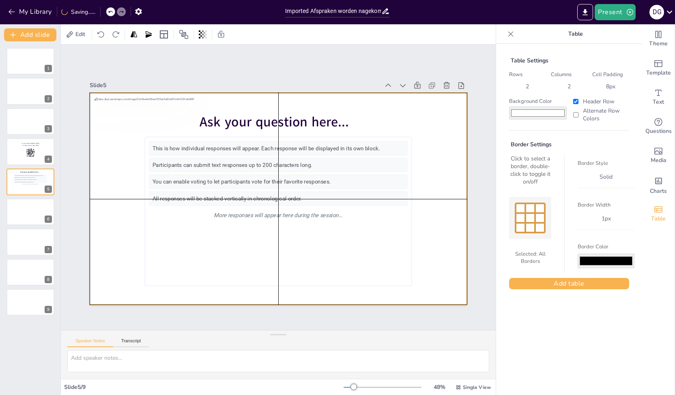
click at [133, 285] on div at bounding box center [278, 199] width 377 height 212
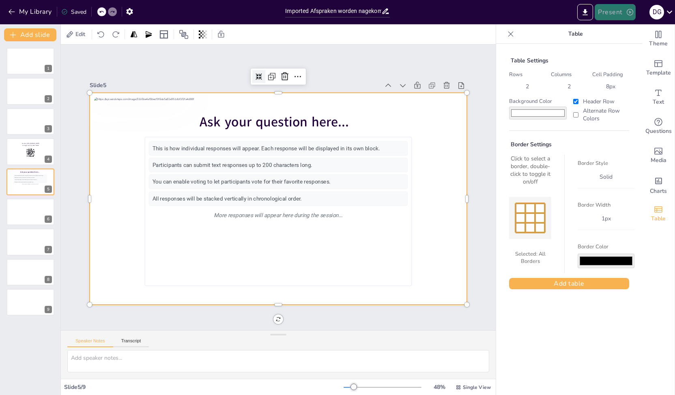
click at [628, 14] on icon "button" at bounding box center [630, 12] width 8 height 8
click at [613, 31] on li "Preview presentation" at bounding box center [628, 30] width 64 height 13
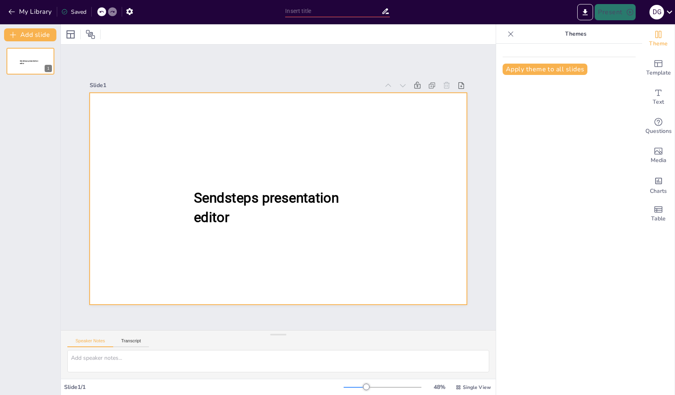
type input "Imported Afspraken worden nagekomen_sessie september.pptx"
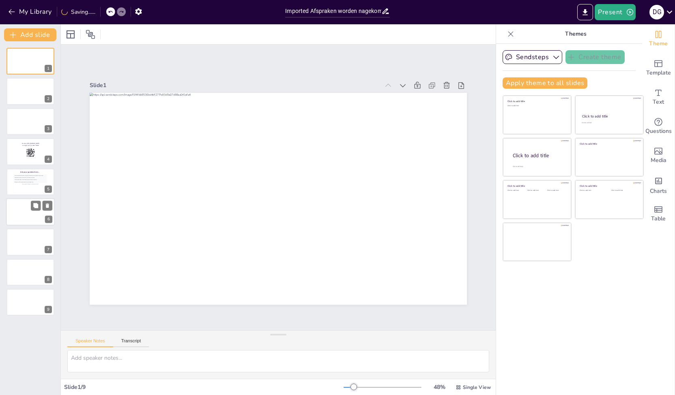
click at [19, 209] on div at bounding box center [31, 211] width 49 height 28
click at [51, 207] on button at bounding box center [48, 206] width 10 height 10
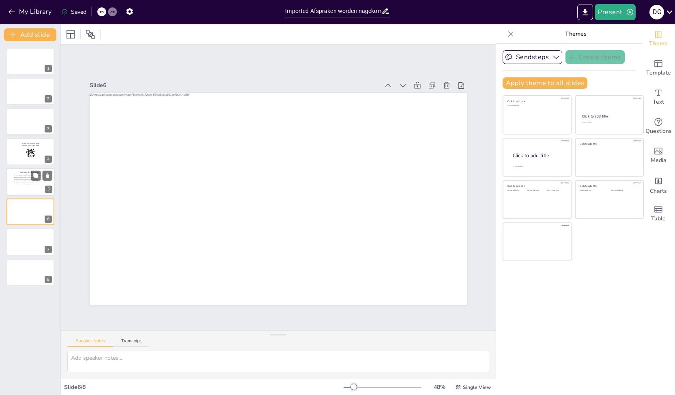
click at [26, 179] on div "You can enable voting to let participants vote for their favorite responses." at bounding box center [30, 180] width 33 height 2
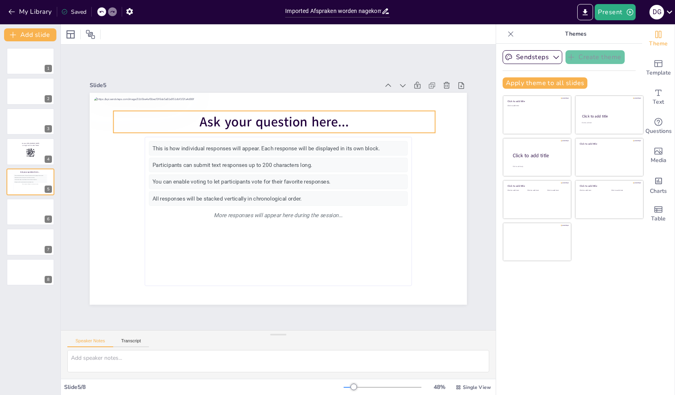
click at [238, 122] on span "Ask your question here..." at bounding box center [274, 122] width 149 height 18
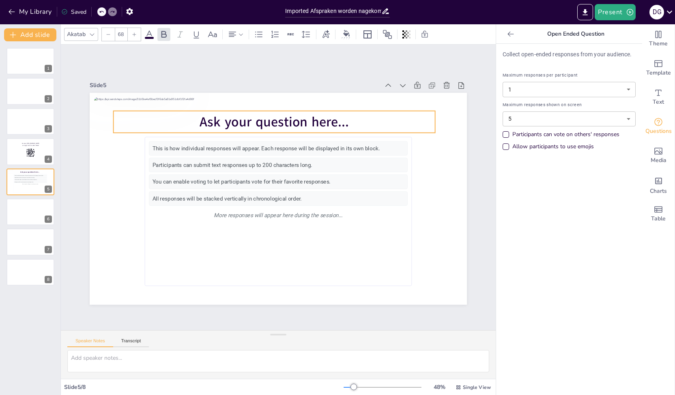
click at [238, 121] on span "Ask your question here..." at bounding box center [274, 122] width 149 height 18
click at [221, 116] on span "Ask your question here..." at bounding box center [274, 122] width 149 height 18
click at [221, 116] on span "Ask your question here..." at bounding box center [273, 122] width 149 height 18
click at [210, 117] on span "Ask your question here..." at bounding box center [273, 122] width 149 height 18
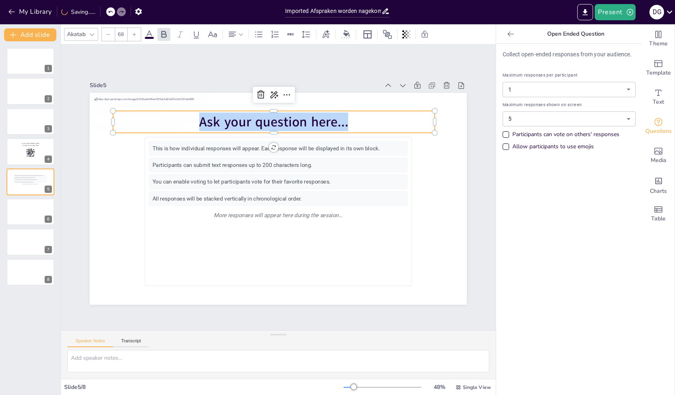
click at [210, 117] on span "Ask your question here..." at bounding box center [273, 122] width 149 height 18
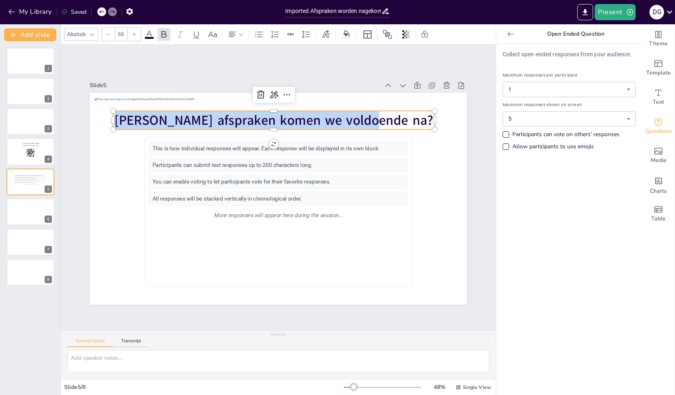
drag, startPoint x: 403, startPoint y: 117, endPoint x: 117, endPoint y: 111, distance: 286.0
click at [117, 111] on p "Welke afspraken komen we voldoende na?" at bounding box center [274, 120] width 322 height 19
click at [150, 32] on icon at bounding box center [149, 35] width 10 height 10
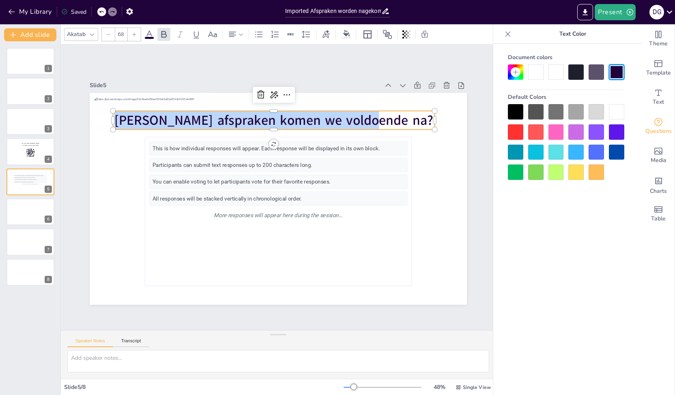
click at [558, 113] on div at bounding box center [555, 111] width 15 height 15
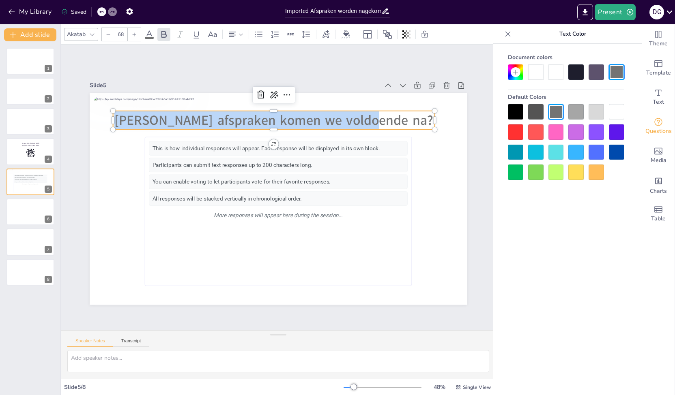
click at [409, 117] on p "Welke afspraken komen we voldoende na?" at bounding box center [274, 120] width 322 height 19
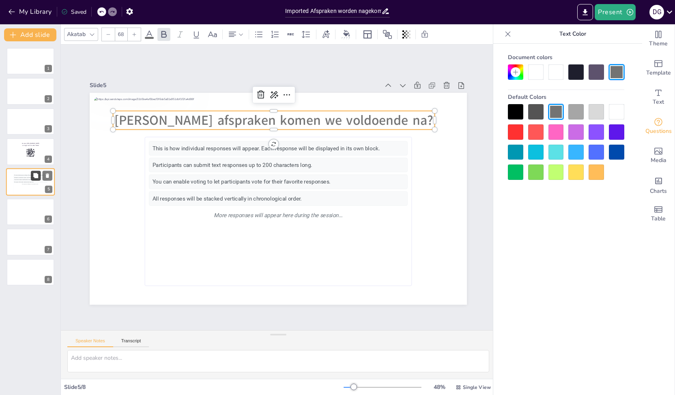
click at [33, 176] on icon at bounding box center [35, 175] width 5 height 5
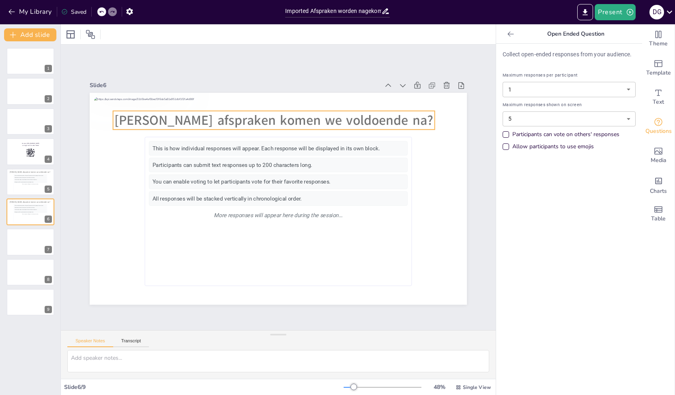
click at [213, 116] on span "Welke afspraken komen we voldoende na?" at bounding box center [273, 120] width 319 height 18
click at [298, 115] on span "Welke afspraken komen we voldoende na?" at bounding box center [273, 120] width 319 height 18
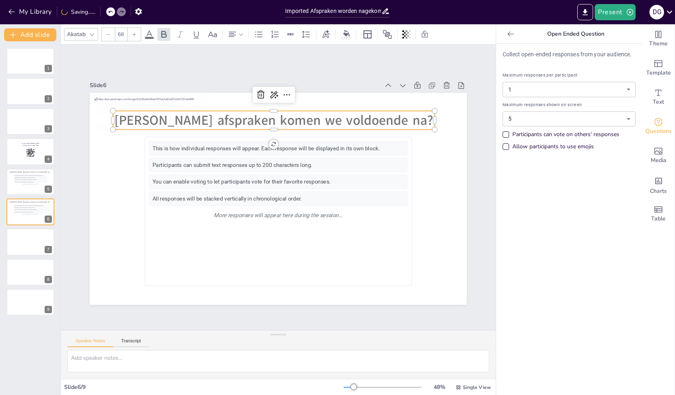
click at [319, 118] on span "Welke afspraken komen we voldoende na?" at bounding box center [273, 120] width 319 height 18
click at [316, 119] on span "Welke afspraken komen we voldoende na?" at bounding box center [273, 120] width 319 height 18
click at [338, 115] on span "Welke afspraken komen we voldoende na?" at bounding box center [273, 120] width 319 height 18
click at [309, 118] on span "Welke afspraken komen we voldoende na?" at bounding box center [273, 120] width 319 height 18
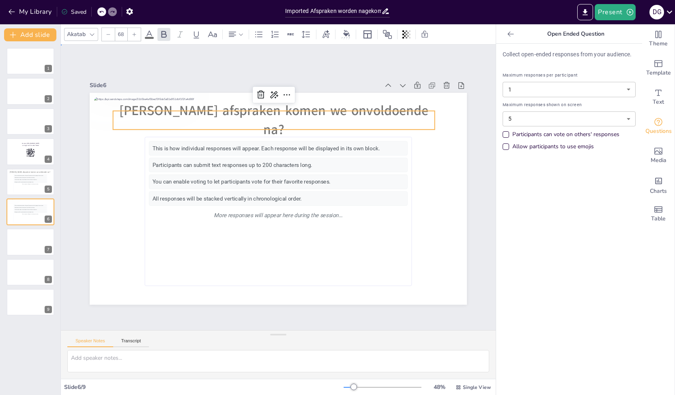
click at [67, 222] on div "Slide 1 Slide 2 Slide 3 Slide 4 Ga naar https://sendsteps.me en login met de co…" at bounding box center [278, 187] width 423 height 235
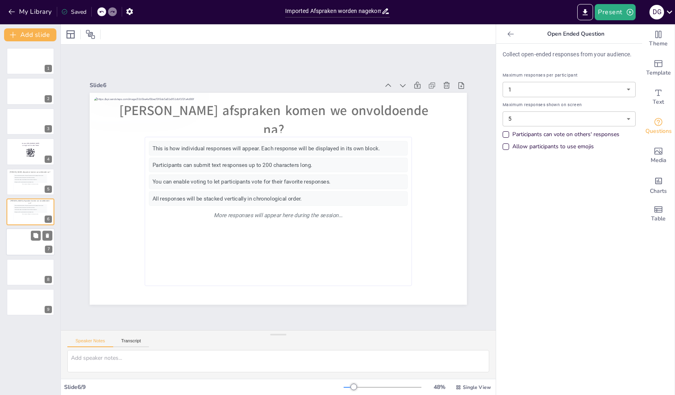
click at [20, 240] on div at bounding box center [30, 243] width 49 height 28
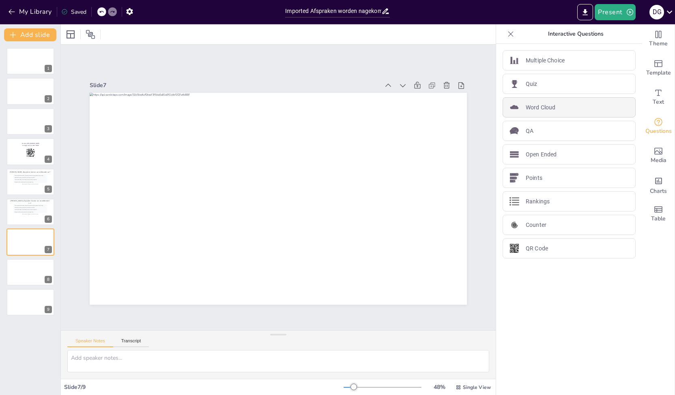
click at [540, 109] on p "Word Cloud" at bounding box center [541, 107] width 30 height 9
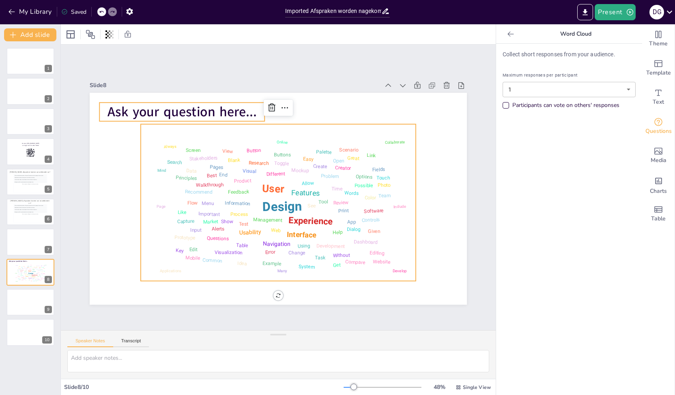
click at [180, 106] on span "Ask your question here..." at bounding box center [181, 112] width 149 height 18
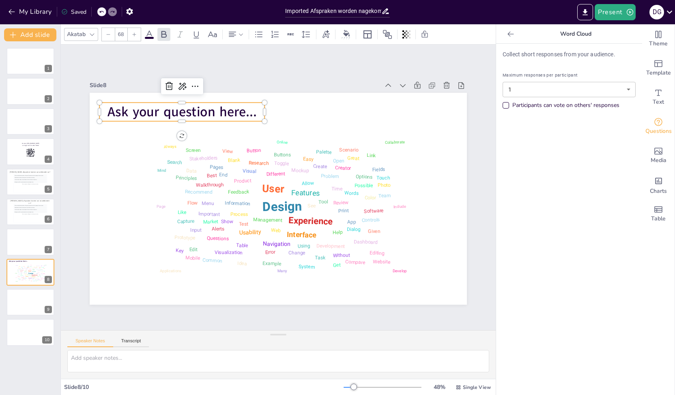
click at [120, 106] on span "Ask your question here..." at bounding box center [181, 112] width 149 height 18
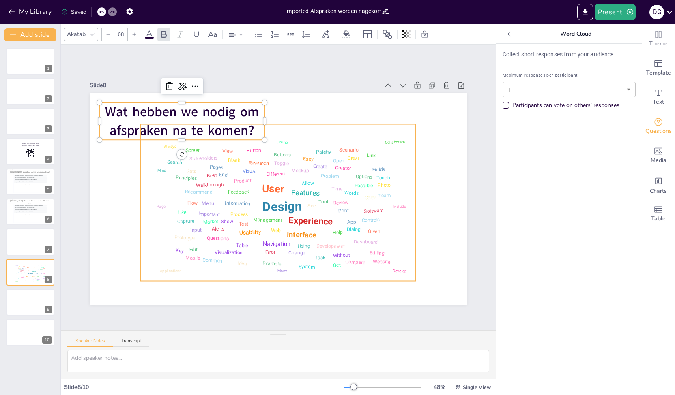
click at [402, 202] on div "Design User Experience Interface Features Navigation Usability Test Process Inf…" at bounding box center [278, 202] width 267 height 149
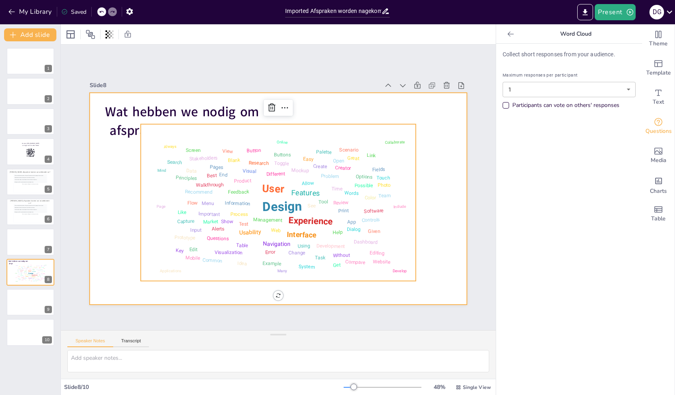
click at [275, 120] on div at bounding box center [278, 199] width 377 height 212
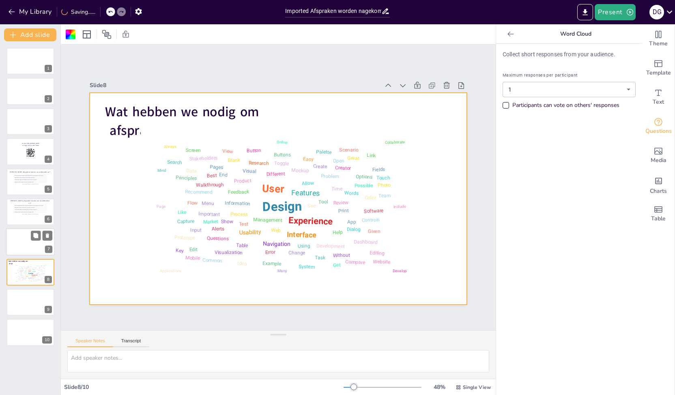
click at [42, 232] on div at bounding box center [41, 236] width 21 height 10
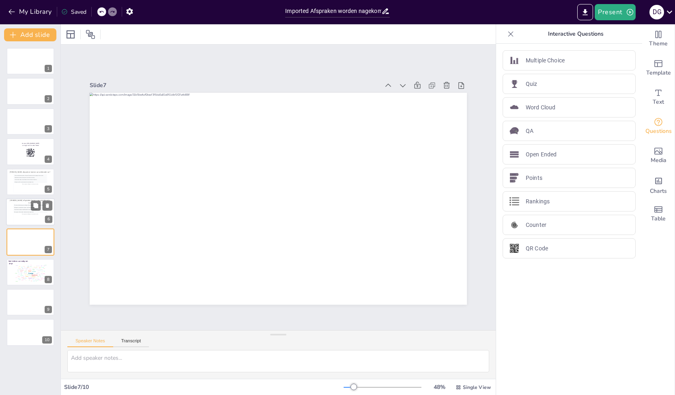
click at [23, 206] on div "This is how individual responses will appear. Each response will be displayed i…" at bounding box center [30, 206] width 33 height 2
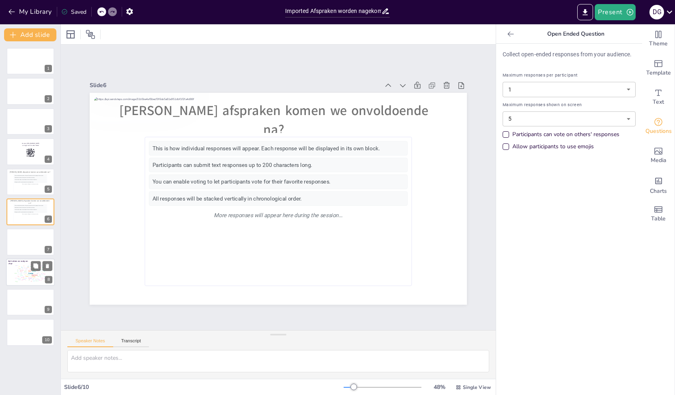
click at [15, 275] on div "Design User Experience Interface Features Navigation Usability Test Process Inf…" at bounding box center [30, 272] width 34 height 19
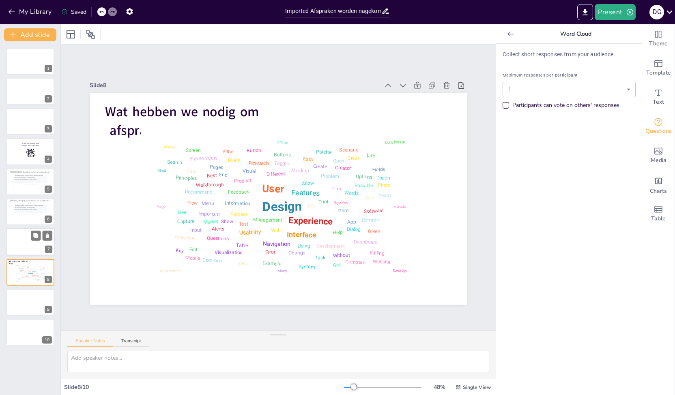
click at [23, 233] on div at bounding box center [30, 243] width 49 height 28
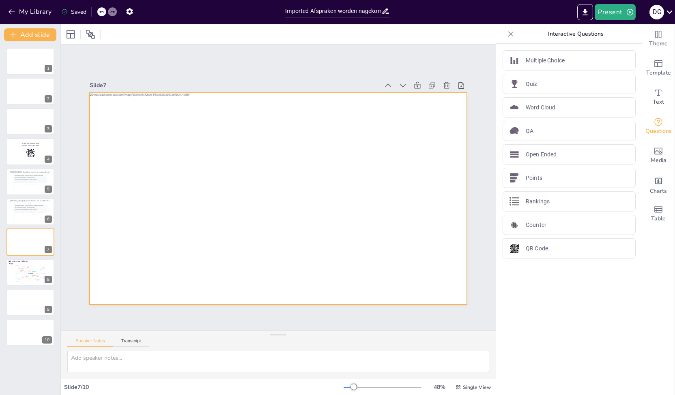
click at [138, 229] on div at bounding box center [278, 199] width 377 height 212
click at [38, 272] on div "Design User Experience Interface Features Navigation Usability Test Process Inf…" at bounding box center [30, 272] width 34 height 19
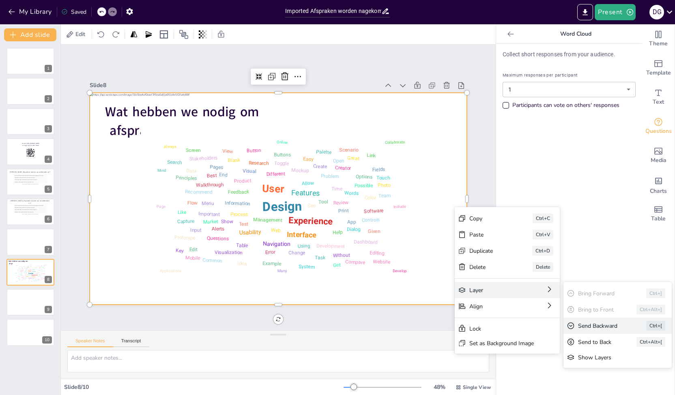
click at [590, 327] on div "Send Backward" at bounding box center [600, 326] width 45 height 8
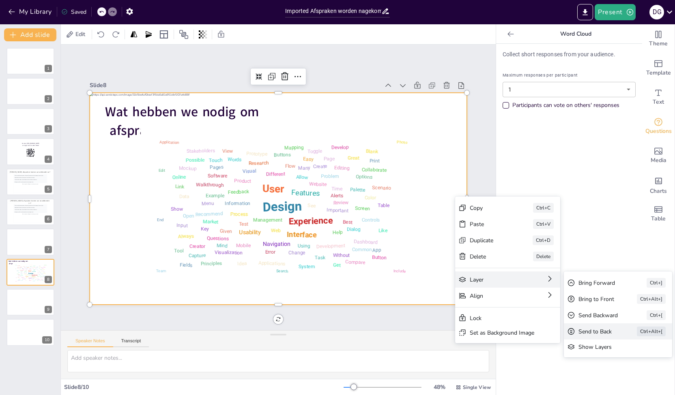
click at [606, 329] on div "Send to Back" at bounding box center [596, 332] width 36 height 8
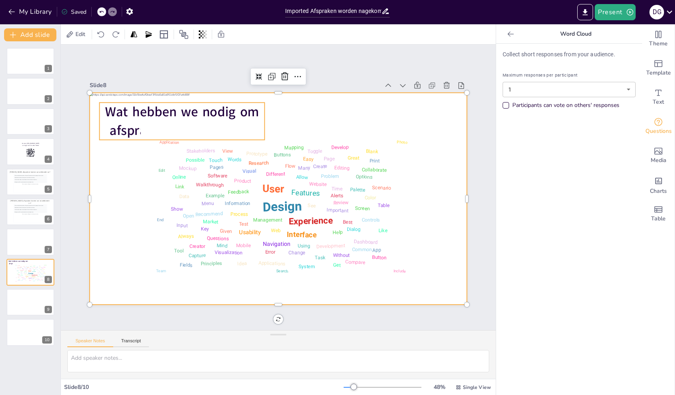
click at [132, 124] on span "Wat hebben we nodig om afspraken na te komen?" at bounding box center [182, 121] width 154 height 37
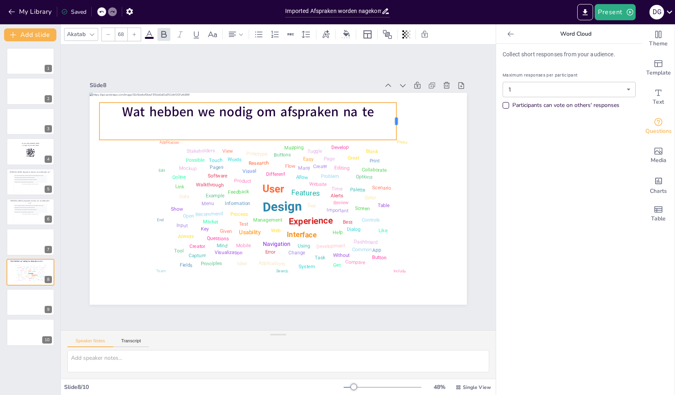
drag, startPoint x: 260, startPoint y: 117, endPoint x: 404, endPoint y: 116, distance: 144.0
click at [403, 116] on div at bounding box center [399, 121] width 6 height 37
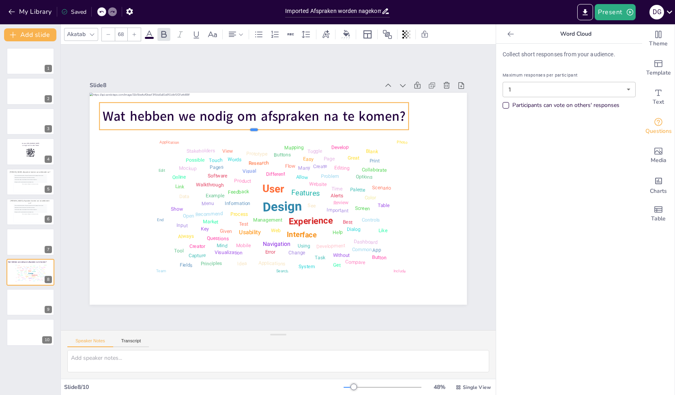
drag, startPoint x: 249, startPoint y: 137, endPoint x: 251, endPoint y: 127, distance: 10.3
click at [251, 130] on div at bounding box center [253, 133] width 309 height 6
click at [387, 113] on span "Wat hebben we nodig om afspraken na te komen?" at bounding box center [254, 116] width 303 height 18
click at [386, 113] on span "Wat hebben we nodig om afspraken na te komen?" at bounding box center [254, 116] width 303 height 18
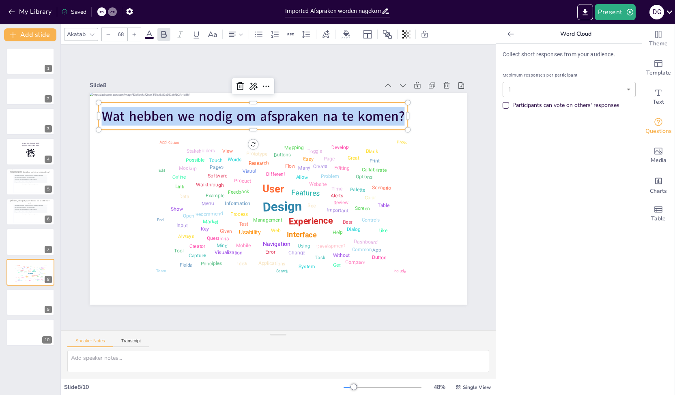
drag, startPoint x: 397, startPoint y: 113, endPoint x: 69, endPoint y: 102, distance: 327.9
click at [69, 102] on div "Slide 1 Slide 2 Slide 3 Slide 4 Ga naar https://sendsteps.me en login met de co…" at bounding box center [278, 187] width 423 height 235
click at [150, 35] on icon at bounding box center [149, 35] width 10 height 10
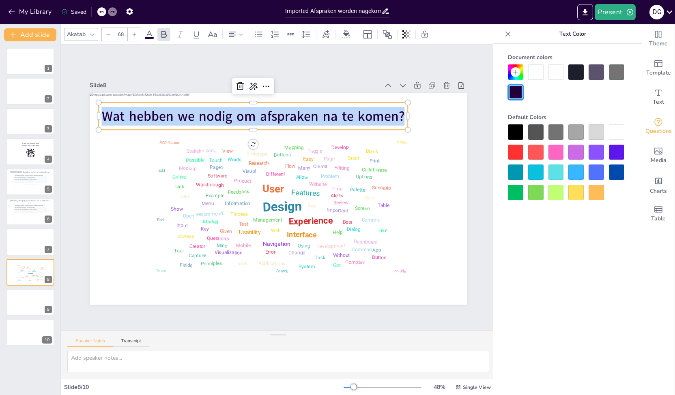
click at [620, 71] on div at bounding box center [616, 71] width 15 height 15
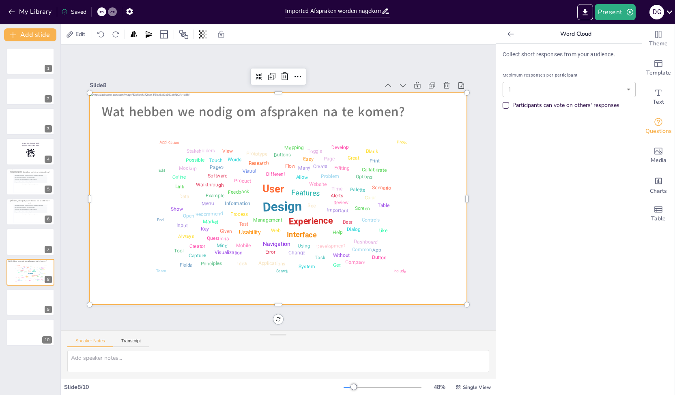
click at [437, 162] on div at bounding box center [278, 199] width 377 height 212
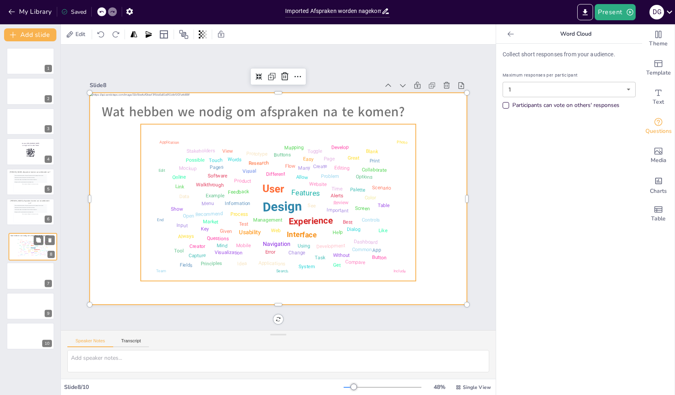
drag, startPoint x: 17, startPoint y: 272, endPoint x: 18, endPoint y: 244, distance: 28.0
click at [18, 244] on div "Design User Experience Interface Features Navigation Usability Test Process Inf…" at bounding box center [33, 247] width 34 height 19
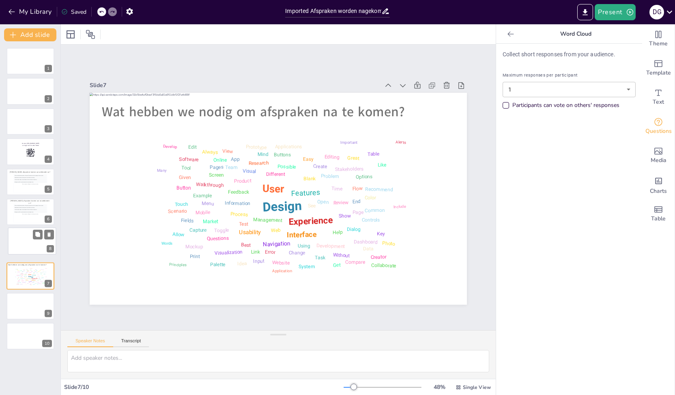
drag, startPoint x: 19, startPoint y: 273, endPoint x: 22, endPoint y: 238, distance: 34.6
click at [22, 238] on div at bounding box center [32, 241] width 48 height 27
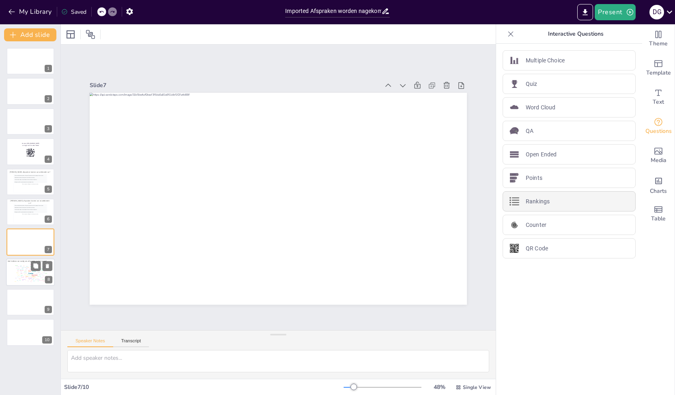
click at [513, 199] on img at bounding box center [514, 202] width 10 height 10
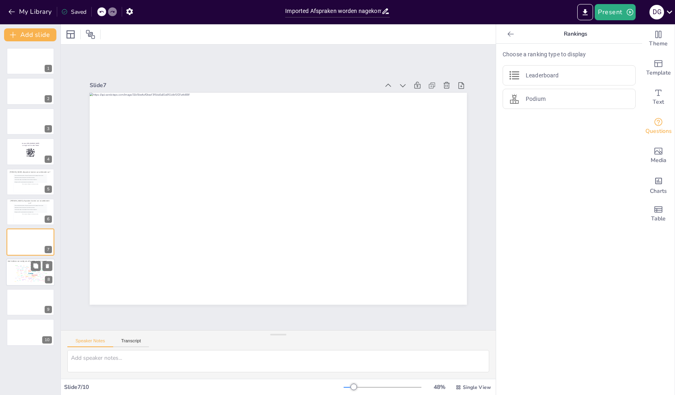
click at [504, 30] on div at bounding box center [510, 34] width 13 height 13
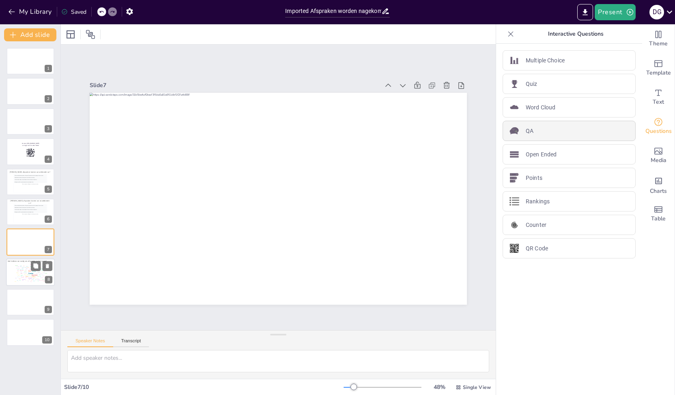
click at [526, 127] on p "QA" at bounding box center [530, 131] width 8 height 9
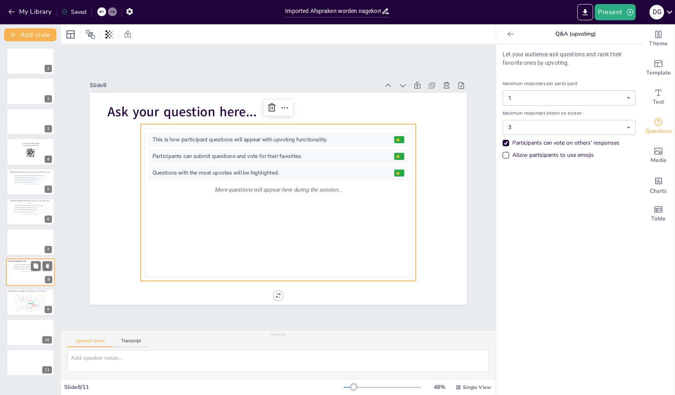
click at [504, 34] on div at bounding box center [510, 34] width 13 height 13
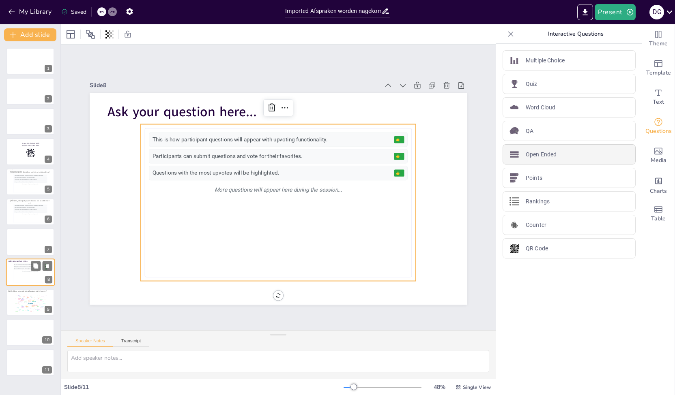
click at [526, 158] on div "Open Ended" at bounding box center [569, 154] width 133 height 20
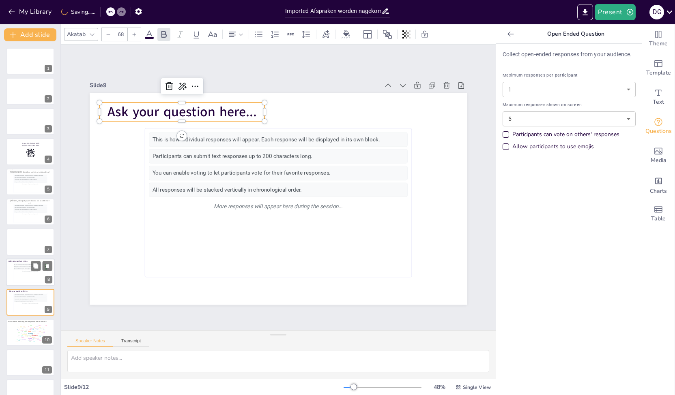
click at [118, 110] on span "Ask your question here..." at bounding box center [181, 112] width 149 height 18
click at [107, 109] on span "Ask your question here..." at bounding box center [181, 112] width 149 height 18
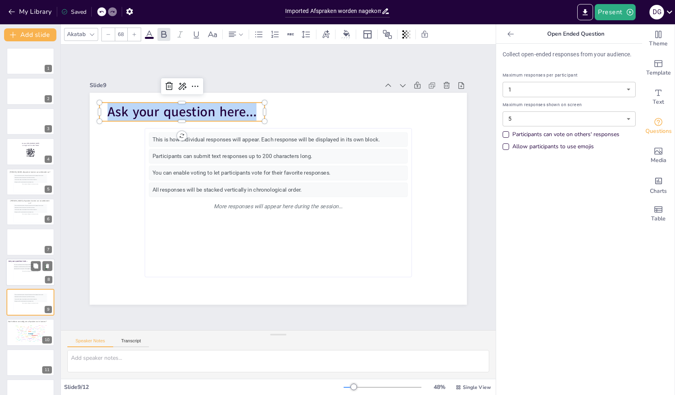
drag, startPoint x: 103, startPoint y: 109, endPoint x: 257, endPoint y: 108, distance: 154.1
click at [257, 108] on p "Ask your question here..." at bounding box center [181, 112] width 165 height 19
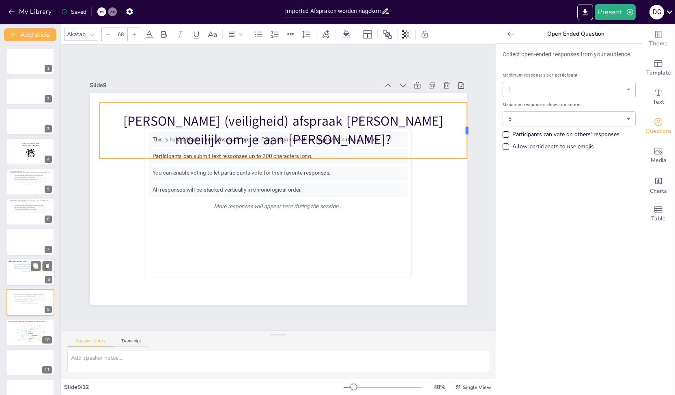
drag, startPoint x: 260, startPoint y: 129, endPoint x: 462, endPoint y: 120, distance: 202.6
click at [467, 120] on div at bounding box center [470, 131] width 6 height 56
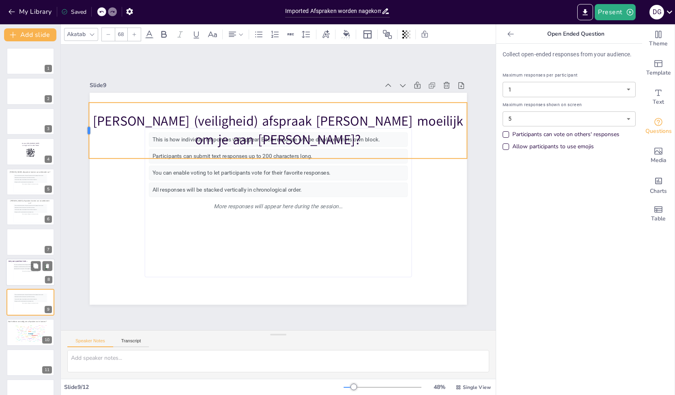
drag, startPoint x: 93, startPoint y: 125, endPoint x: 82, endPoint y: 124, distance: 10.6
click at [82, 124] on div at bounding box center [85, 131] width 6 height 56
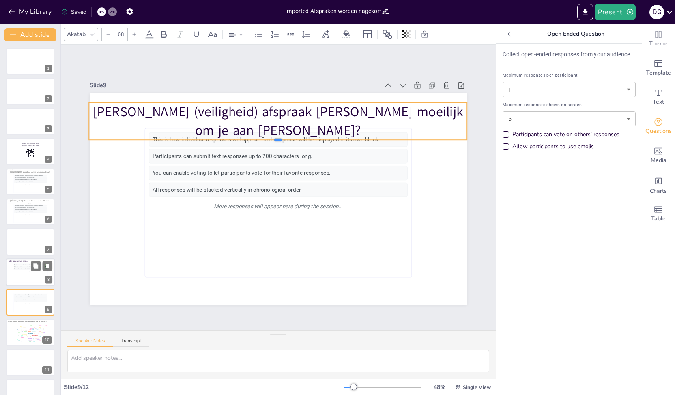
drag, startPoint x: 272, startPoint y: 158, endPoint x: 281, endPoint y: 131, distance: 28.5
click at [281, 131] on div "This is how individual responses will appear. Each response will be displayed i…" at bounding box center [278, 199] width 377 height 212
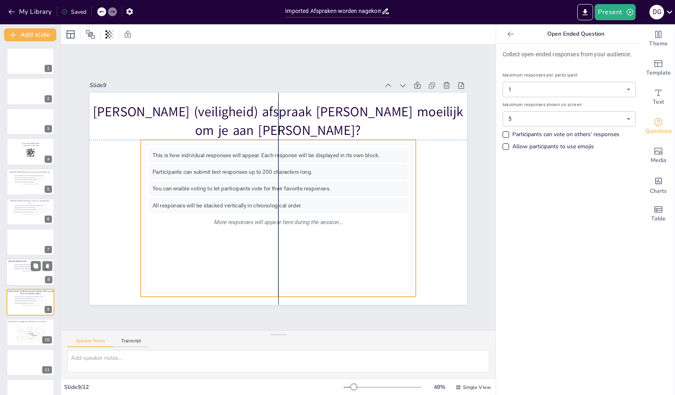
drag, startPoint x: 320, startPoint y: 159, endPoint x: 317, endPoint y: 174, distance: 14.9
click at [317, 174] on div "Participants can submit text responses up to 200 characters long." at bounding box center [278, 172] width 258 height 14
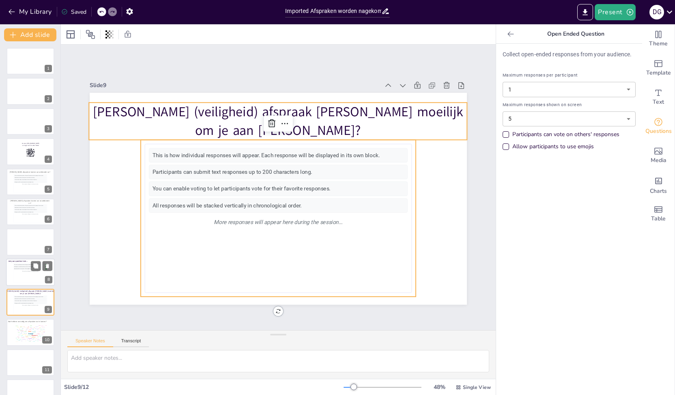
click at [316, 125] on p "Welke (veiligheid) afspraak vind je moeilijk om je aan te houden?" at bounding box center [278, 121] width 378 height 37
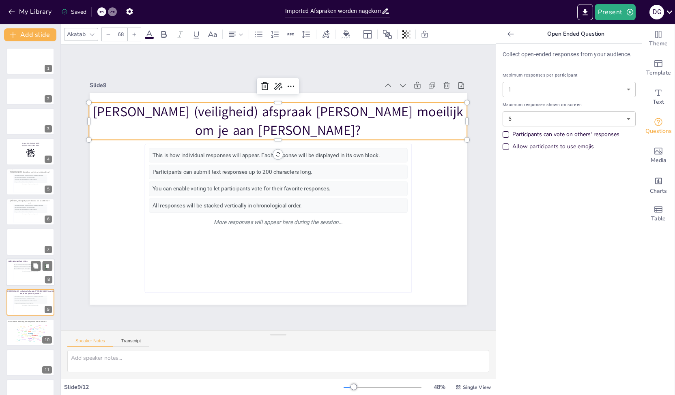
click at [316, 125] on p "Welke (veiligheid) afspraak vind je moeilijk om je aan te houden?" at bounding box center [278, 121] width 378 height 37
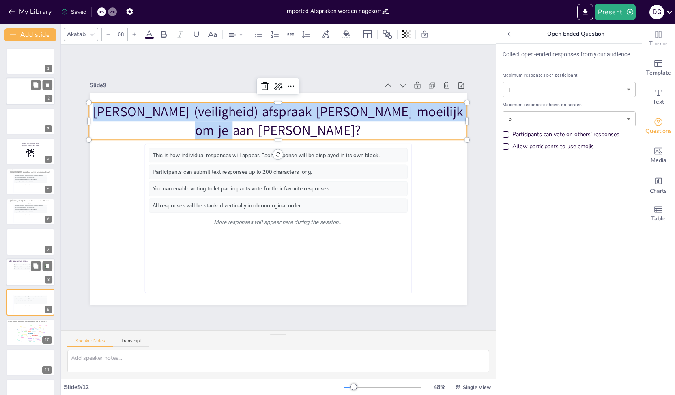
drag, startPoint x: 304, startPoint y: 124, endPoint x: 54, endPoint y: 103, distance: 251.1
click at [54, 103] on div "Document fonts Akatab Recently used Roboto Akatab Popular fonts Lato Montserrat…" at bounding box center [337, 209] width 675 height 371
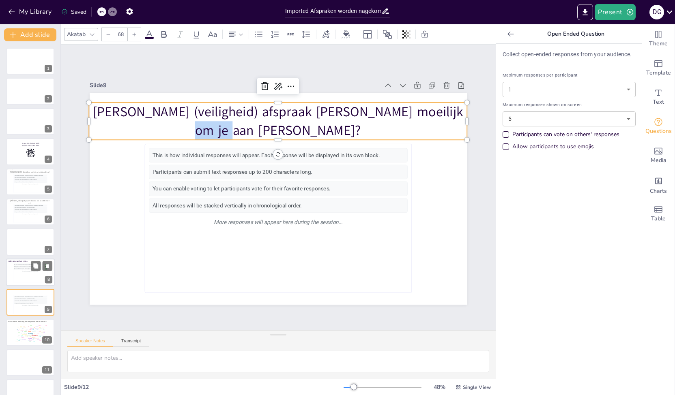
click at [111, 38] on div at bounding box center [108, 34] width 13 height 13
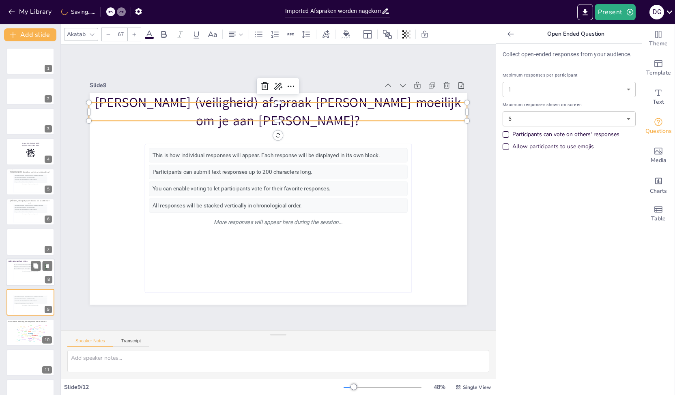
click at [108, 37] on div at bounding box center [108, 34] width 13 height 13
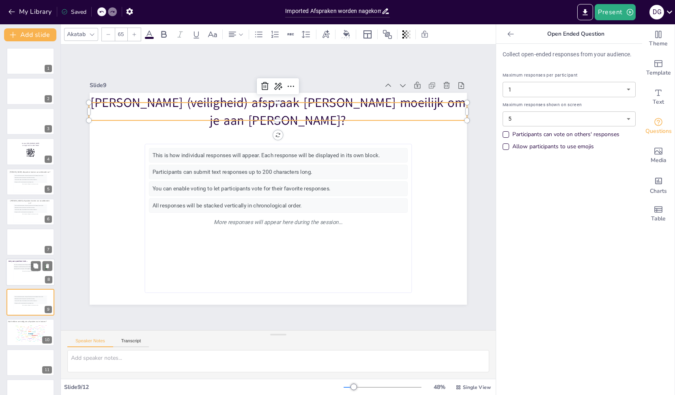
click at [108, 37] on div at bounding box center [108, 34] width 13 height 13
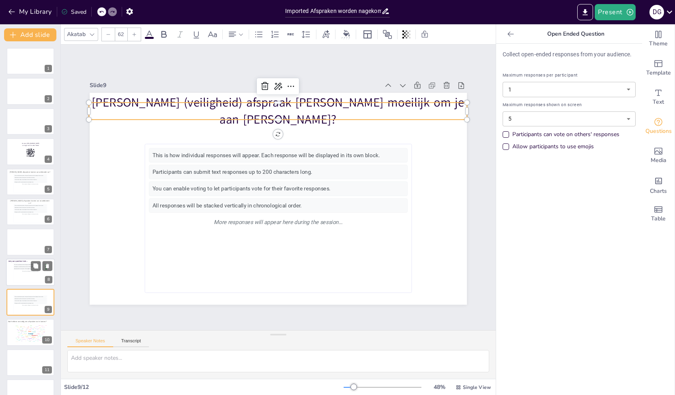
click at [108, 37] on div at bounding box center [108, 34] width 13 height 13
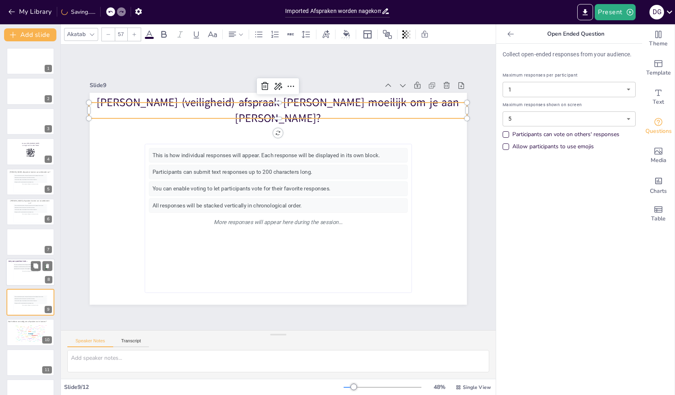
click at [108, 37] on div at bounding box center [108, 34] width 13 height 13
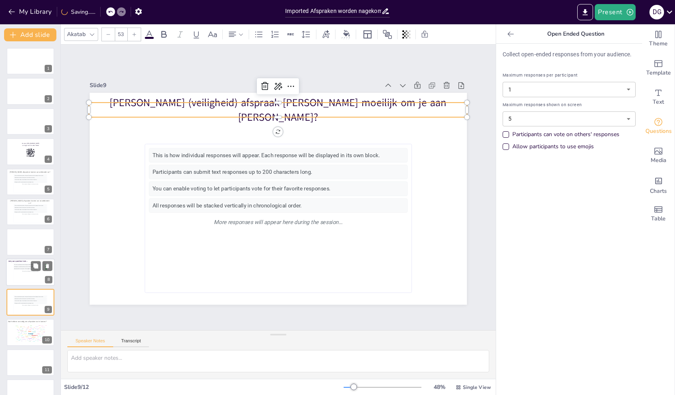
type input "52"
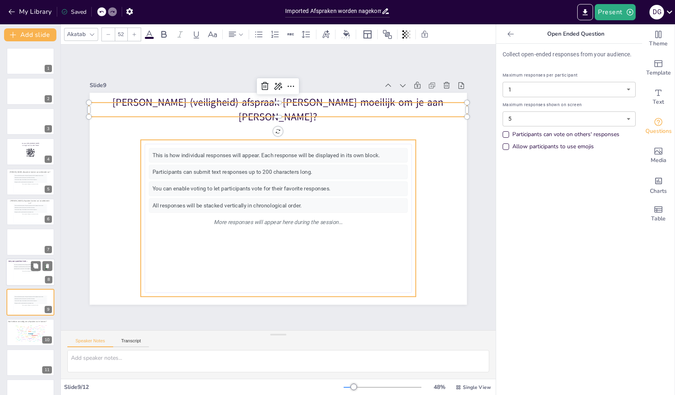
click at [297, 186] on div "You can enable voting to let participants vote for their favorite responses." at bounding box center [278, 189] width 258 height 14
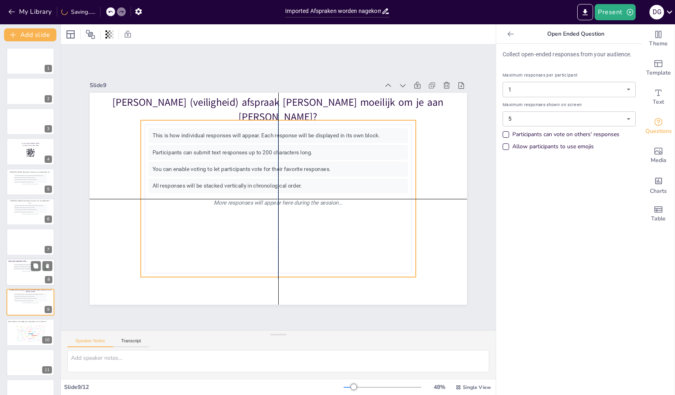
drag, startPoint x: 296, startPoint y: 187, endPoint x: 296, endPoint y: 169, distance: 18.3
click at [296, 169] on div "You can enable voting to let participants vote for their favorite responses." at bounding box center [278, 169] width 258 height 14
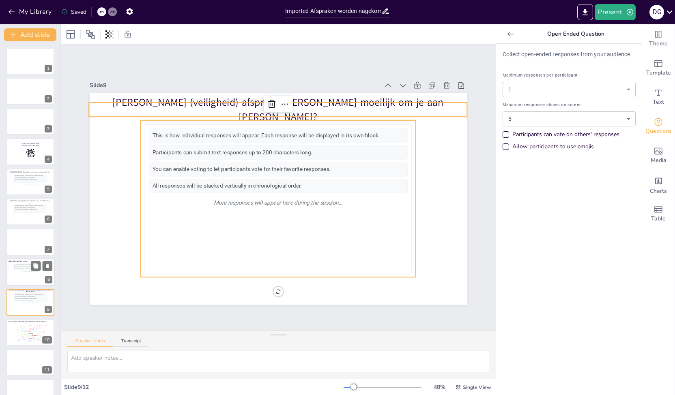
click at [197, 105] on p "Welke (veiligheid) afspraak vind je moeilijk om je aan te houden?" at bounding box center [278, 110] width 378 height 29
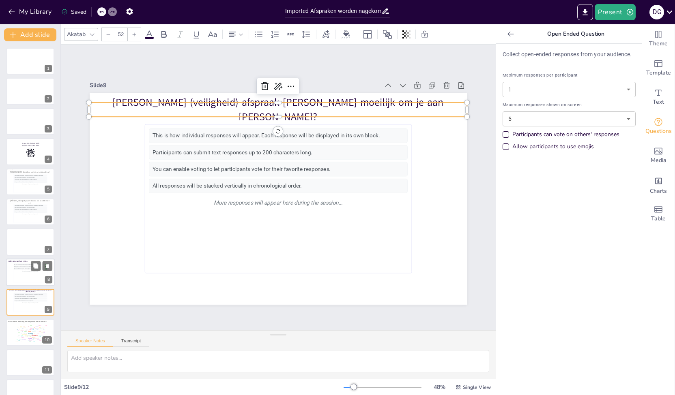
click at [130, 103] on p "Welke (veiligheid) afspraak vind je moeilijk om je aan te houden?" at bounding box center [278, 110] width 378 height 29
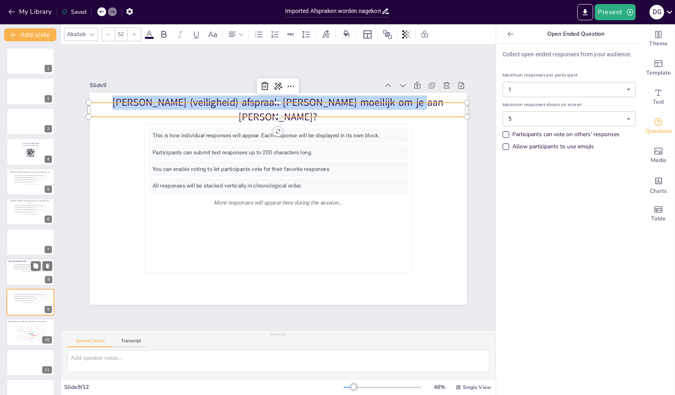
drag, startPoint x: 128, startPoint y: 105, endPoint x: 427, endPoint y: 105, distance: 299.3
click at [427, 105] on p "Welke (veiligheid) afspraak vind je moeilijk om je aan te houden?" at bounding box center [278, 110] width 378 height 29
click at [150, 35] on icon at bounding box center [149, 35] width 10 height 10
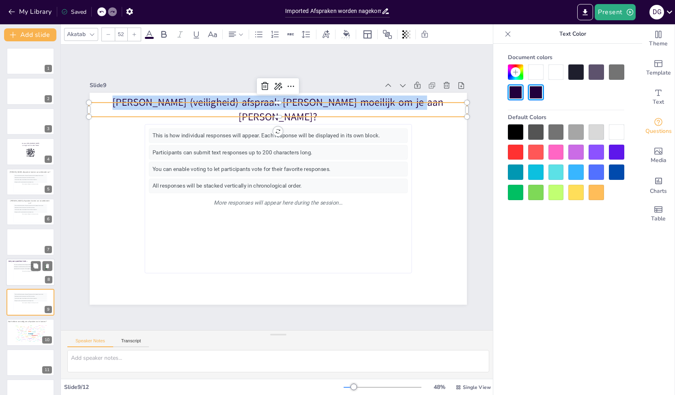
click at [614, 75] on div at bounding box center [616, 71] width 15 height 15
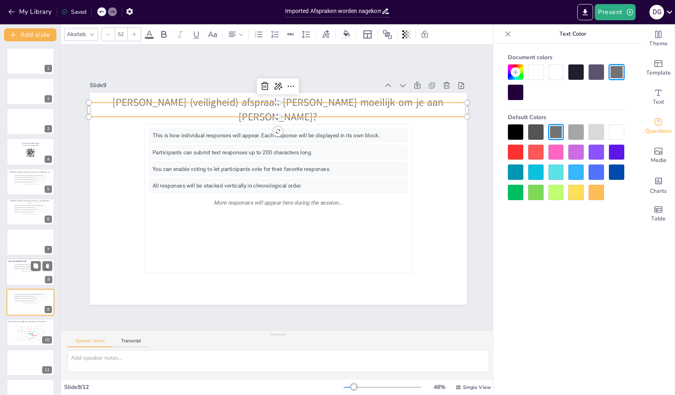
click at [24, 262] on span "Ask your question here..." at bounding box center [18, 261] width 19 height 2
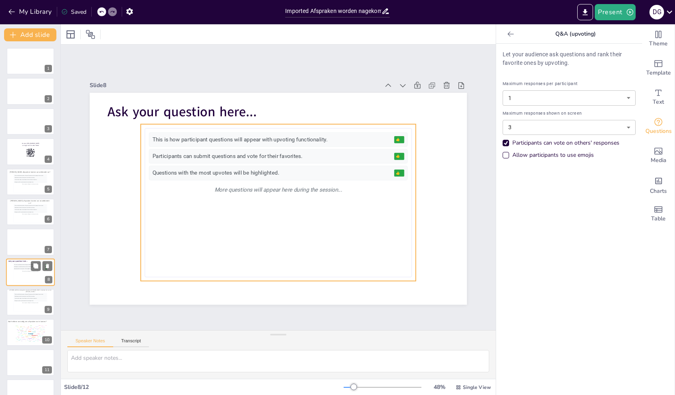
scroll to position [17, 0]
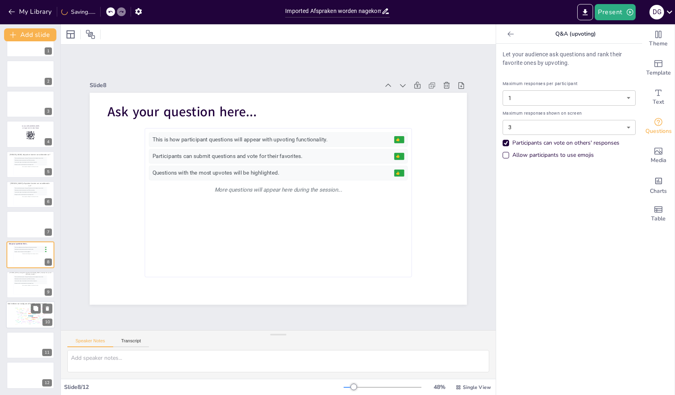
click at [21, 314] on div "Walkthrough" at bounding box center [21, 313] width 4 height 1
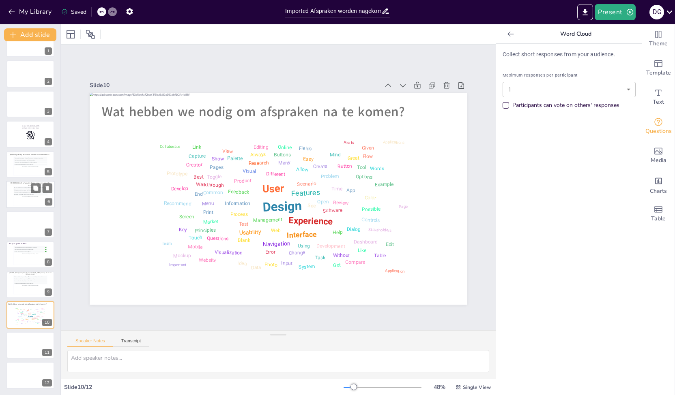
click at [24, 192] on div "You can enable voting to let participants vote for their favorite responses." at bounding box center [30, 192] width 33 height 2
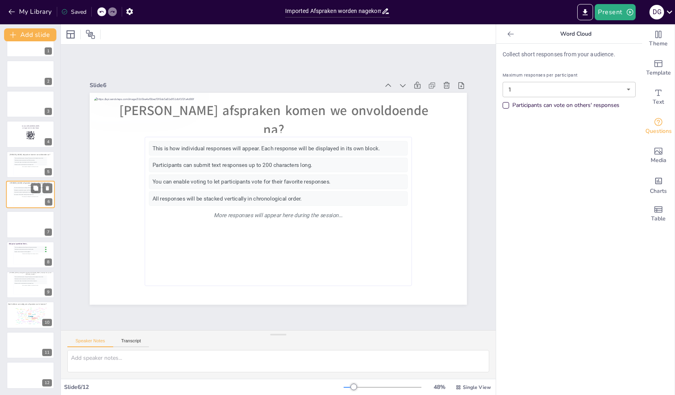
scroll to position [0, 0]
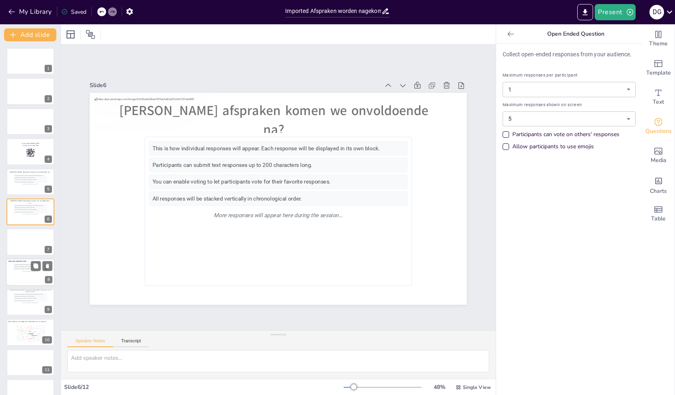
click at [27, 268] on div "Questions with the most upvotes will be highlighted. 👍 8" at bounding box center [30, 269] width 33 height 2
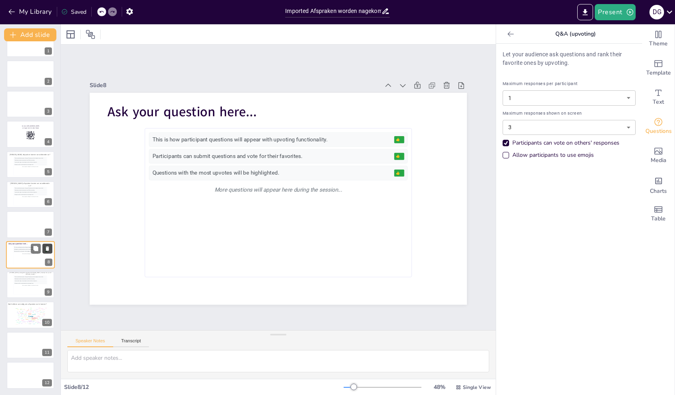
click at [50, 248] on button at bounding box center [48, 249] width 10 height 10
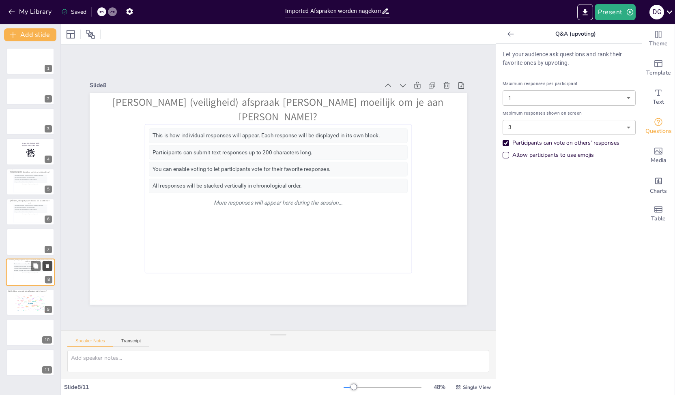
scroll to position [0, 0]
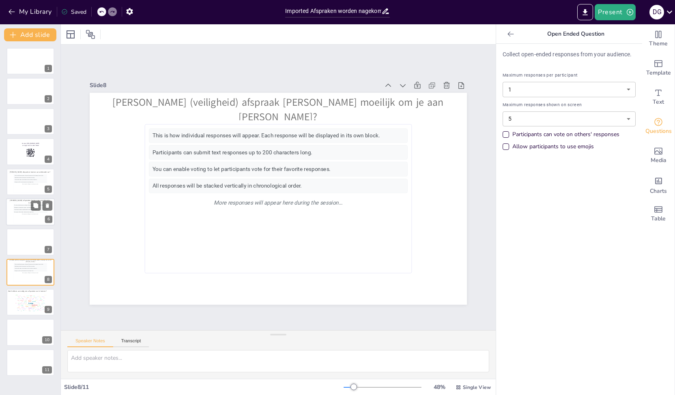
click at [21, 205] on div "This is how individual responses will appear. Each response will be displayed i…" at bounding box center [30, 206] width 33 height 2
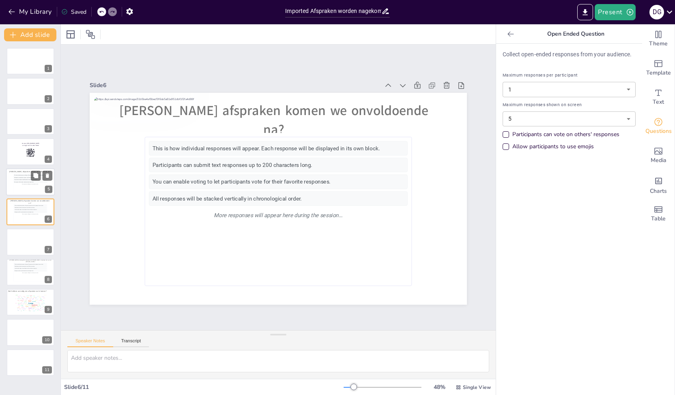
click at [24, 173] on span "Welke afspraken komen we voldoende na?" at bounding box center [29, 172] width 41 height 2
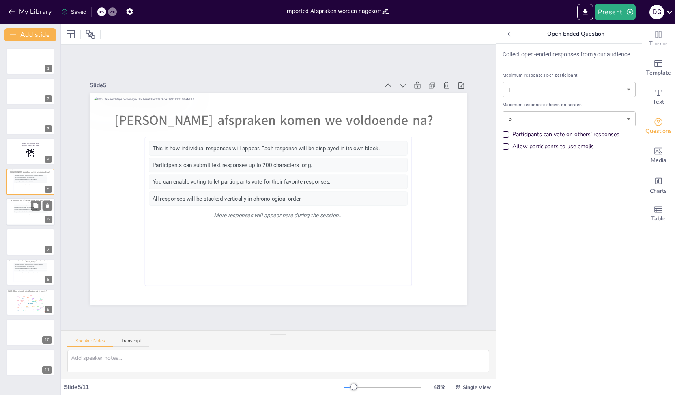
click at [27, 211] on div "All responses will be stacked vertically in chronological order." at bounding box center [30, 212] width 33 height 2
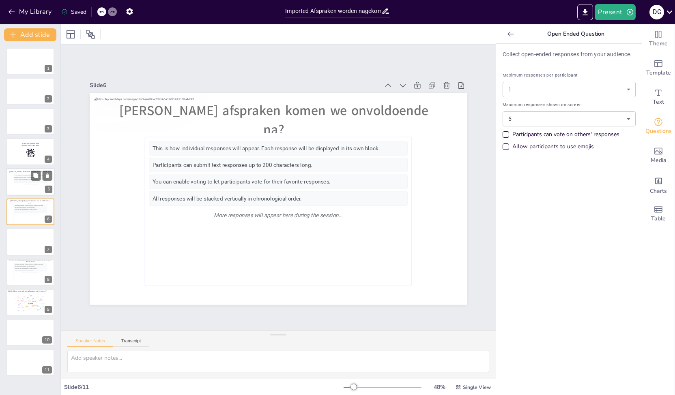
click at [24, 179] on div "You can enable voting to let participants vote for their favorite responses." at bounding box center [30, 180] width 33 height 2
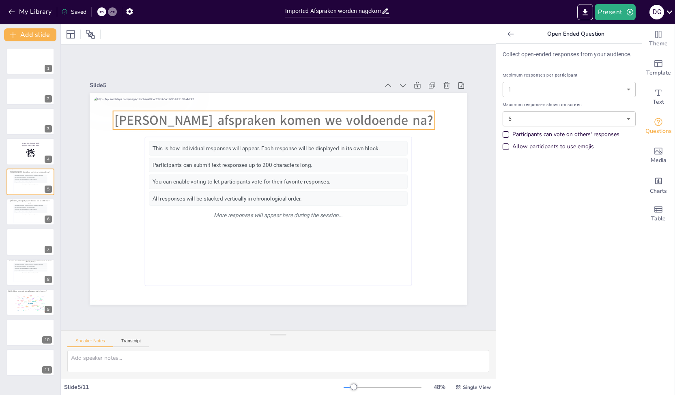
click at [205, 120] on span "Welke afspraken komen we voldoende na?" at bounding box center [273, 120] width 319 height 18
click at [32, 214] on div "More responses will appear here during the session..." at bounding box center [30, 214] width 33 height 2
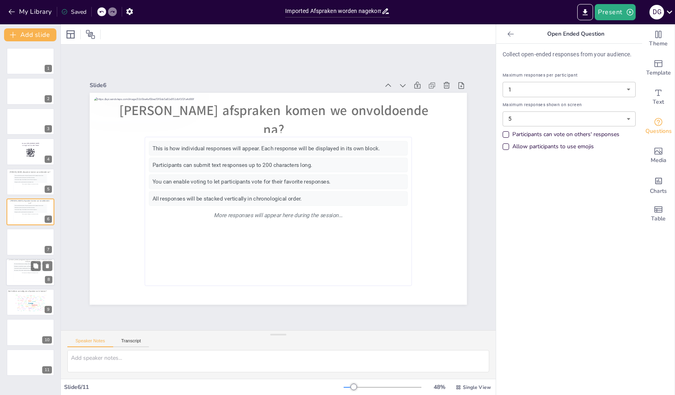
click at [24, 271] on div "All responses will be stacked vertically in chronological order." at bounding box center [30, 271] width 33 height 2
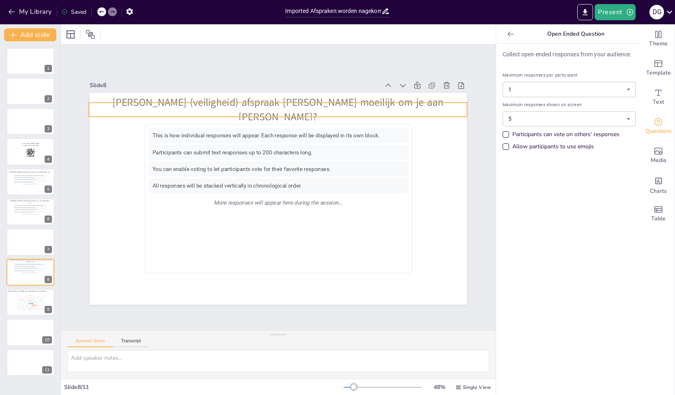
click at [190, 105] on span "Welke (veiligheid) afspraak vind je moeilijk om je aan te houden?" at bounding box center [277, 110] width 331 height 28
click at [32, 209] on button at bounding box center [36, 206] width 10 height 10
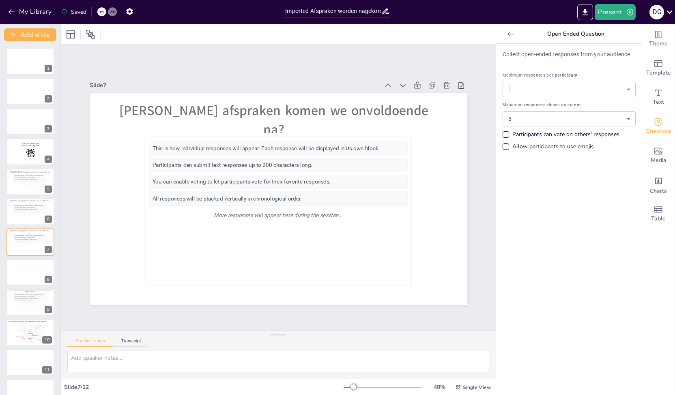
scroll to position [17, 0]
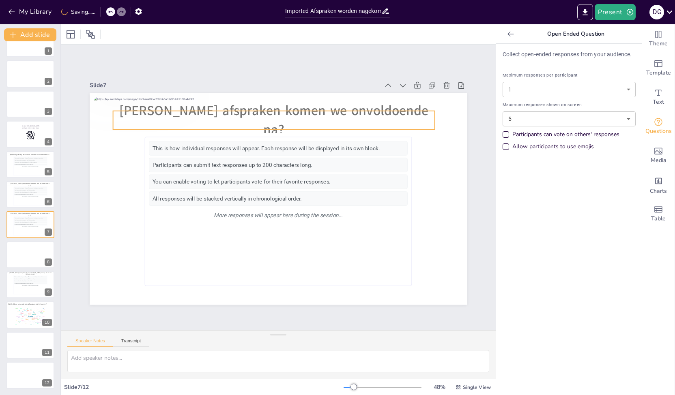
click at [289, 116] on span "Welke afspraken komen we onvoldoende na?" at bounding box center [273, 120] width 309 height 37
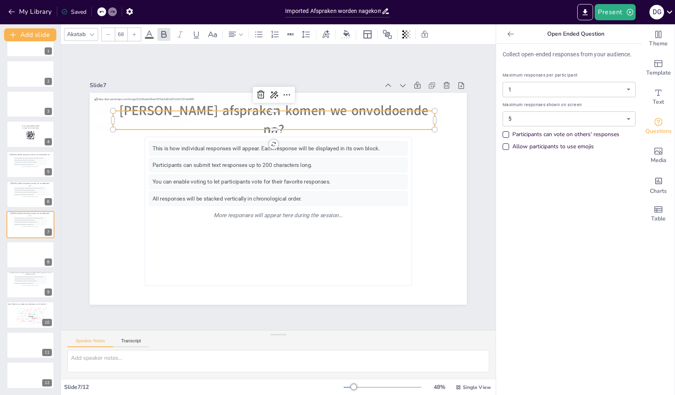
click at [405, 117] on p "Welke afspraken komen we onvoldoende na?" at bounding box center [274, 120] width 322 height 37
click at [398, 117] on span "Welke afspraken komen we onvoldoende na?" at bounding box center [273, 120] width 309 height 37
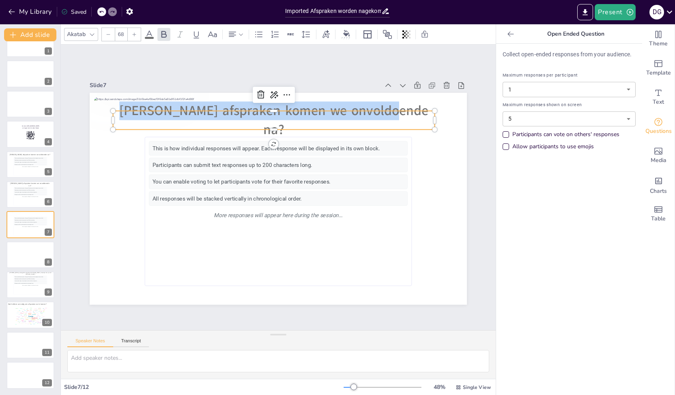
drag, startPoint x: 402, startPoint y: 117, endPoint x: 131, endPoint y: 105, distance: 270.8
click at [131, 105] on div "This is how individual responses will appear. Each response will be displayed i…" at bounding box center [278, 199] width 377 height 212
click at [107, 36] on icon at bounding box center [108, 34] width 5 height 5
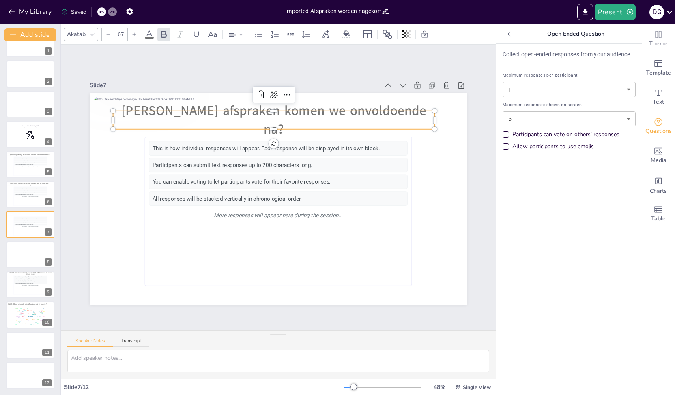
click at [107, 36] on icon at bounding box center [108, 34] width 5 height 5
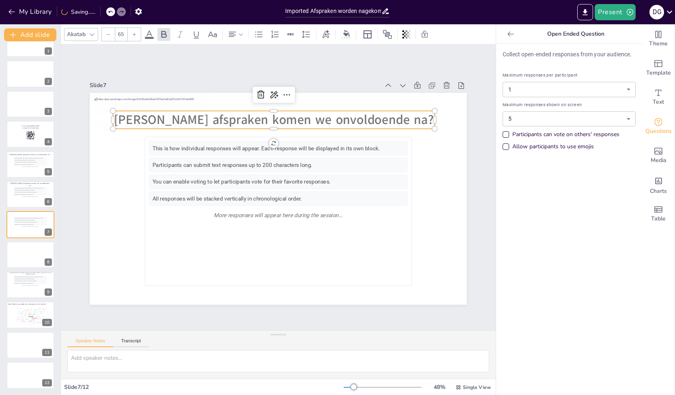
click at [107, 36] on icon at bounding box center [108, 34] width 5 height 5
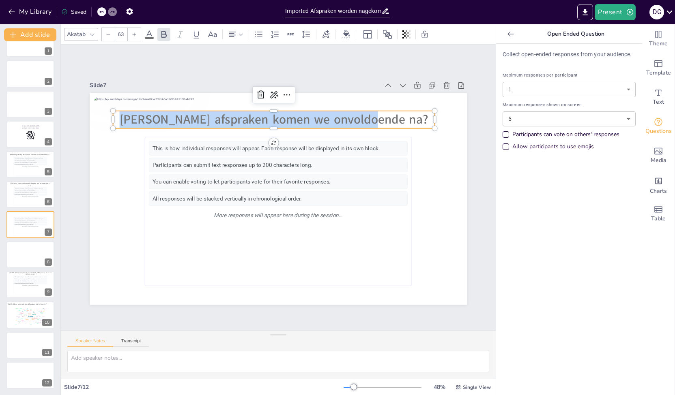
click at [107, 36] on icon at bounding box center [108, 34] width 5 height 5
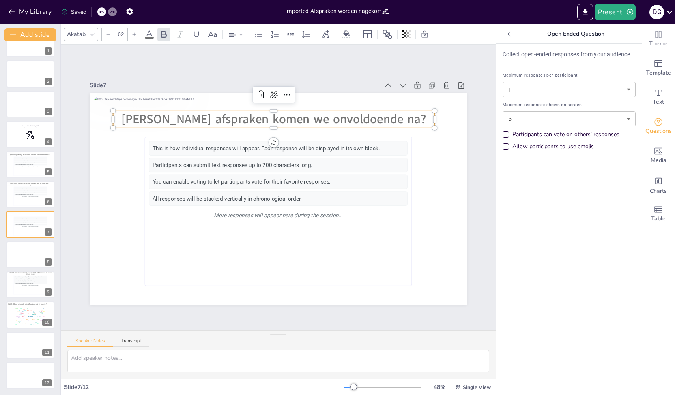
click at [107, 36] on icon at bounding box center [108, 34] width 5 height 5
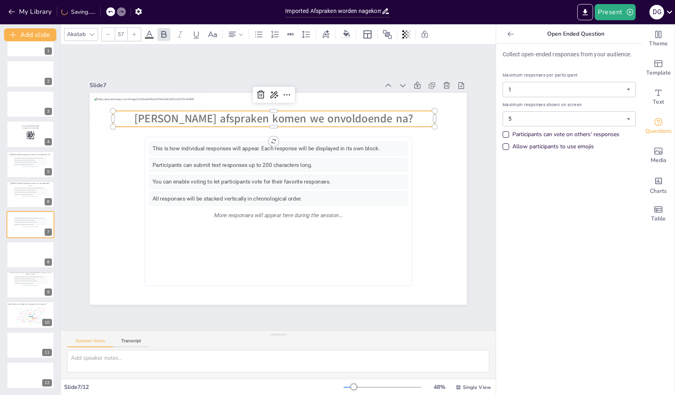
click at [107, 36] on icon at bounding box center [108, 34] width 5 height 5
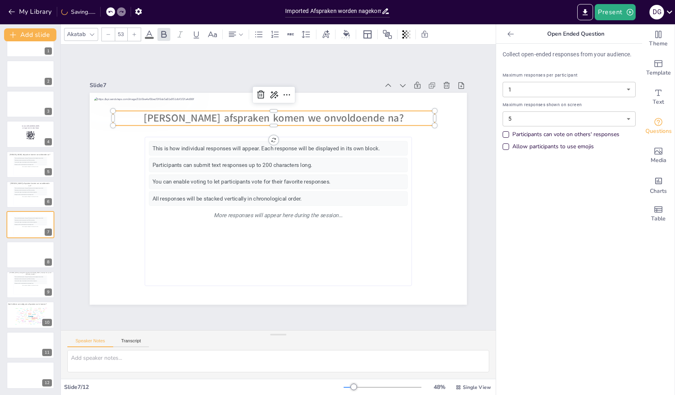
type input "52"
click at [395, 114] on p "Welke afspraken komen we onvoldoende na?" at bounding box center [274, 118] width 322 height 14
click at [31, 279] on button at bounding box center [36, 279] width 10 height 10
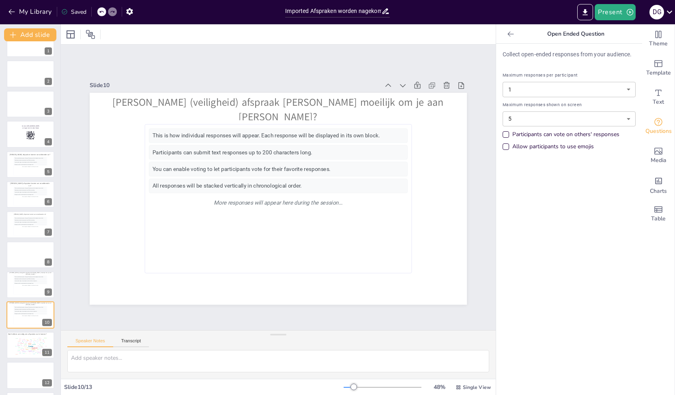
scroll to position [47, 0]
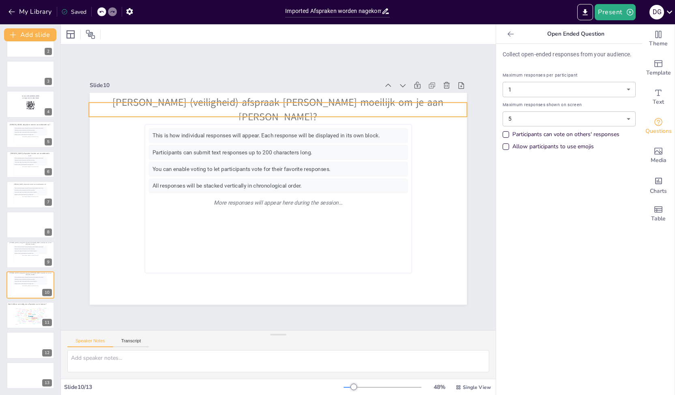
click at [419, 107] on p "Welke (veiligheid) afspraak vind je moeilijk om je aan te houden?" at bounding box center [278, 110] width 378 height 29
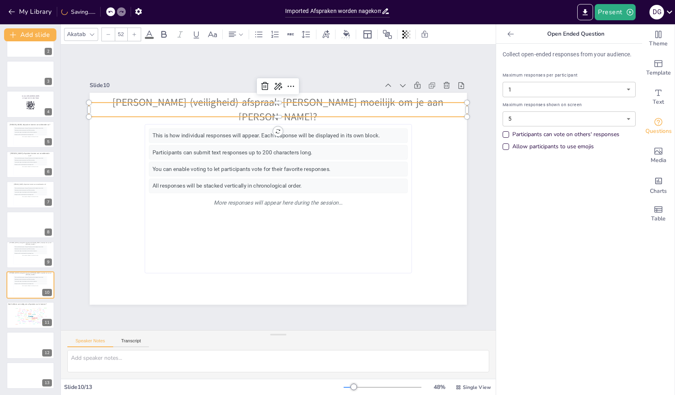
click at [419, 106] on p "Welke (veiligheid) afspraak vind je moeilijk om je aan te houden?" at bounding box center [278, 110] width 378 height 29
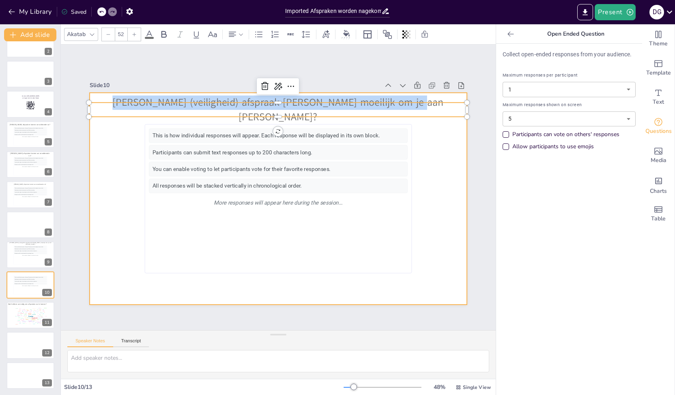
drag, startPoint x: 419, startPoint y: 107, endPoint x: 103, endPoint y: 88, distance: 316.1
click at [103, 88] on div "Slide 10 This is how individual responses will appear. Each response will be di…" at bounding box center [278, 192] width 377 height 225
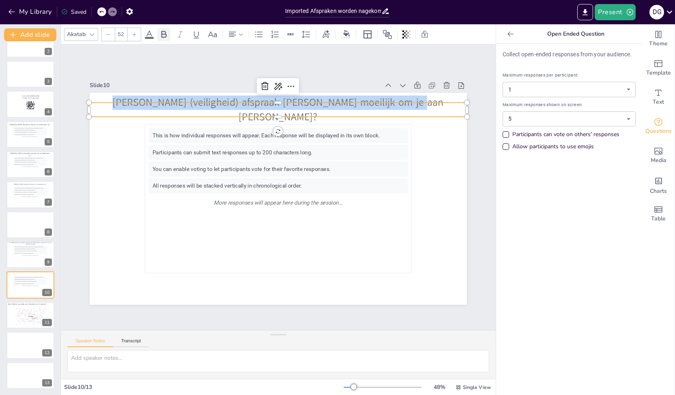
click at [167, 33] on icon at bounding box center [164, 35] width 10 height 10
click at [26, 192] on div "You can enable voting to let participants vote for their favorite responses." at bounding box center [30, 193] width 33 height 2
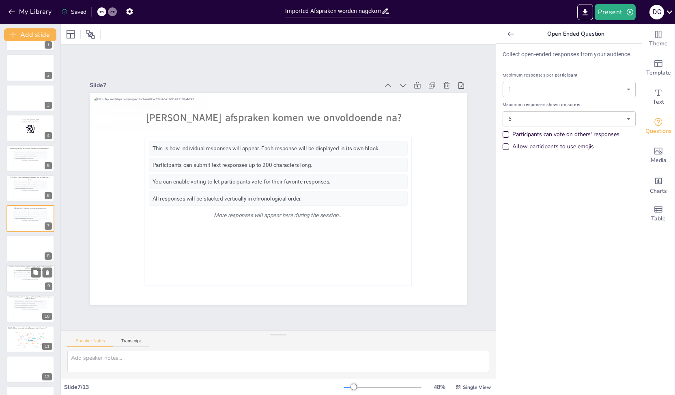
click at [30, 281] on div "This is how individual responses will appear. Each response will be displayed i…" at bounding box center [30, 279] width 33 height 18
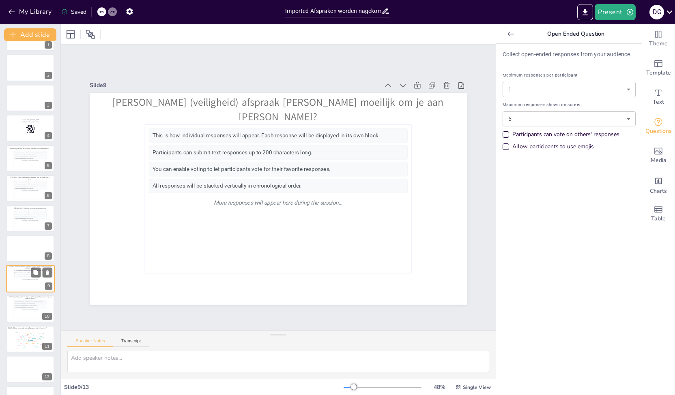
scroll to position [47, 0]
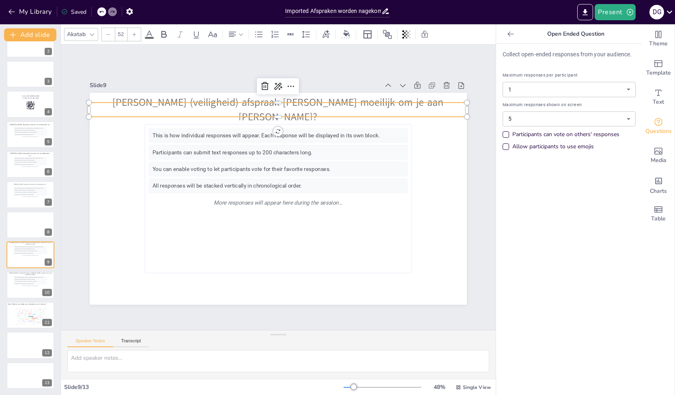
click at [240, 105] on span "Welke (veiligheid) afspraak vind je moeilijk om je aan te houden?" at bounding box center [277, 110] width 331 height 28
click at [418, 105] on span "Welke (veiligheid) afspraak vind je moeilijk om je aan te houden?" at bounding box center [277, 110] width 331 height 28
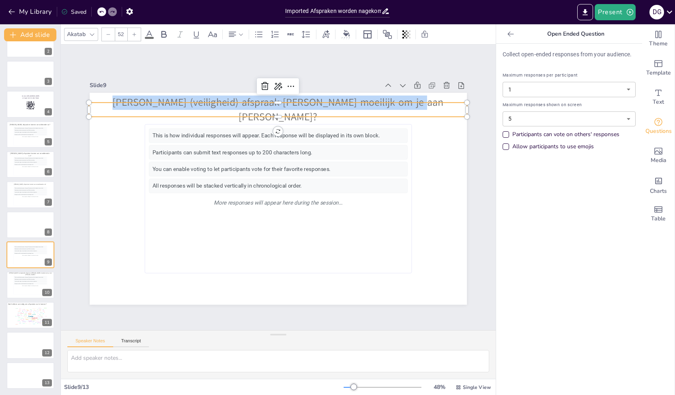
drag, startPoint x: 419, startPoint y: 107, endPoint x: 123, endPoint y: 104, distance: 295.7
click at [123, 104] on p "Welke (veiligheid) afspraak vind je moeilijk om je aan te houden?" at bounding box center [278, 110] width 378 height 29
click at [168, 33] on div at bounding box center [163, 34] width 13 height 13
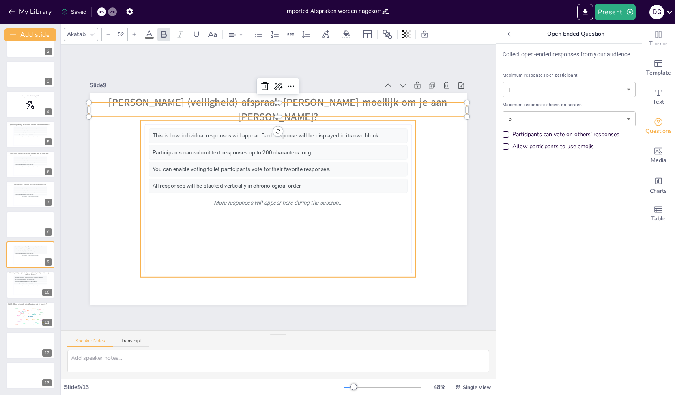
click at [235, 162] on div "You can enable voting to let participants vote for their favorite responses." at bounding box center [278, 169] width 258 height 14
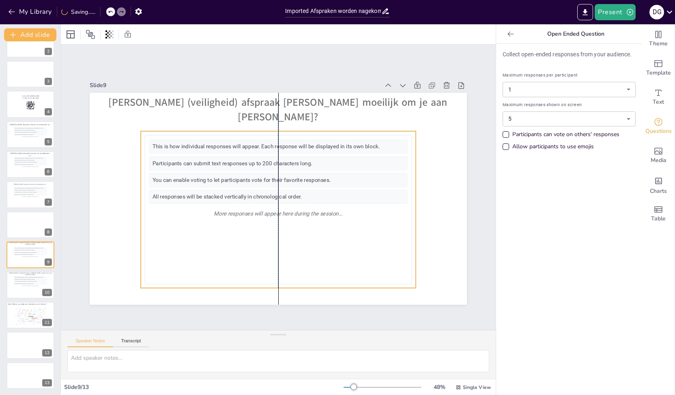
drag, startPoint x: 235, startPoint y: 159, endPoint x: 237, endPoint y: 170, distance: 11.2
click at [237, 173] on div "You can enable voting to let participants vote for their favorite responses." at bounding box center [278, 180] width 258 height 14
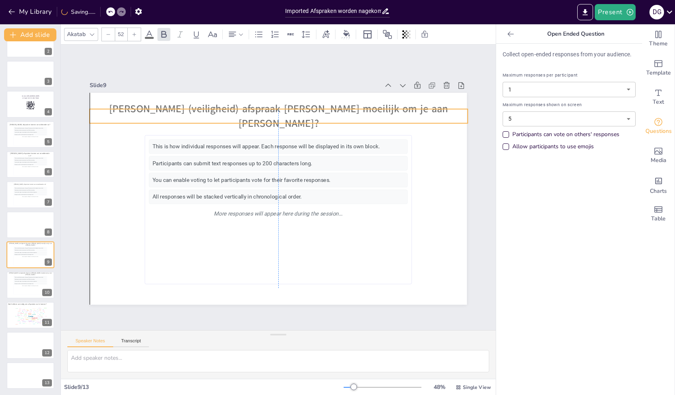
drag, startPoint x: 266, startPoint y: 103, endPoint x: 266, endPoint y: 110, distance: 6.5
click at [266, 110] on span "Welke (veiligheid) afspraak vind je moeilijk om je aan te houden?" at bounding box center [278, 116] width 339 height 28
click at [28, 194] on div "All responses will be stacked vertically in chronological order." at bounding box center [30, 195] width 33 height 2
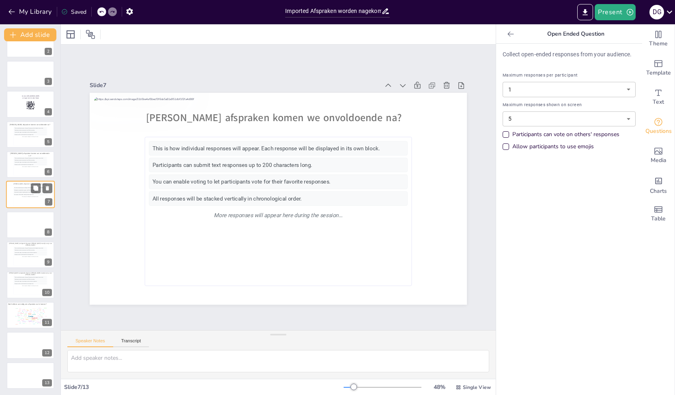
scroll to position [24, 0]
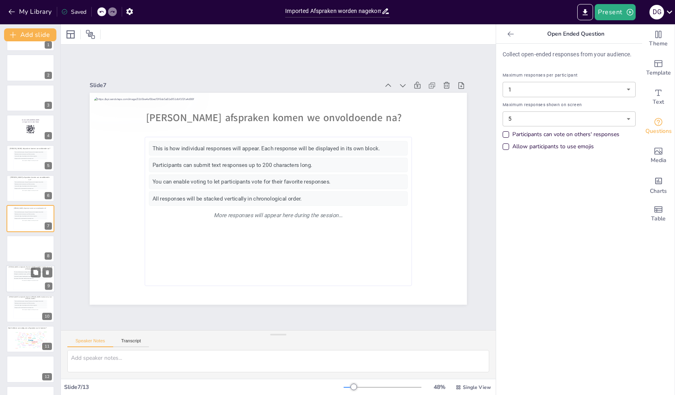
click at [24, 273] on div "This is how individual responses will appear. Each response will be displayed i…" at bounding box center [30, 272] width 33 height 2
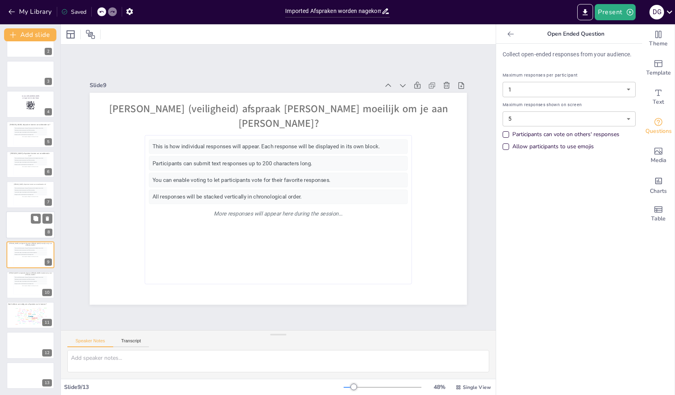
click at [28, 225] on div at bounding box center [30, 225] width 49 height 28
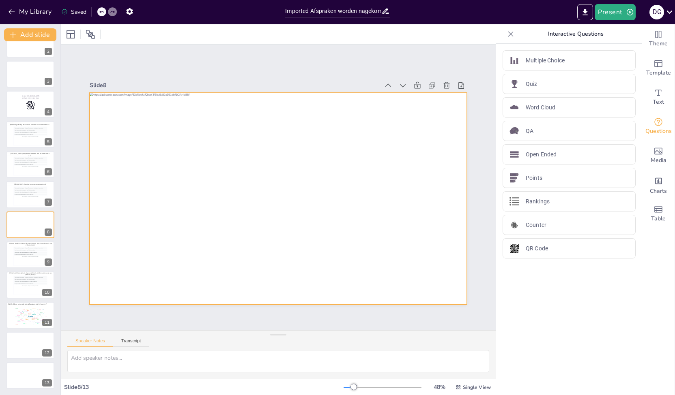
click at [170, 239] on div at bounding box center [278, 199] width 377 height 212
click at [18, 262] on div "This is how individual responses will appear. Each response will be displayed i…" at bounding box center [30, 256] width 33 height 18
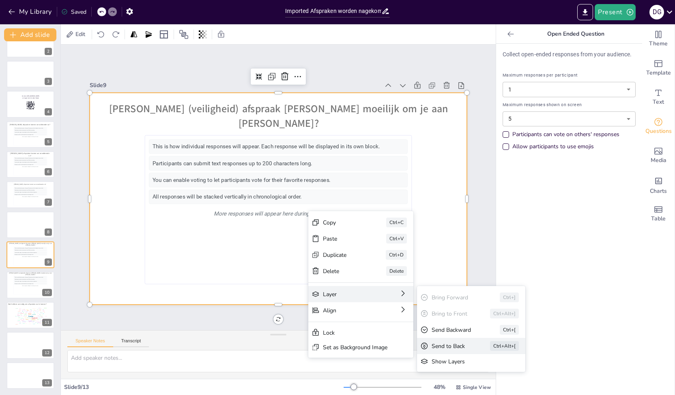
click at [448, 348] on div "Send to Back" at bounding box center [450, 347] width 36 height 8
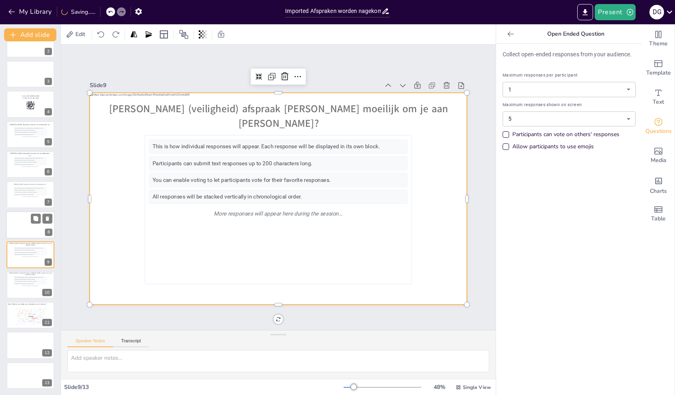
click at [23, 223] on div at bounding box center [30, 225] width 49 height 28
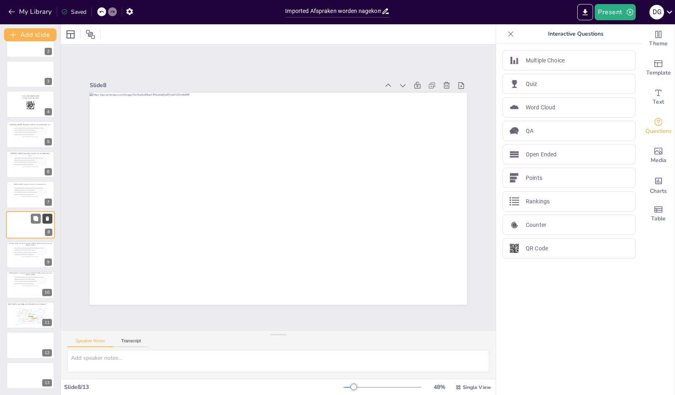
click at [49, 218] on icon at bounding box center [48, 219] width 6 height 6
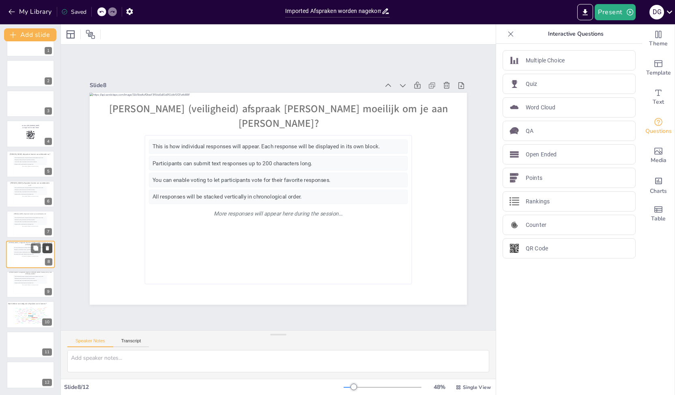
scroll to position [17, 0]
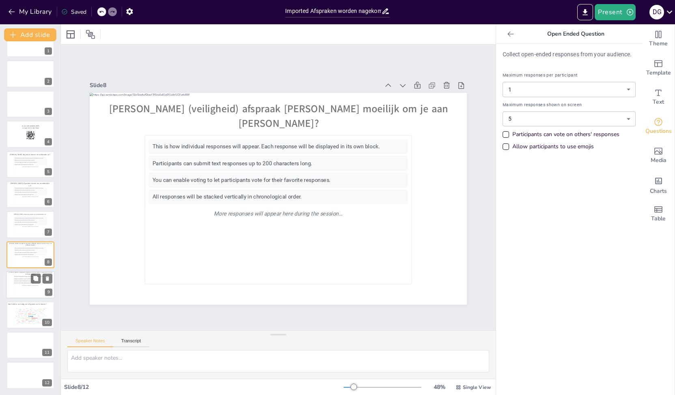
click at [26, 287] on div "This is how individual responses will appear. Each response will be displayed i…" at bounding box center [30, 285] width 33 height 18
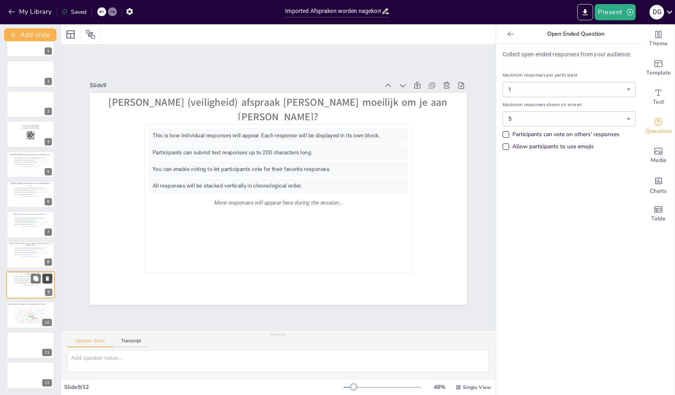
click at [51, 280] on button at bounding box center [48, 279] width 10 height 10
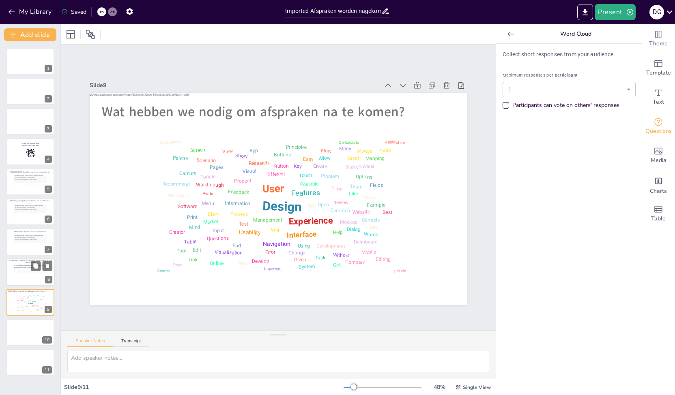
click at [26, 268] on div "Participants can submit text responses up to 200 characters long." at bounding box center [30, 268] width 33 height 2
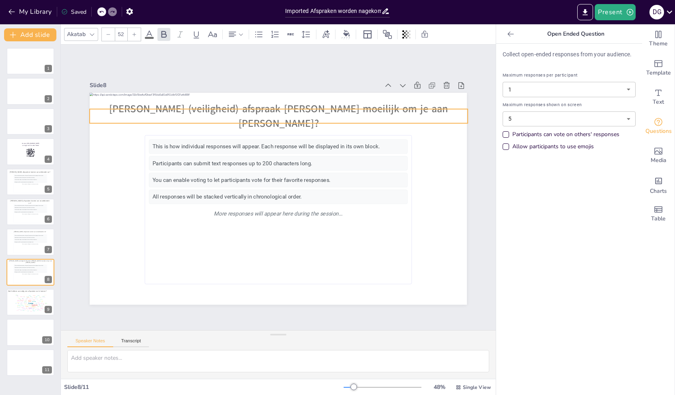
click at [184, 110] on span "Welke (veiligheid) afspraak vind je moeilijk om je aan te houden?" at bounding box center [278, 116] width 339 height 28
click at [25, 299] on div "Design User Experience Interface Features Navigation Usability Test Process Inf…" at bounding box center [30, 303] width 34 height 19
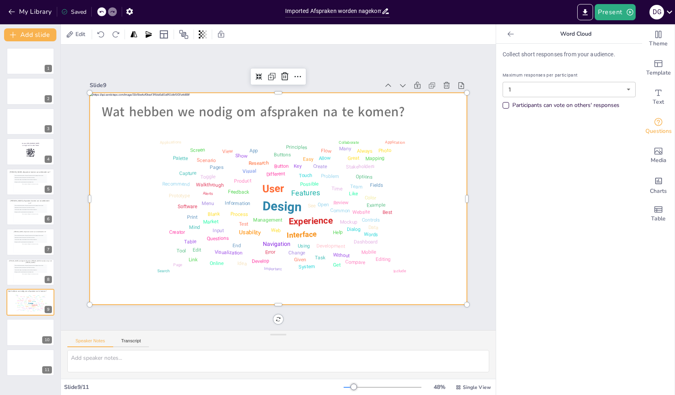
click at [228, 221] on div at bounding box center [278, 199] width 377 height 212
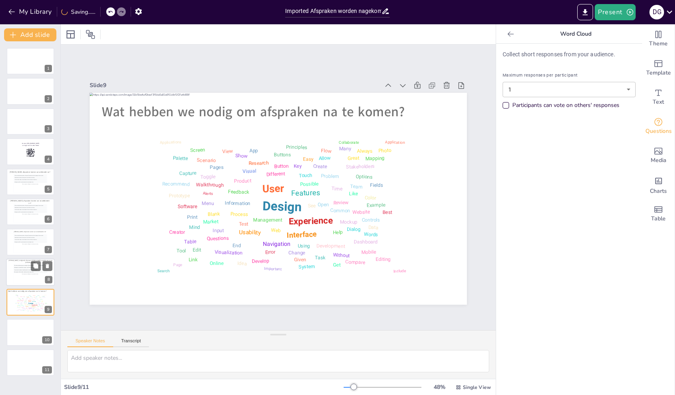
click at [27, 264] on div "This is how individual responses will appear. Each response will be displayed i…" at bounding box center [31, 274] width 36 height 20
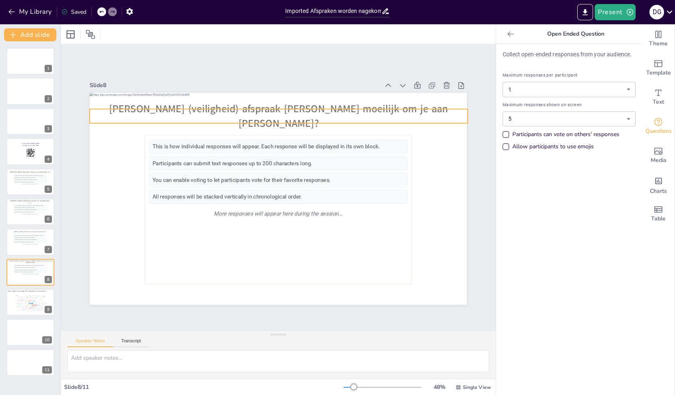
click at [210, 112] on span "Welke (veiligheid) afspraak vind je moeilijk om je aan te houden?" at bounding box center [278, 116] width 339 height 28
click at [221, 110] on span "Welke (veiligheid) afspraak vind je moeilijk om je aan te houden?" at bounding box center [278, 116] width 339 height 28
click at [221, 111] on span "Welke (veiligheid) afspraak vind je moeilijk om je aan te houden?" at bounding box center [278, 116] width 339 height 28
drag, startPoint x: 20, startPoint y: 303, endPoint x: 29, endPoint y: 295, distance: 11.5
click at [21, 303] on div "Design User Experience Interface Features Navigation Usability Test Process Inf…" at bounding box center [30, 303] width 34 height 19
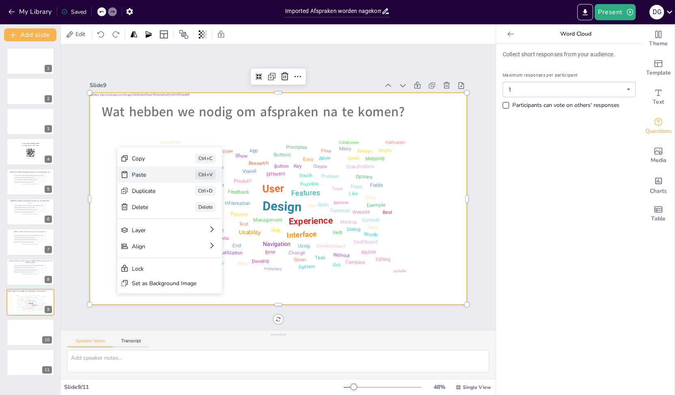
click at [134, 172] on div "Paste" at bounding box center [152, 175] width 41 height 8
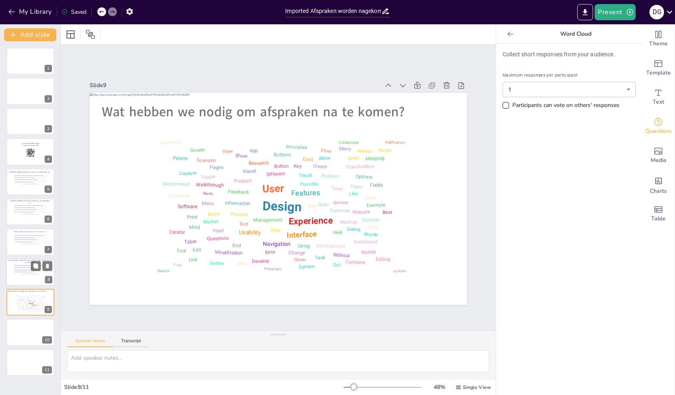
click at [19, 273] on div "All responses will be stacked vertically in chronological order." at bounding box center [30, 272] width 33 height 2
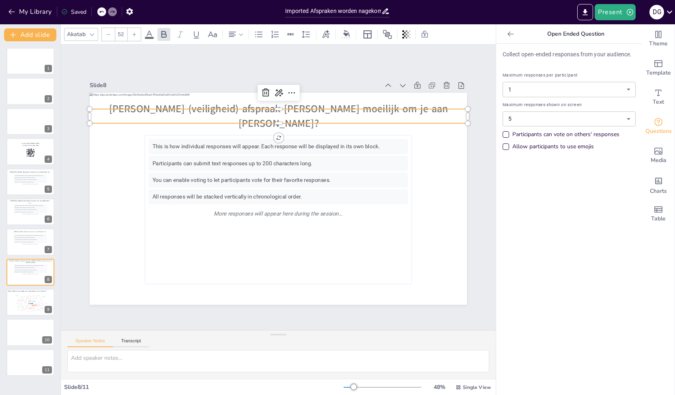
click at [200, 111] on span "Welke (veiligheid) afspraak vind je moeilijk om je aan te houden?" at bounding box center [278, 116] width 339 height 28
click at [289, 91] on icon at bounding box center [292, 93] width 10 height 10
click at [224, 116] on span "Welke (veiligheid) afspraak vind je moeilijk om je aan te houden?" at bounding box center [278, 116] width 339 height 28
click at [306, 112] on span "Welke (veiligheid) afspraak vind je moeilijk om je aan te houden?" at bounding box center [278, 116] width 339 height 28
click at [19, 300] on div "Design User Experience Interface Features Navigation Usability Test Process Inf…" at bounding box center [30, 303] width 34 height 19
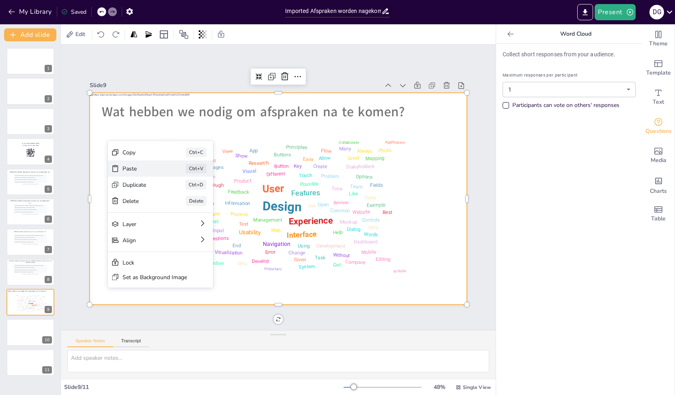
click at [128, 173] on div "Paste Ctrl+V" at bounding box center [160, 169] width 105 height 16
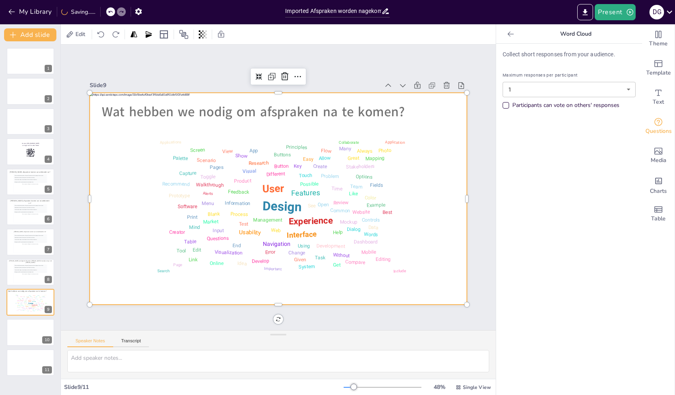
click at [158, 185] on div at bounding box center [278, 199] width 377 height 212
click at [173, 118] on div at bounding box center [278, 199] width 377 height 212
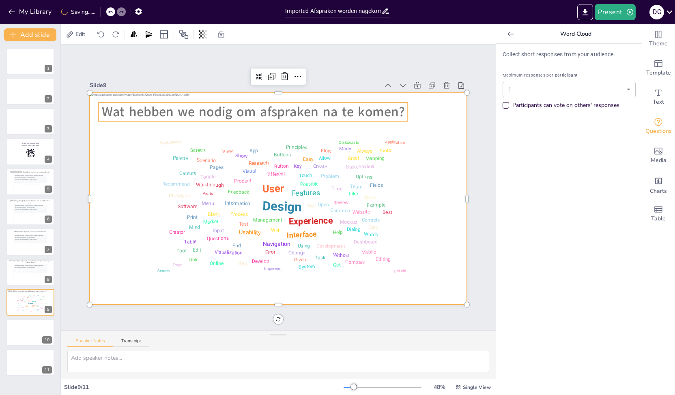
click at [174, 112] on span "Wat hebben we nodig om afspraken na te komen?" at bounding box center [253, 112] width 303 height 18
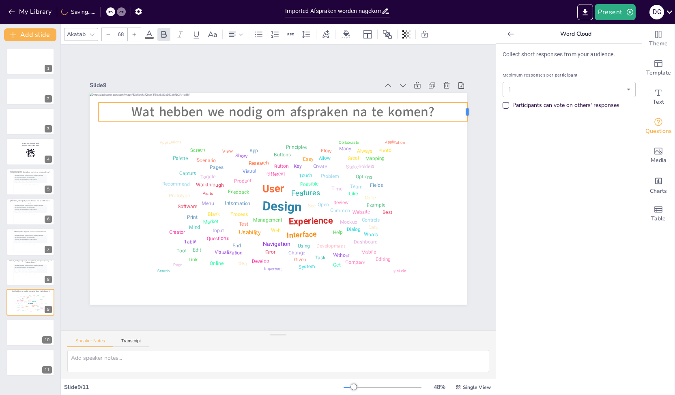
drag, startPoint x: 402, startPoint y: 112, endPoint x: 462, endPoint y: 113, distance: 59.6
click at [467, 113] on div at bounding box center [470, 112] width 6 height 19
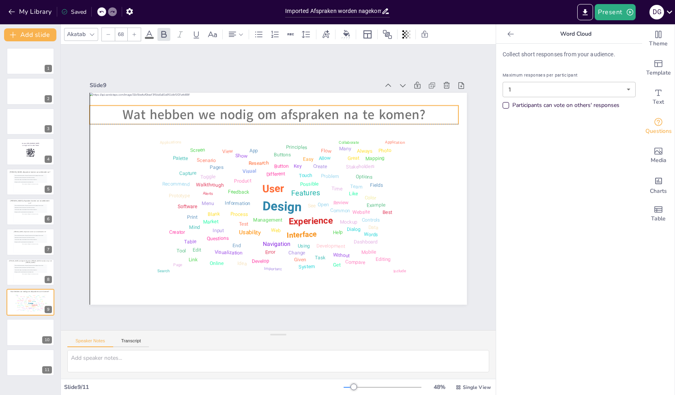
drag, startPoint x: 93, startPoint y: 109, endPoint x: 84, endPoint y: 109, distance: 8.9
click at [90, 109] on p "Wat hebben we nodig om afspraken na te komen?" at bounding box center [274, 114] width 369 height 19
click at [418, 113] on span "Wat hebben we nodig om afspraken na te komen?" at bounding box center [273, 115] width 303 height 18
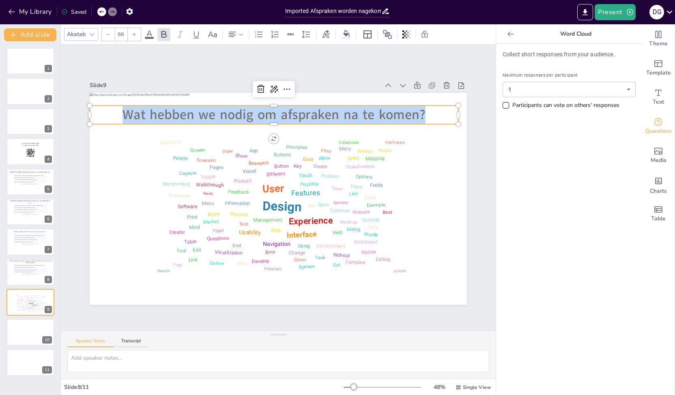
drag, startPoint x: 420, startPoint y: 113, endPoint x: 109, endPoint y: 101, distance: 311.3
click at [109, 101] on div "Design User Experience Interface Features Navigation Usability Test Process Inf…" at bounding box center [278, 199] width 377 height 212
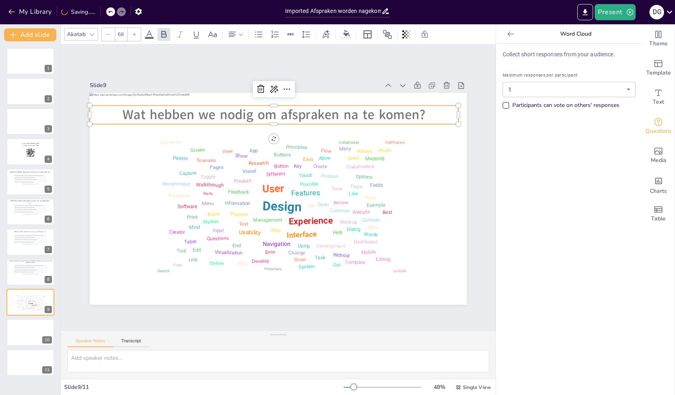
click at [122, 36] on input "68" at bounding box center [120, 34] width 11 height 13
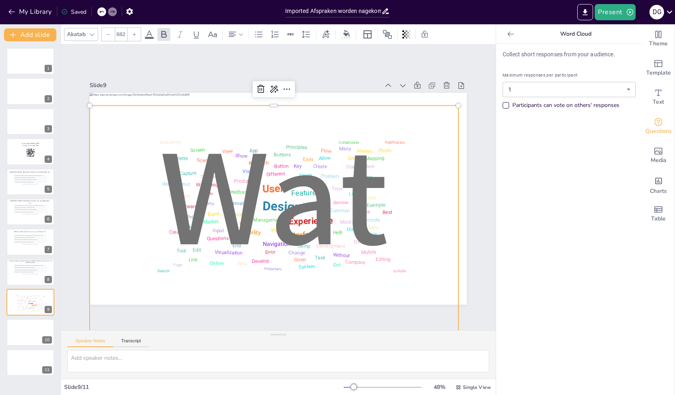
type input "68"
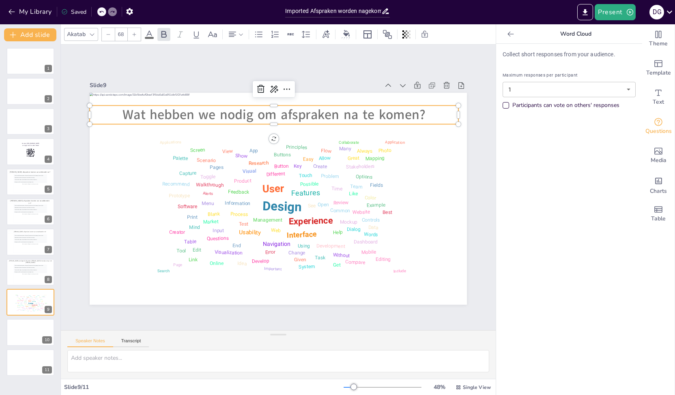
drag, startPoint x: 125, startPoint y: 33, endPoint x: 101, endPoint y: 37, distance: 23.5
click at [101, 37] on div "68" at bounding box center [121, 35] width 40 height 14
click at [126, 35] on div "68" at bounding box center [121, 34] width 13 height 13
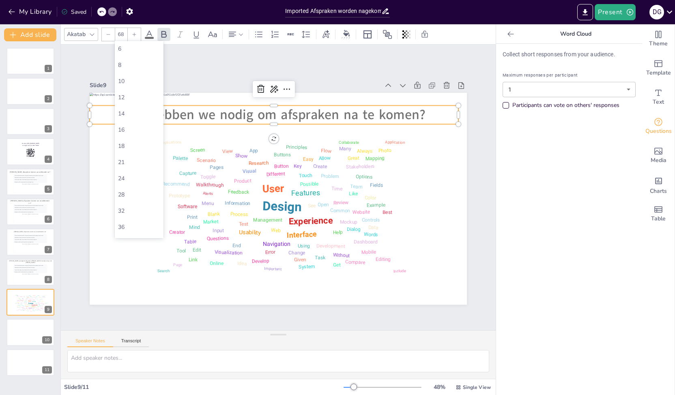
click at [120, 30] on input "68" at bounding box center [120, 34] width 11 height 13
click at [110, 35] on div at bounding box center [108, 34] width 13 height 13
click at [109, 34] on icon at bounding box center [108, 34] width 5 height 5
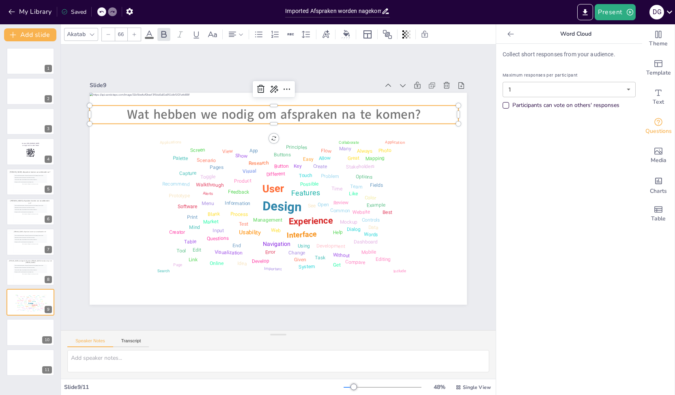
click at [109, 34] on icon at bounding box center [108, 34] width 5 height 5
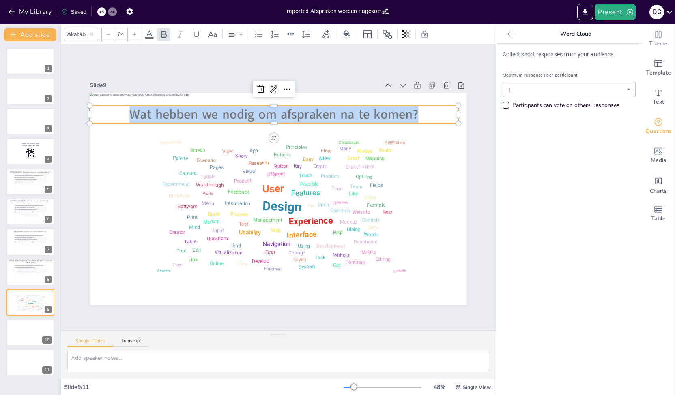
click at [109, 34] on icon at bounding box center [108, 34] width 5 height 5
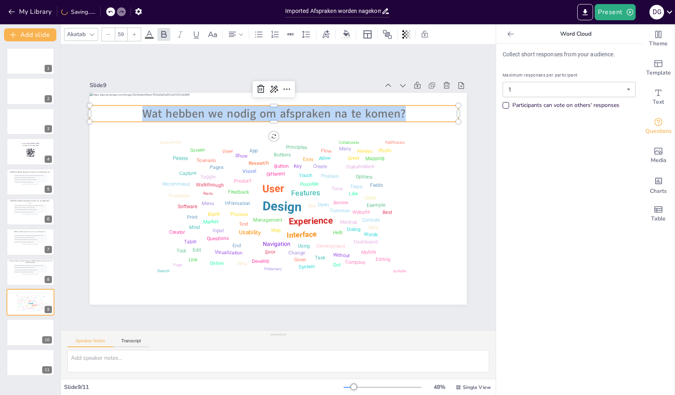
click at [109, 34] on icon at bounding box center [108, 34] width 5 height 5
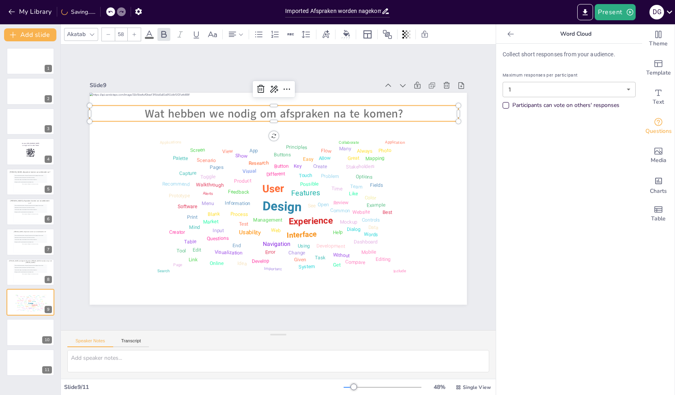
click at [109, 34] on icon at bounding box center [108, 34] width 5 height 5
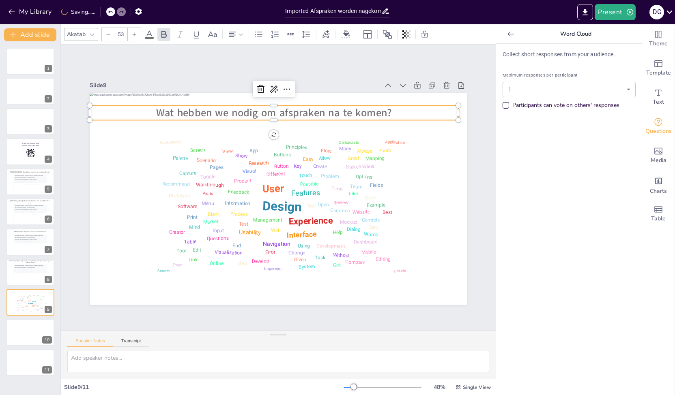
click at [109, 34] on icon at bounding box center [108, 34] width 5 height 5
type input "52"
click at [481, 113] on div "Slide 1 Slide 2 Slide 3 Slide 4 Ga naar https://sendsteps.me en login met de co…" at bounding box center [278, 187] width 423 height 235
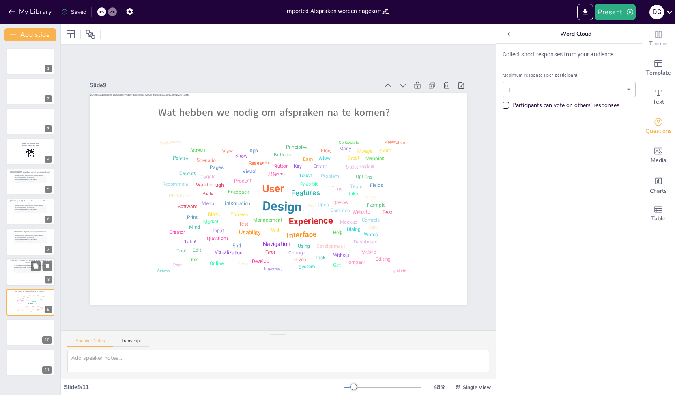
click at [32, 277] on div "This is how individual responses will appear. Each response will be displayed i…" at bounding box center [30, 274] width 33 height 18
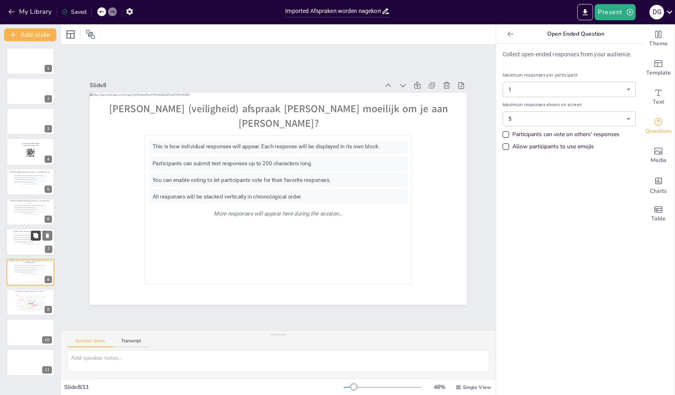
click at [33, 231] on button at bounding box center [36, 236] width 10 height 10
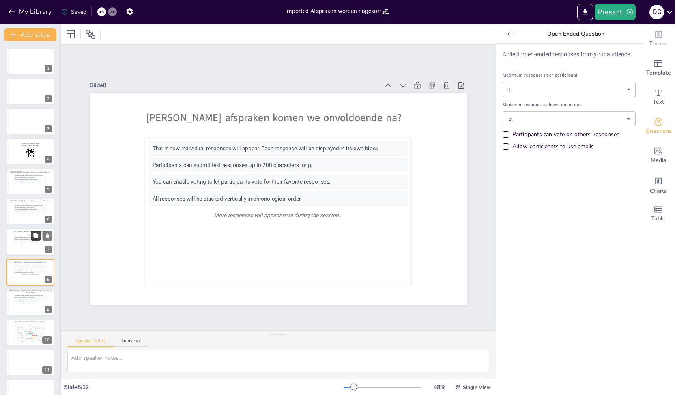
scroll to position [17, 0]
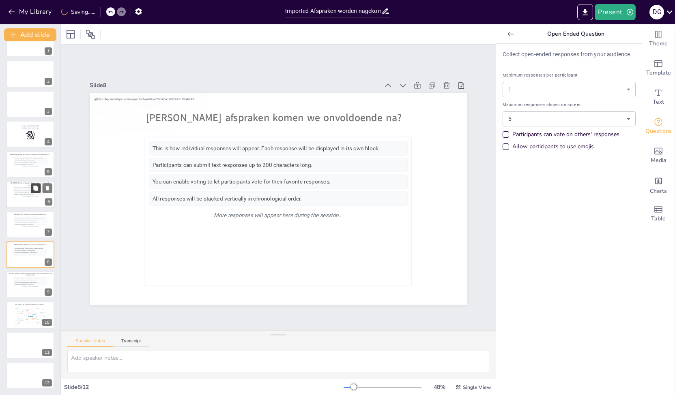
click at [33, 189] on icon at bounding box center [36, 188] width 6 height 6
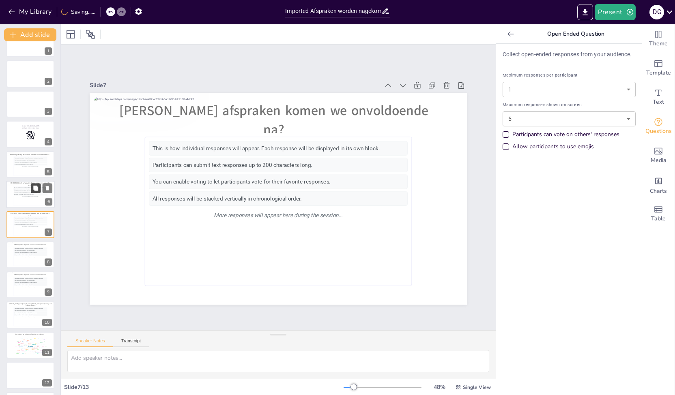
scroll to position [24, 0]
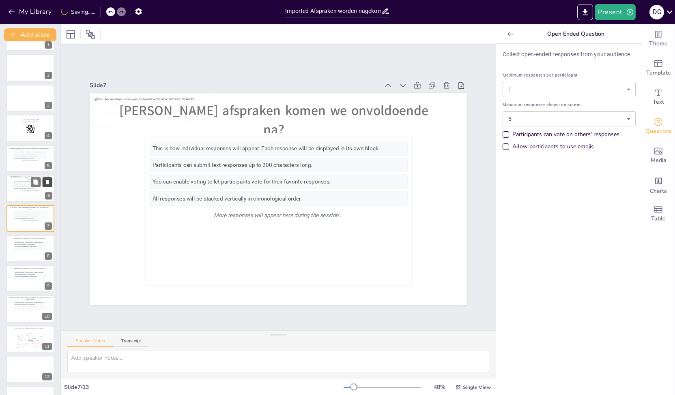
click at [47, 185] on icon at bounding box center [48, 182] width 6 height 6
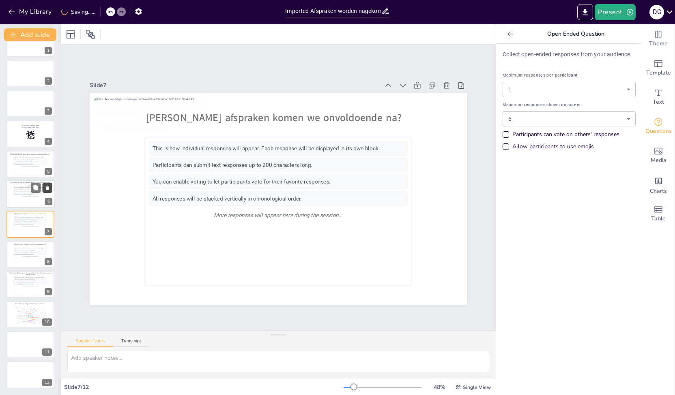
scroll to position [17, 0]
click at [11, 154] on p "Welke afspraken komen we voldoende na?" at bounding box center [30, 154] width 42 height 2
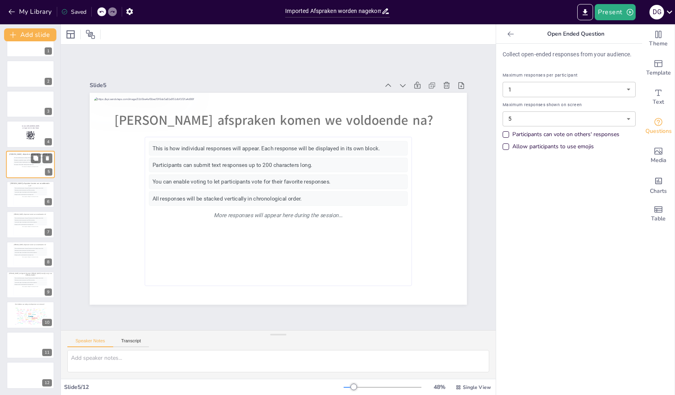
scroll to position [0, 0]
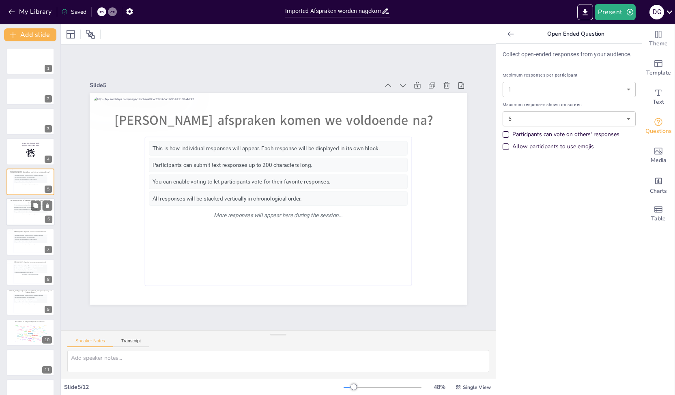
click at [18, 220] on div "This is how individual responses will appear. Each response will be displayed i…" at bounding box center [30, 214] width 33 height 18
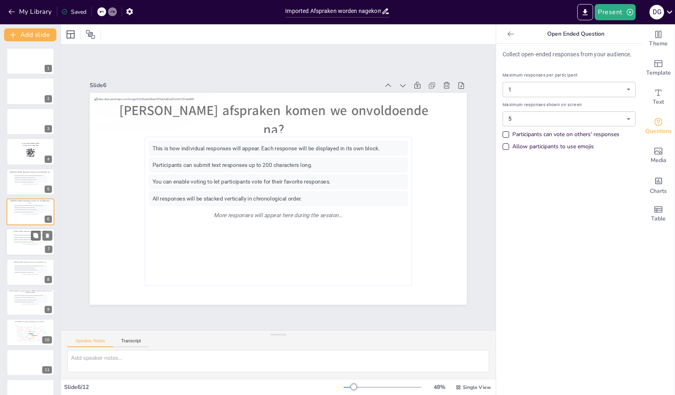
click at [21, 238] on div "Participants can submit text responses up to 200 characters long." at bounding box center [30, 238] width 33 height 2
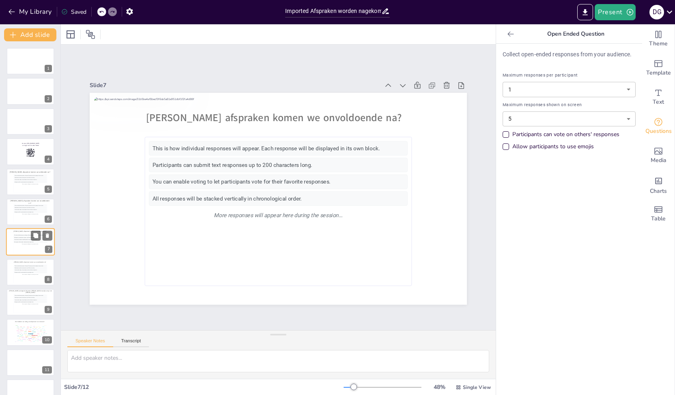
scroll to position [17, 0]
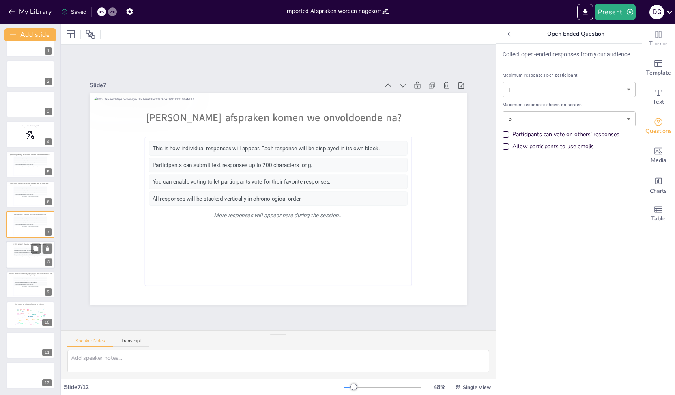
click at [26, 256] on div "More responses will appear here during the session..." at bounding box center [30, 257] width 33 height 2
click at [18, 219] on div "Participants can submit text responses up to 200 characters long." at bounding box center [30, 220] width 33 height 2
click at [17, 264] on div "This is how individual responses will appear. Each response will be displayed i…" at bounding box center [30, 256] width 33 height 18
click at [28, 221] on div "Participants can submit text responses up to 200 characters long." at bounding box center [30, 220] width 33 height 2
click at [21, 250] on div "Participants can submit text responses up to 200 characters long." at bounding box center [30, 251] width 33 height 2
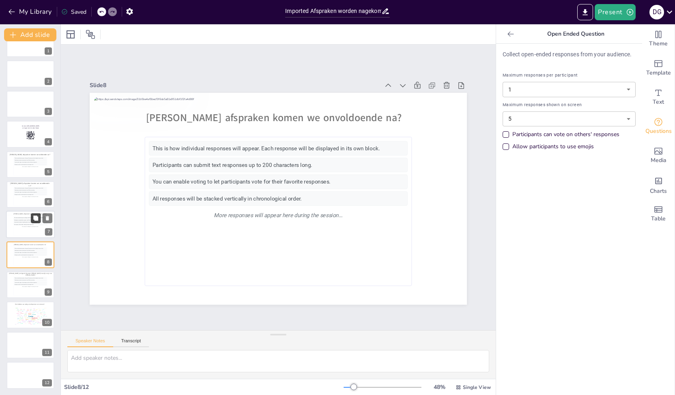
click at [33, 221] on icon at bounding box center [36, 219] width 6 height 6
click at [49, 221] on icon at bounding box center [48, 219] width 6 height 6
click at [16, 285] on div "All responses will be stacked vertically in chronological order." at bounding box center [30, 285] width 33 height 2
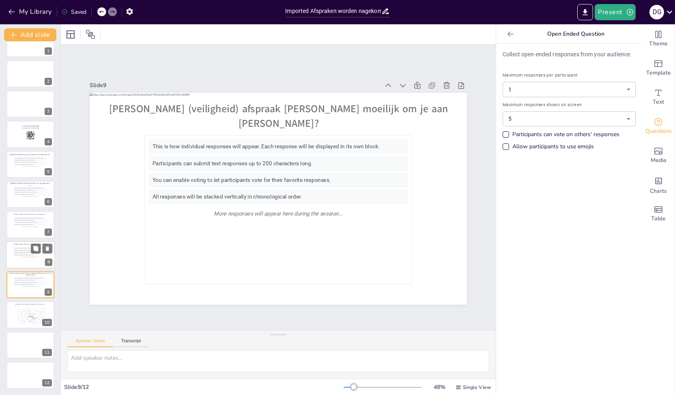
click at [19, 259] on div "This is how individual responses will appear. Each response will be displayed i…" at bounding box center [30, 256] width 33 height 18
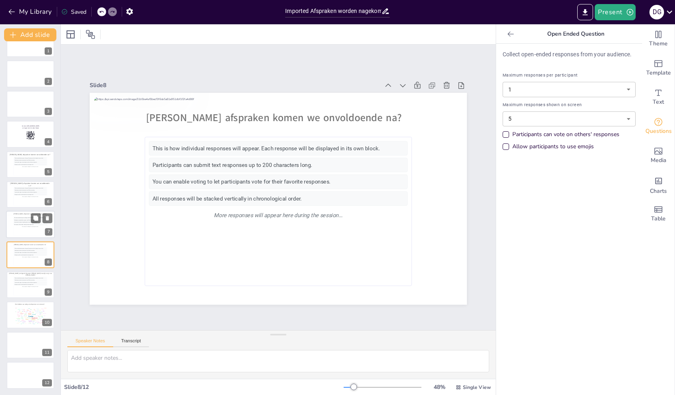
click at [17, 228] on div "This is how individual responses will appear. Each response will be displayed i…" at bounding box center [30, 226] width 33 height 18
click at [16, 188] on div "This is how individual responses will appear. Each response will be displayed i…" at bounding box center [30, 188] width 33 height 2
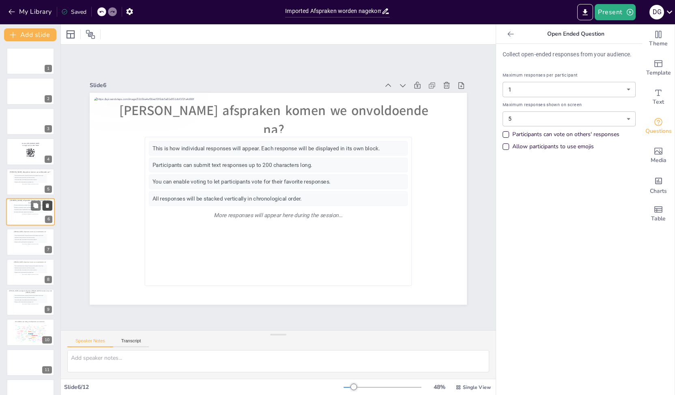
click at [51, 206] on button at bounding box center [48, 206] width 10 height 10
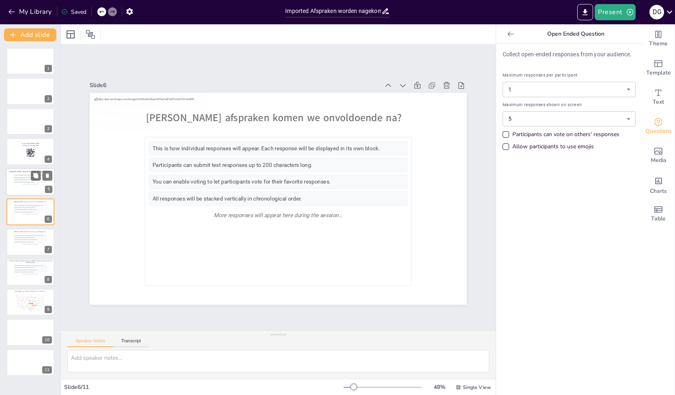
click at [20, 182] on div "All responses will be stacked vertically in chronological order." at bounding box center [30, 182] width 33 height 2
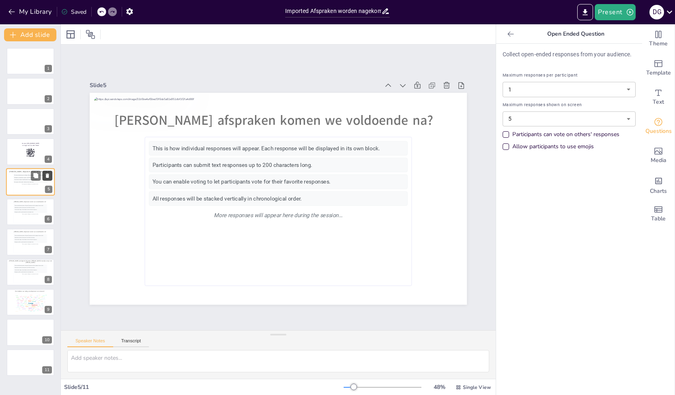
click at [49, 176] on icon at bounding box center [48, 176] width 6 height 6
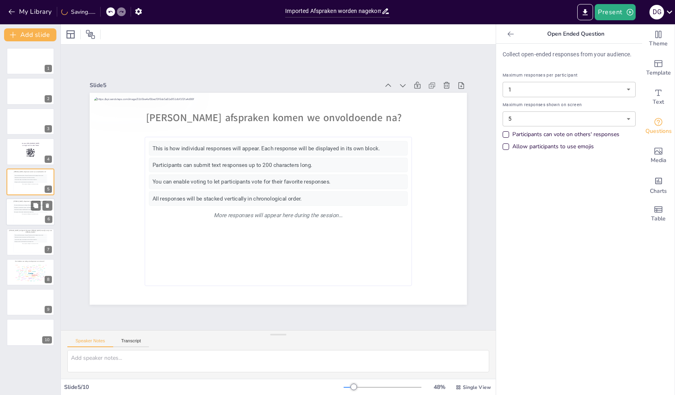
click at [22, 208] on div "Participants can submit text responses up to 200 characters long." at bounding box center [30, 208] width 33 height 2
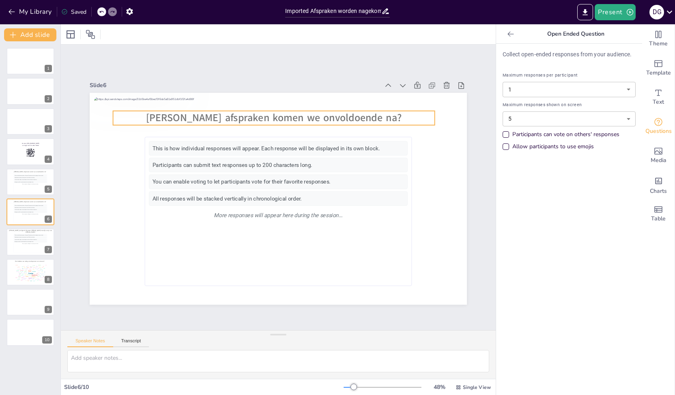
click at [300, 115] on span "Welke afspraken komen we onvoldoende na?" at bounding box center [274, 118] width 256 height 14
click at [303, 115] on span "Welke afspraken komen we onvoldoende na?" at bounding box center [274, 118] width 256 height 14
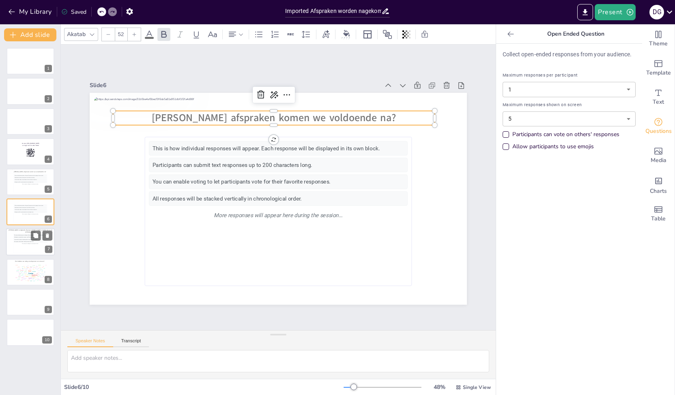
click at [21, 243] on div "More responses will appear here during the session..." at bounding box center [30, 244] width 33 height 2
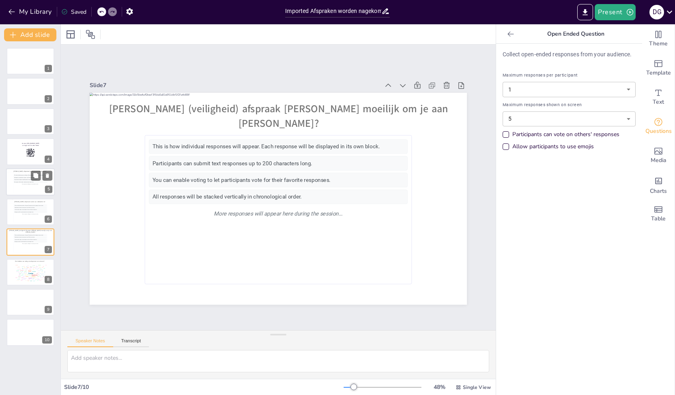
click at [23, 179] on div "You can enable voting to let participants vote for their favorite responses." at bounding box center [30, 180] width 33 height 2
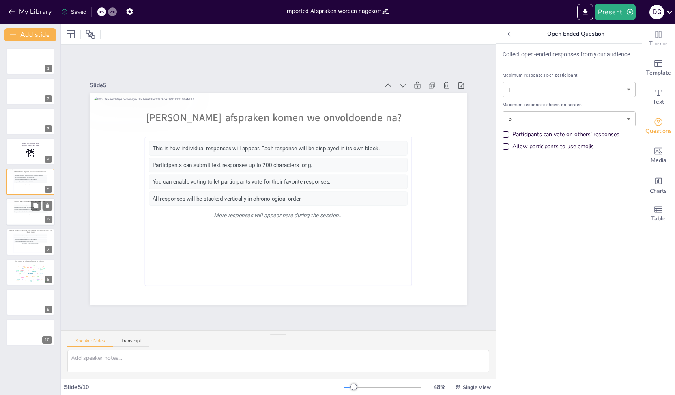
click at [22, 209] on div "You can enable voting to let participants vote for their favorite responses." at bounding box center [30, 210] width 33 height 2
click at [27, 185] on div "This is how individual responses will appear. Each response will be displayed i…" at bounding box center [30, 183] width 33 height 18
drag, startPoint x: 17, startPoint y: 214, endPoint x: 24, endPoint y: 180, distance: 34.8
click at [24, 180] on div "This is how individual responses will appear. Each response will be displayed i…" at bounding box center [35, 183] width 33 height 18
click at [19, 214] on div "More responses will appear here during the session..." at bounding box center [30, 214] width 33 height 2
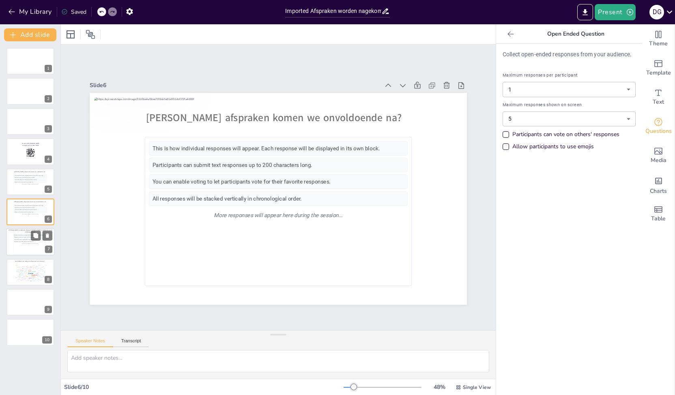
click at [23, 240] on div "You can enable voting to let participants vote for their favorite responses." at bounding box center [30, 240] width 33 height 2
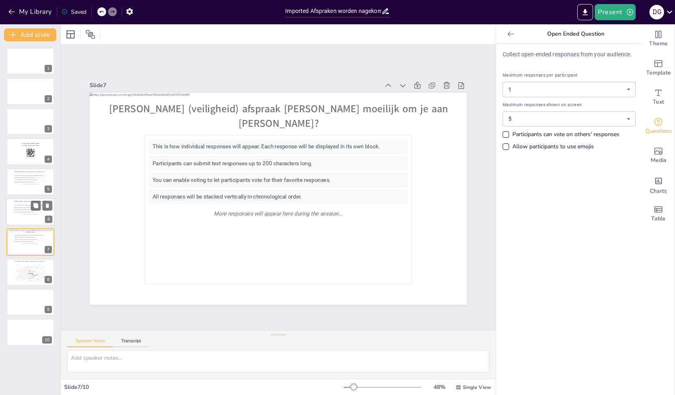
click at [23, 209] on div "You can enable voting to let participants vote for their favorite responses." at bounding box center [30, 210] width 33 height 2
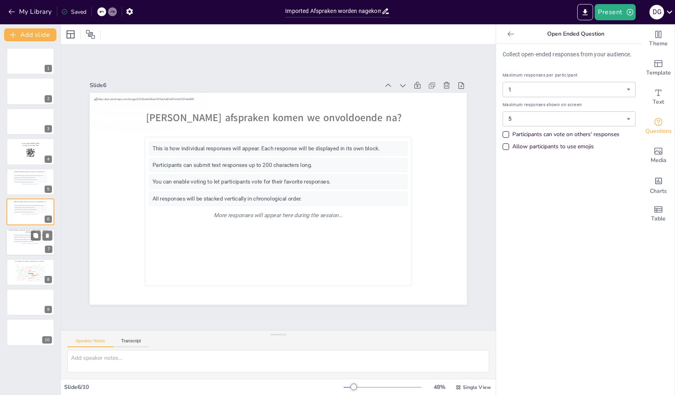
click at [21, 242] on div "All responses will be stacked vertically in chronological order." at bounding box center [30, 242] width 33 height 2
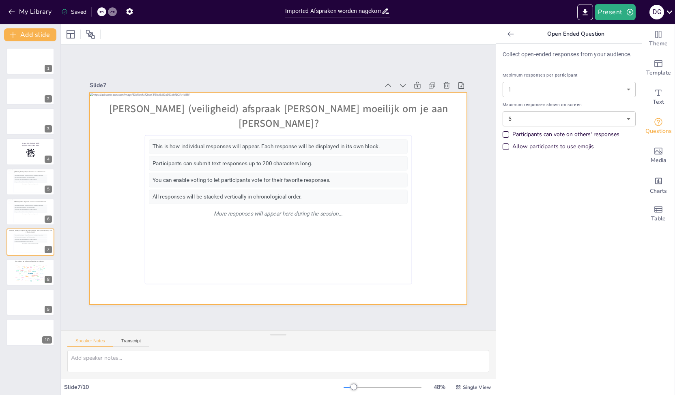
click at [442, 284] on div at bounding box center [278, 199] width 377 height 212
click at [28, 215] on div "More responses will appear here during the session..." at bounding box center [30, 214] width 33 height 2
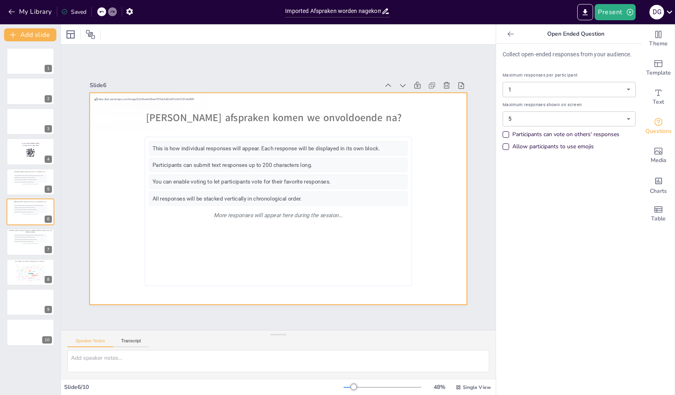
click at [440, 273] on div at bounding box center [278, 199] width 377 height 212
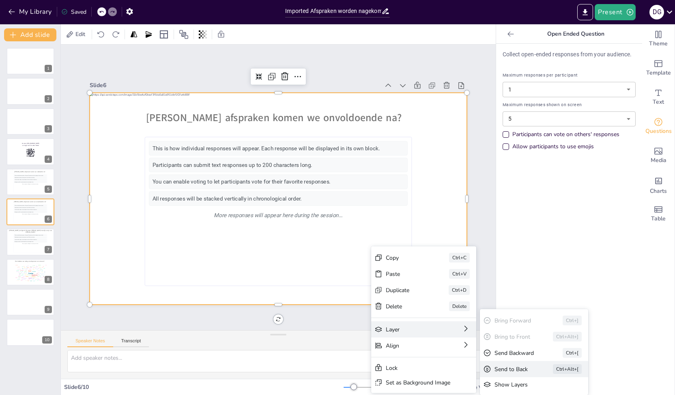
click at [512, 374] on div "Send to Back Ctrl+Alt+[" at bounding box center [534, 369] width 108 height 16
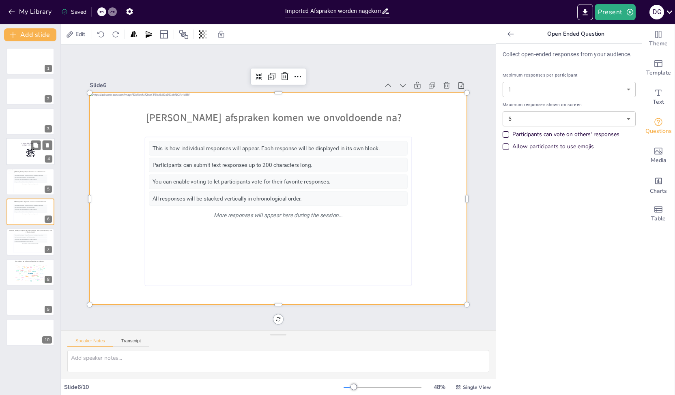
click at [26, 155] on icon at bounding box center [30, 152] width 9 height 9
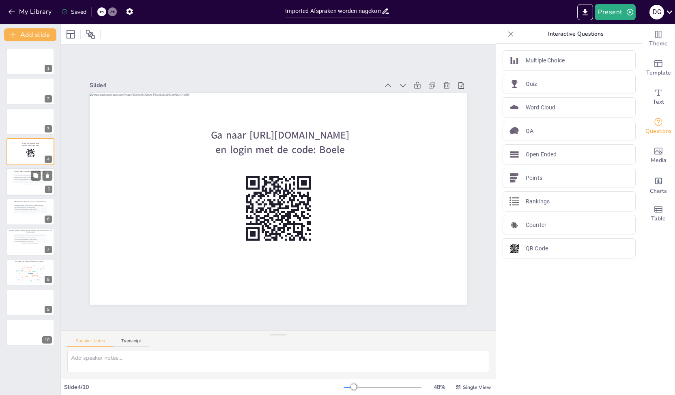
click at [32, 185] on div "This is how individual responses will appear. Each response will be displayed i…" at bounding box center [30, 183] width 33 height 18
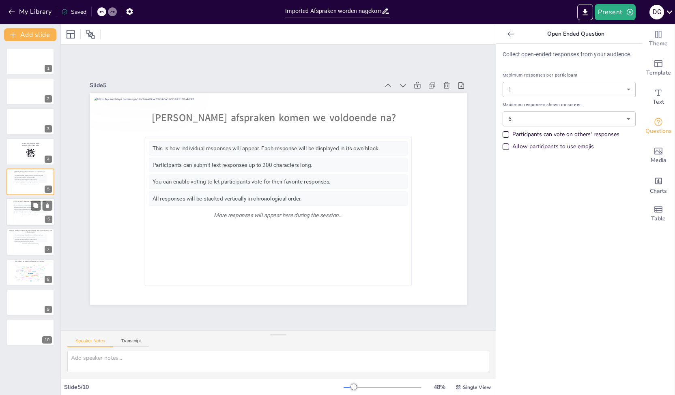
click at [18, 214] on div "More responses will appear here during the session..." at bounding box center [30, 214] width 33 height 2
click at [34, 245] on div "This is how individual responses will appear. Each response will be displayed i…" at bounding box center [30, 243] width 33 height 18
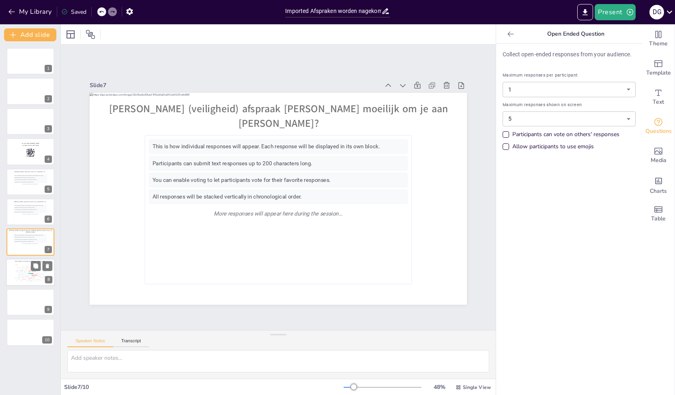
click at [34, 272] on div "Features" at bounding box center [34, 271] width 4 height 1
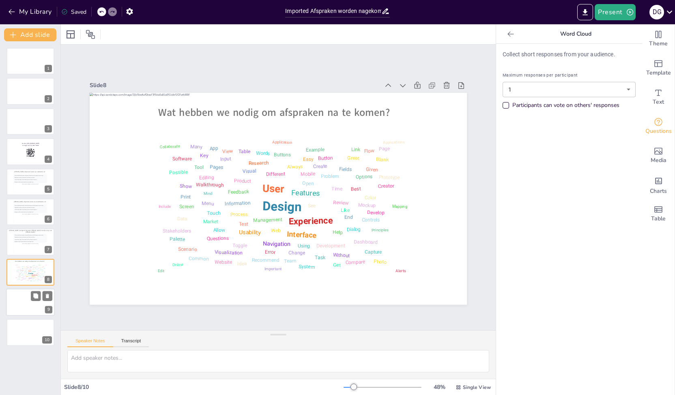
click at [13, 307] on div at bounding box center [30, 303] width 49 height 28
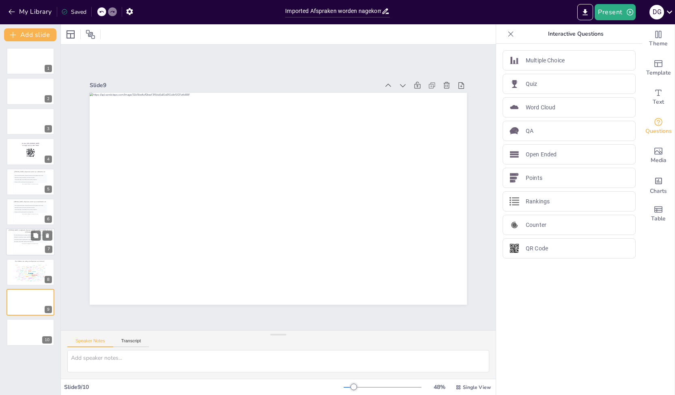
click at [15, 237] on div "Participants can submit text responses up to 200 characters long." at bounding box center [30, 238] width 33 height 2
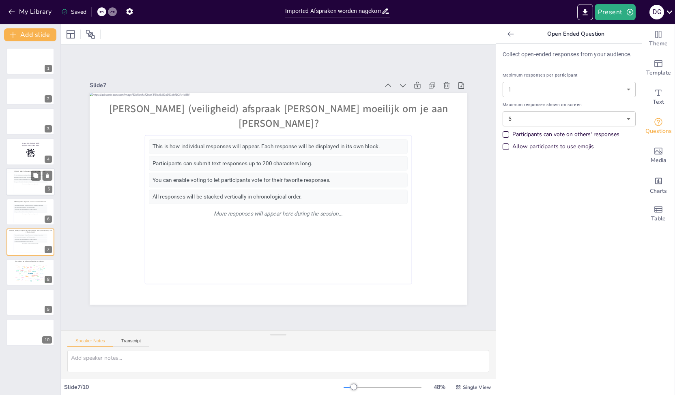
click at [21, 180] on div "You can enable voting to let participants vote for their favorite responses." at bounding box center [30, 180] width 33 height 2
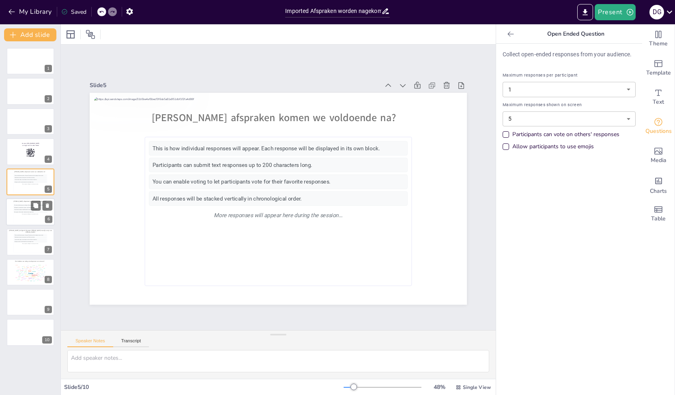
click at [17, 210] on div "You can enable voting to let participants vote for their favorite responses." at bounding box center [30, 210] width 33 height 2
click at [13, 239] on div "This is how individual responses will appear. Each response will be displayed i…" at bounding box center [30, 243] width 34 height 19
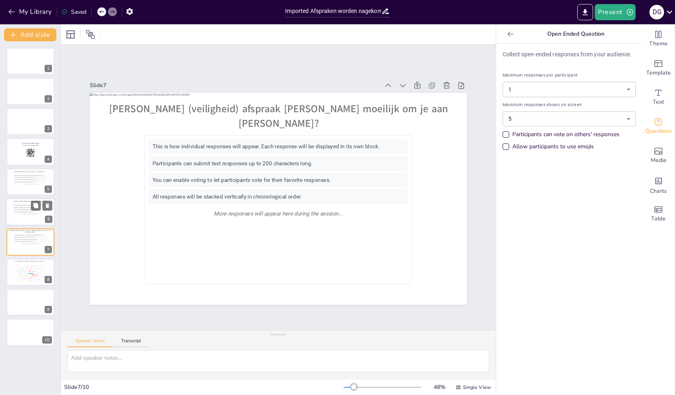
click at [14, 212] on div "All responses will be stacked vertically in chronological order." at bounding box center [30, 212] width 33 height 2
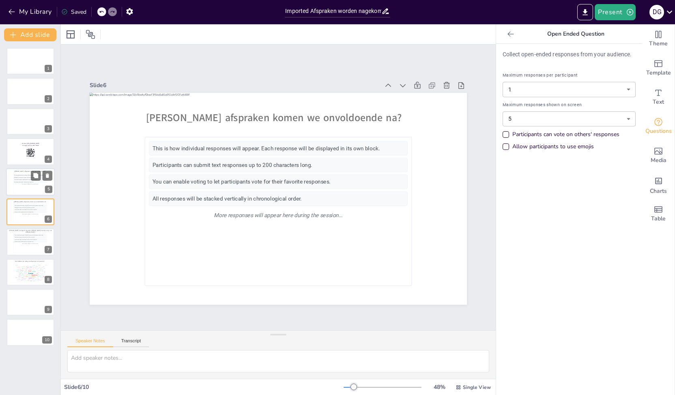
click at [24, 187] on div "This is how individual responses will appear. Each response will be displayed i…" at bounding box center [30, 183] width 33 height 18
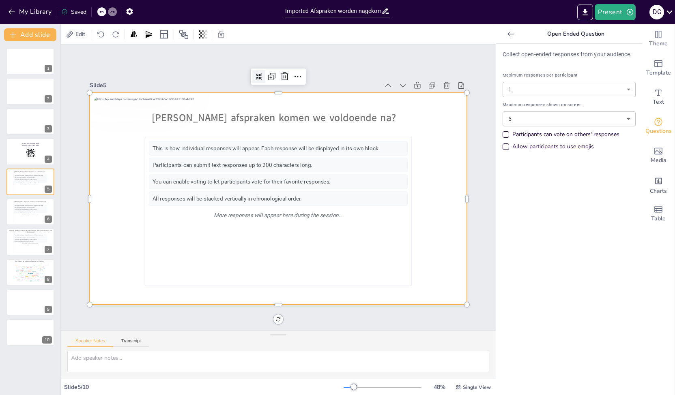
click at [113, 287] on div at bounding box center [278, 199] width 377 height 212
click at [111, 275] on div at bounding box center [278, 199] width 377 height 212
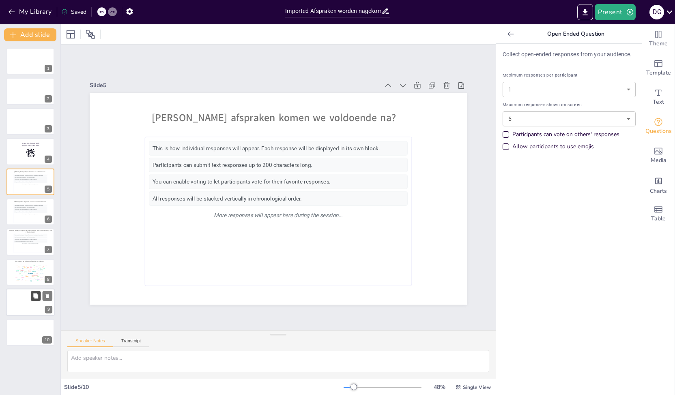
drag, startPoint x: 27, startPoint y: 305, endPoint x: 38, endPoint y: 299, distance: 12.5
click at [27, 305] on div at bounding box center [30, 303] width 49 height 28
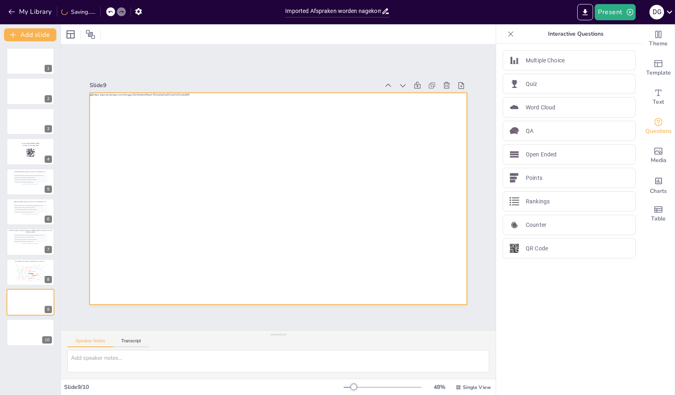
click at [202, 231] on div at bounding box center [278, 199] width 377 height 212
click at [17, 184] on div "More responses will appear here during the session..." at bounding box center [30, 184] width 33 height 2
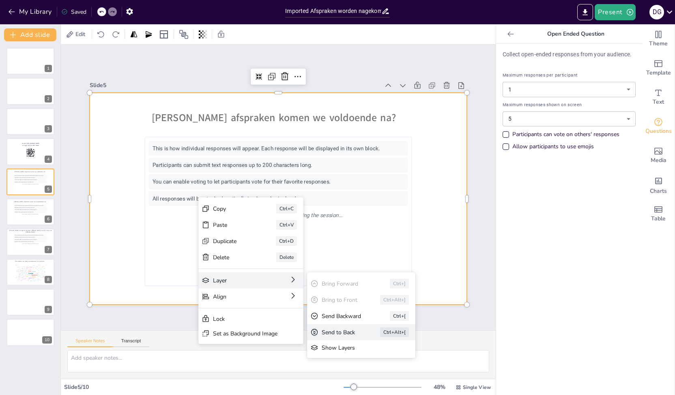
click at [348, 331] on div "Send to Back" at bounding box center [340, 333] width 36 height 8
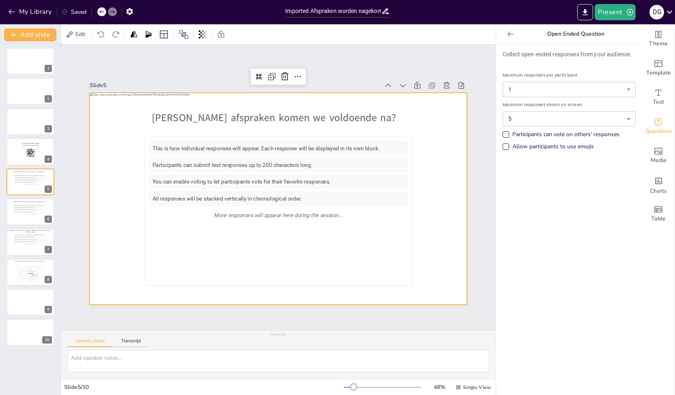
click at [479, 256] on div "Slide 1 Slide 2 Slide 3 Slide 4 Ga naar https://sendsteps.me en login met de co…" at bounding box center [278, 187] width 423 height 235
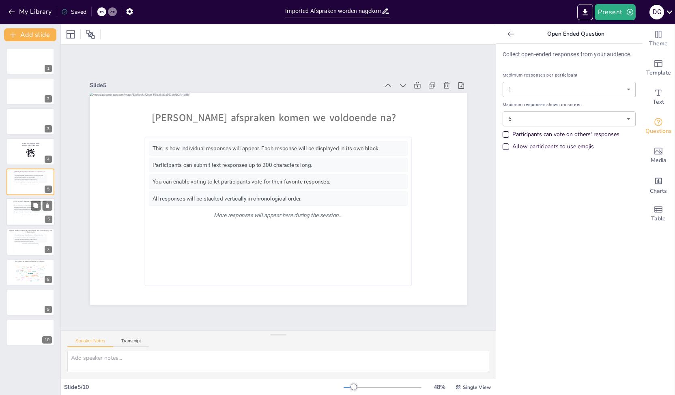
click at [23, 212] on div "All responses will be stacked vertically in chronological order." at bounding box center [30, 212] width 33 height 2
click at [24, 189] on div "This is how individual responses will appear. Each response will be displayed i…" at bounding box center [30, 183] width 33 height 18
click at [27, 211] on div "All responses will be stacked vertically in chronological order." at bounding box center [30, 212] width 33 height 2
click at [24, 238] on div "This is how individual responses will appear. Each response will be displayed i…" at bounding box center [30, 243] width 33 height 18
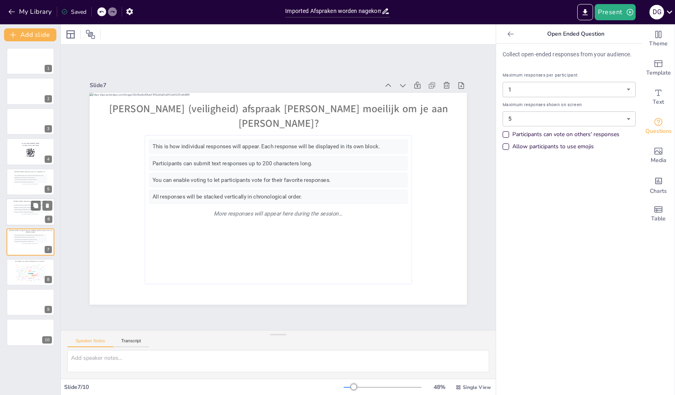
click at [18, 210] on div "You can enable voting to let participants vote for their favorite responses." at bounding box center [30, 210] width 33 height 2
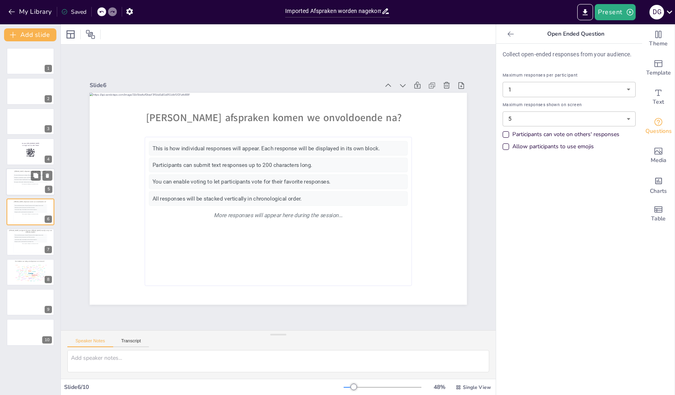
click at [25, 181] on div "All responses will be stacked vertically in chronological order." at bounding box center [30, 182] width 33 height 2
click at [33, 308] on div at bounding box center [30, 303] width 49 height 28
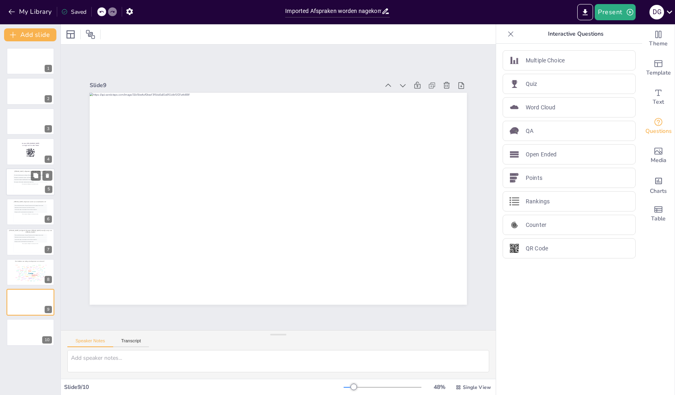
click at [21, 181] on div "All responses will be stacked vertically in chronological order." at bounding box center [30, 182] width 33 height 2
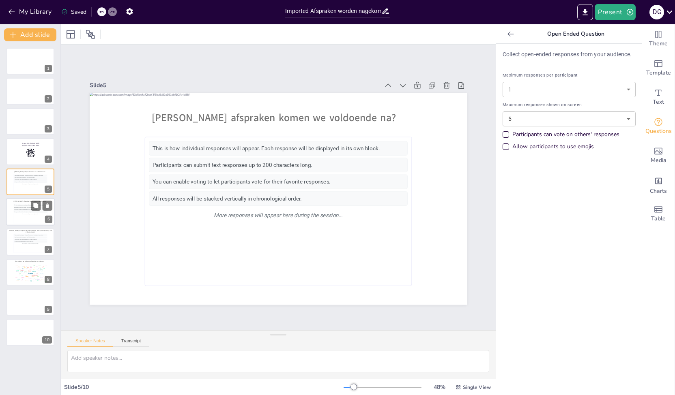
click at [18, 215] on div "More responses will appear here during the session..." at bounding box center [30, 214] width 33 height 2
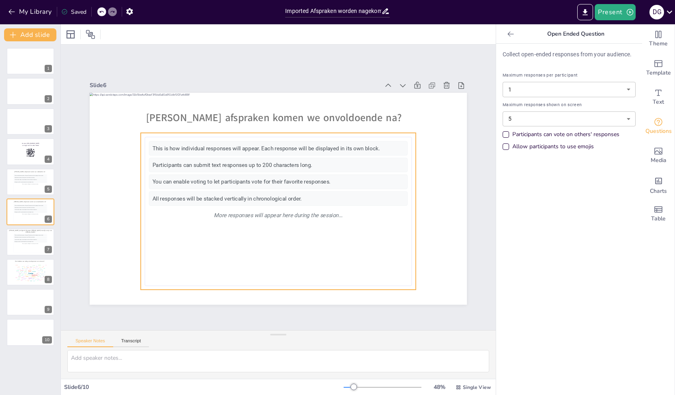
click at [209, 180] on div "You can enable voting to let participants vote for their favorite responses." at bounding box center [278, 182] width 258 height 14
click at [20, 294] on div at bounding box center [30, 303] width 49 height 28
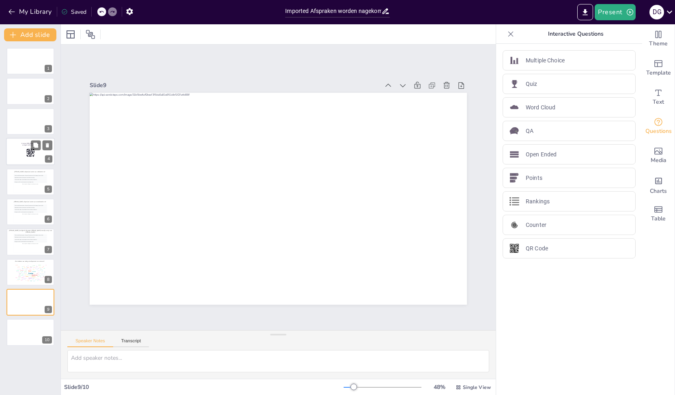
click at [14, 148] on div at bounding box center [30, 152] width 49 height 28
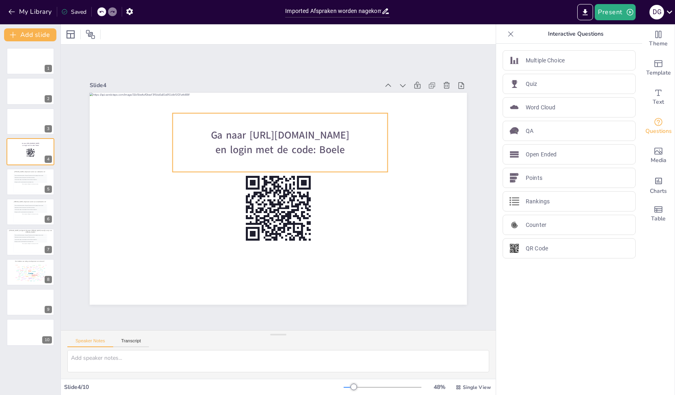
click at [340, 149] on p "en login met de code: Boele" at bounding box center [280, 150] width 215 height 14
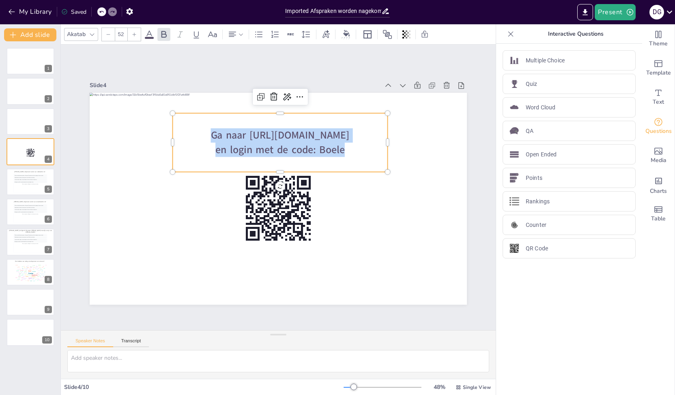
drag, startPoint x: 340, startPoint y: 149, endPoint x: 190, endPoint y: 125, distance: 152.0
click at [190, 128] on div "Ga naar https://sendsteps.me en login met de code: Boele" at bounding box center [280, 142] width 215 height 29
click at [149, 38] on span at bounding box center [149, 38] width 9 height 2
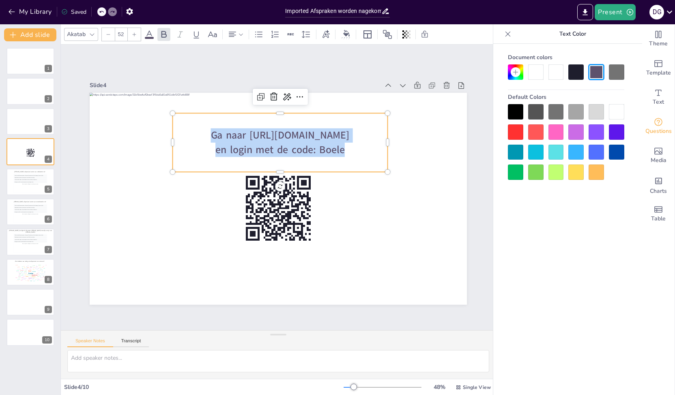
click at [619, 71] on div at bounding box center [616, 71] width 15 height 15
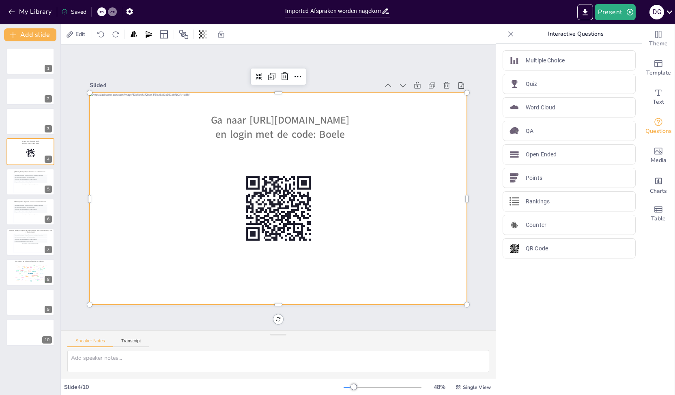
click at [349, 183] on div at bounding box center [278, 199] width 377 height 212
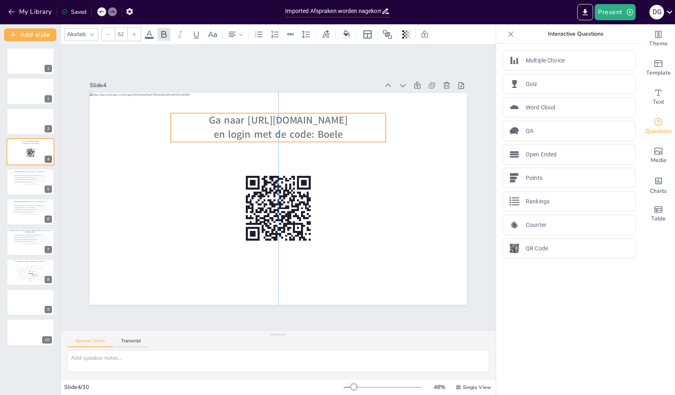
click at [265, 123] on span "Ga naar https://sendsteps.me" at bounding box center [278, 120] width 139 height 14
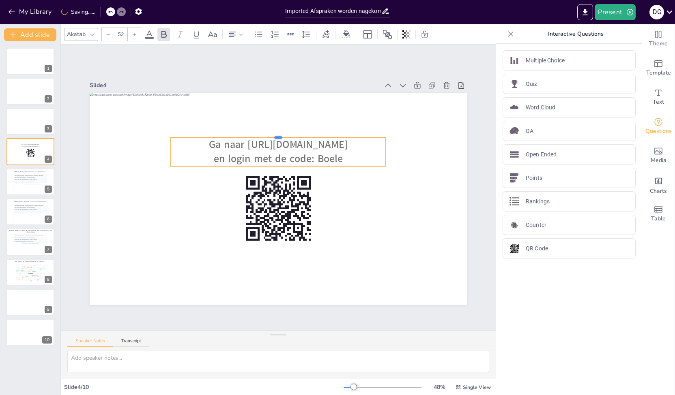
drag, startPoint x: 272, startPoint y: 108, endPoint x: 271, endPoint y: 133, distance: 24.3
click at [271, 133] on div at bounding box center [278, 134] width 215 height 6
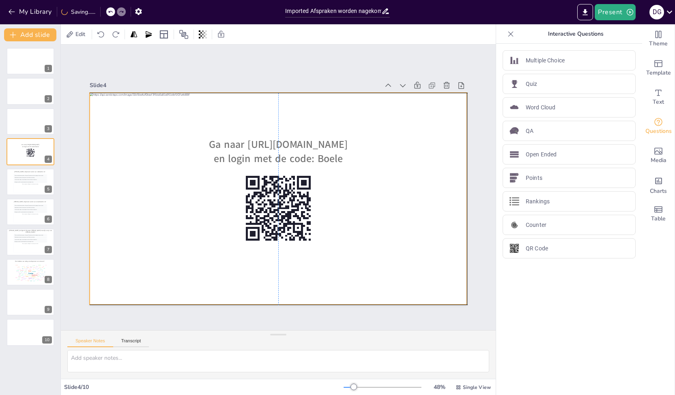
click at [364, 213] on div at bounding box center [278, 199] width 377 height 212
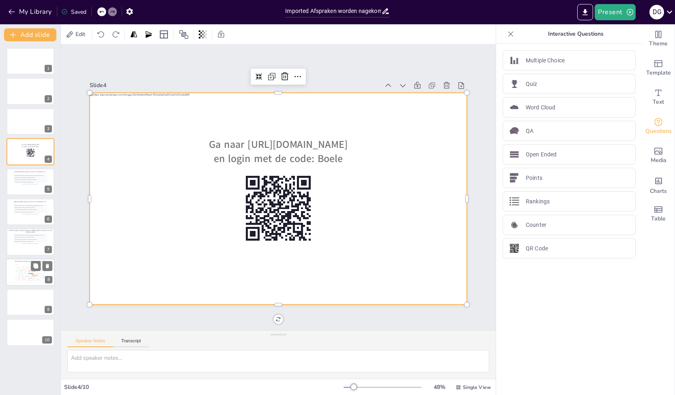
click at [23, 273] on div "Design User Experience Interface Features Navigation Usability Test Process Inf…" at bounding box center [30, 272] width 34 height 19
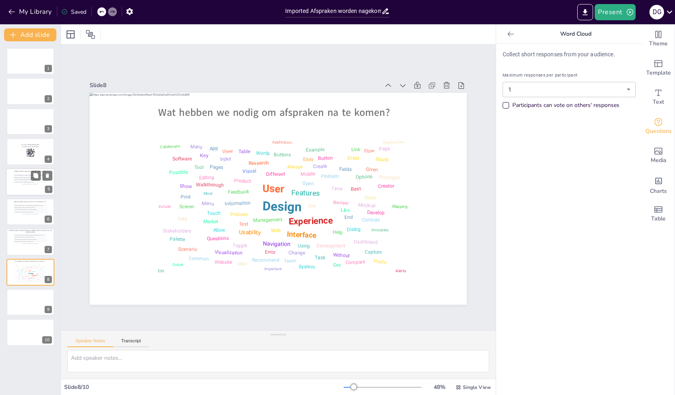
click at [26, 185] on div "This is how individual responses will appear. Each response will be displayed i…" at bounding box center [30, 183] width 33 height 18
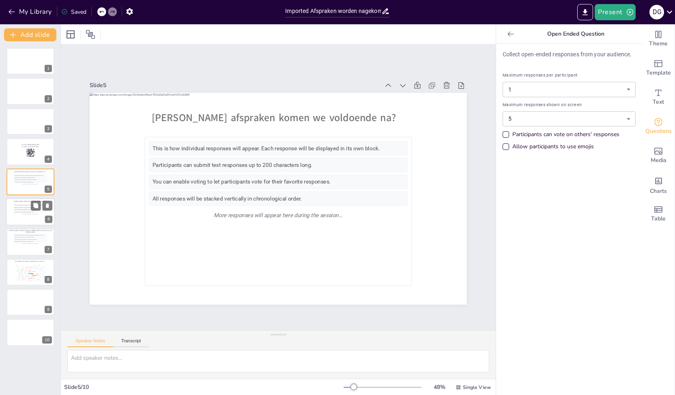
click at [21, 211] on div "All responses will be stacked vertically in chronological order." at bounding box center [30, 212] width 33 height 2
click at [16, 239] on div "You can enable voting to let participants vote for their favorite responses." at bounding box center [30, 240] width 33 height 2
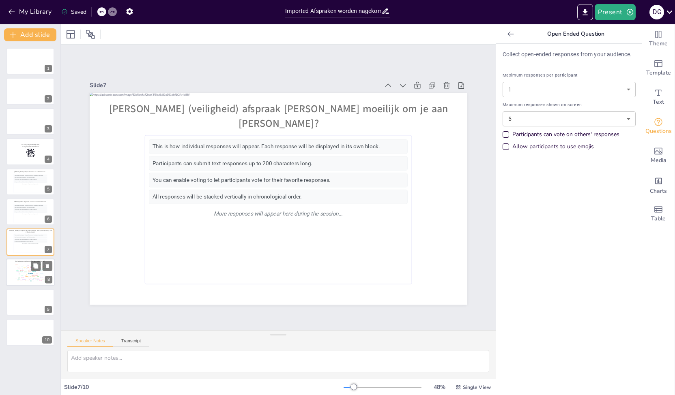
click at [16, 264] on div "Design User Experience Interface Features Navigation Usability Test Process Inf…" at bounding box center [30, 272] width 34 height 19
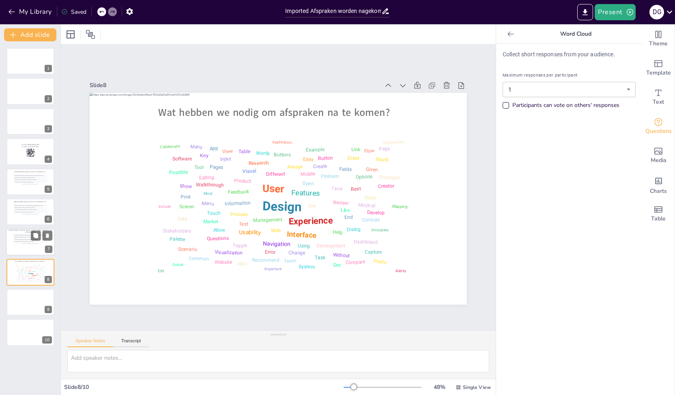
click at [24, 239] on div "You can enable voting to let participants vote for their favorite responses." at bounding box center [30, 240] width 33 height 2
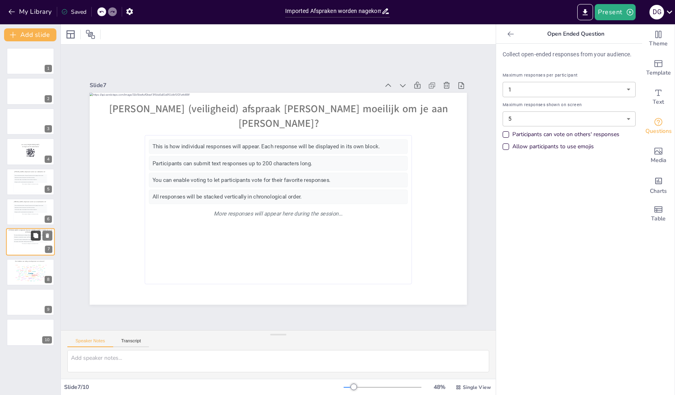
click at [36, 233] on icon at bounding box center [35, 235] width 5 height 5
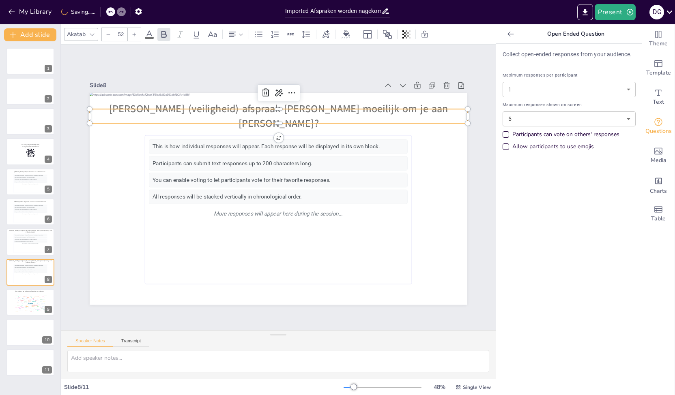
click at [136, 108] on span "Welke (veiligheid) afspraak vind je moeilijk om je aan te houden?" at bounding box center [278, 116] width 339 height 28
click at [133, 114] on span "Welke (veiligheid) afspraak vind je moeilijk om je aan te houden?" at bounding box center [278, 116] width 339 height 28
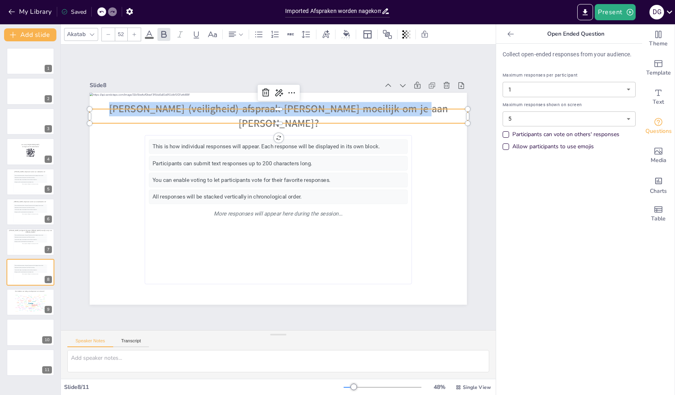
click at [133, 114] on span "Welke (veiligheid) afspraak vind je moeilijk om je aan te houden?" at bounding box center [278, 116] width 339 height 28
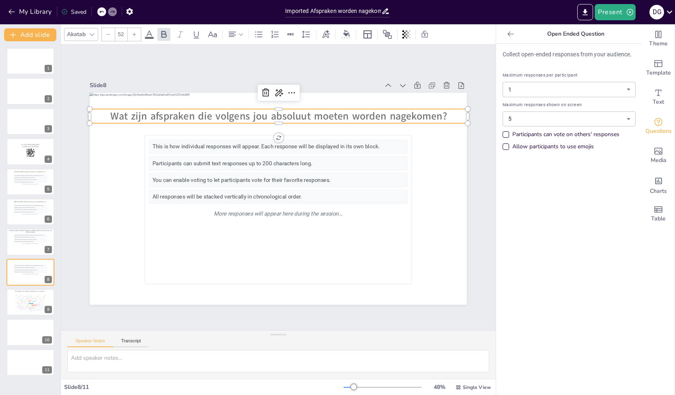
click at [554, 281] on div "Collect open-ended responses from your audience. Maximum responses per particip…" at bounding box center [569, 220] width 146 height 352
click at [39, 328] on button at bounding box center [36, 327] width 10 height 10
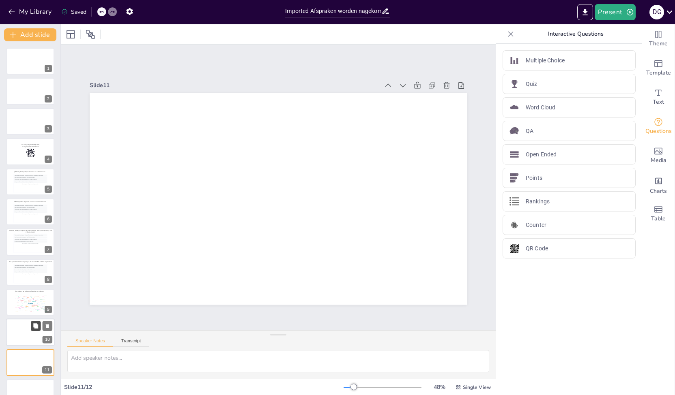
scroll to position [17, 0]
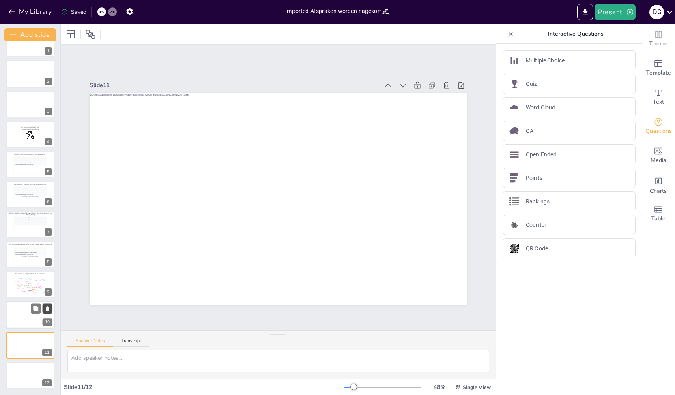
click at [49, 307] on icon at bounding box center [47, 309] width 3 height 4
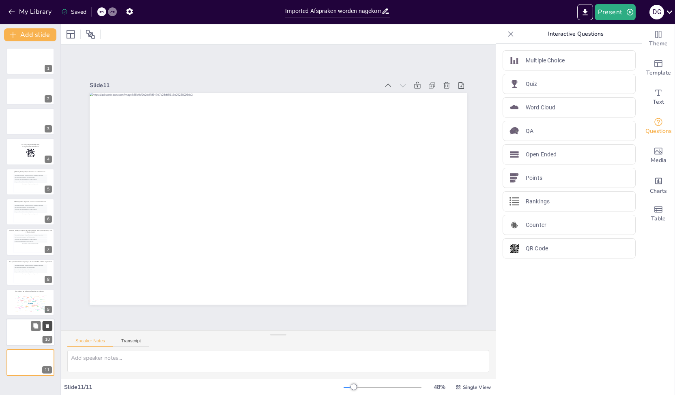
scroll to position [0, 0]
click at [19, 9] on button "My Library" at bounding box center [30, 11] width 49 height 13
